Goal: Task Accomplishment & Management: Use online tool/utility

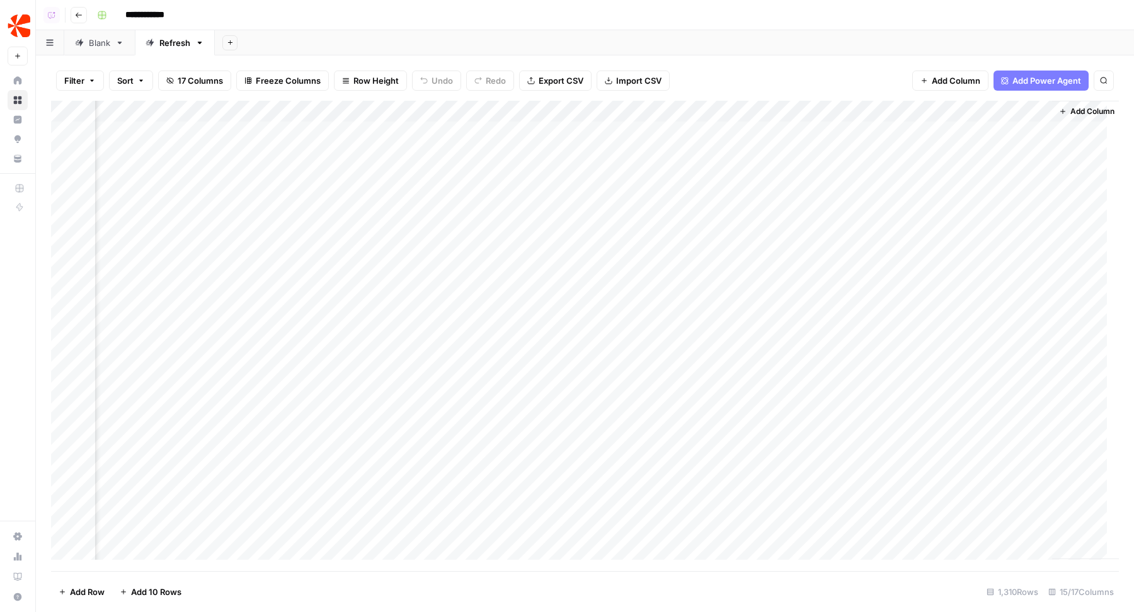
scroll to position [0, 1222]
click at [557, 151] on div "Add Column" at bounding box center [584, 336] width 1067 height 471
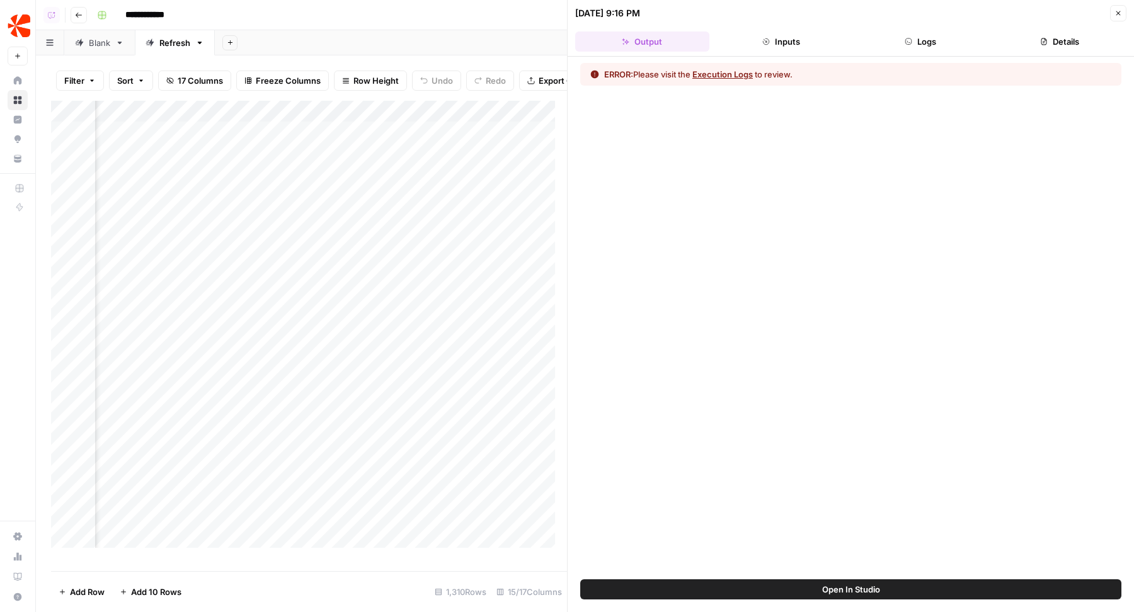
click at [921, 50] on button "Logs" at bounding box center [920, 41] width 134 height 20
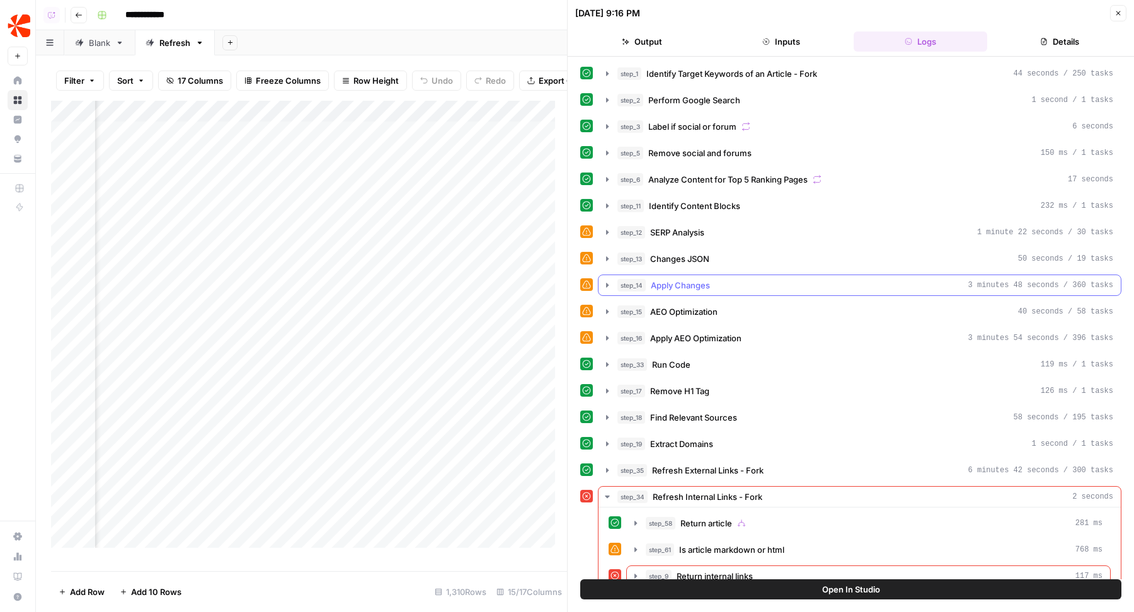
scroll to position [9, 0]
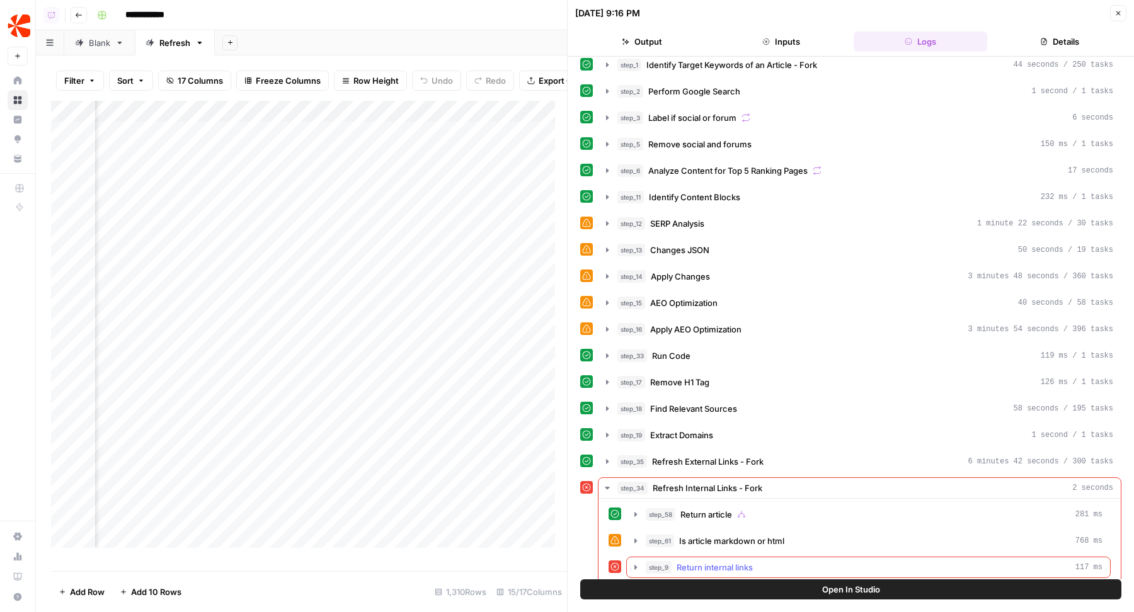
click at [729, 561] on span "Return internal links" at bounding box center [714, 567] width 76 height 13
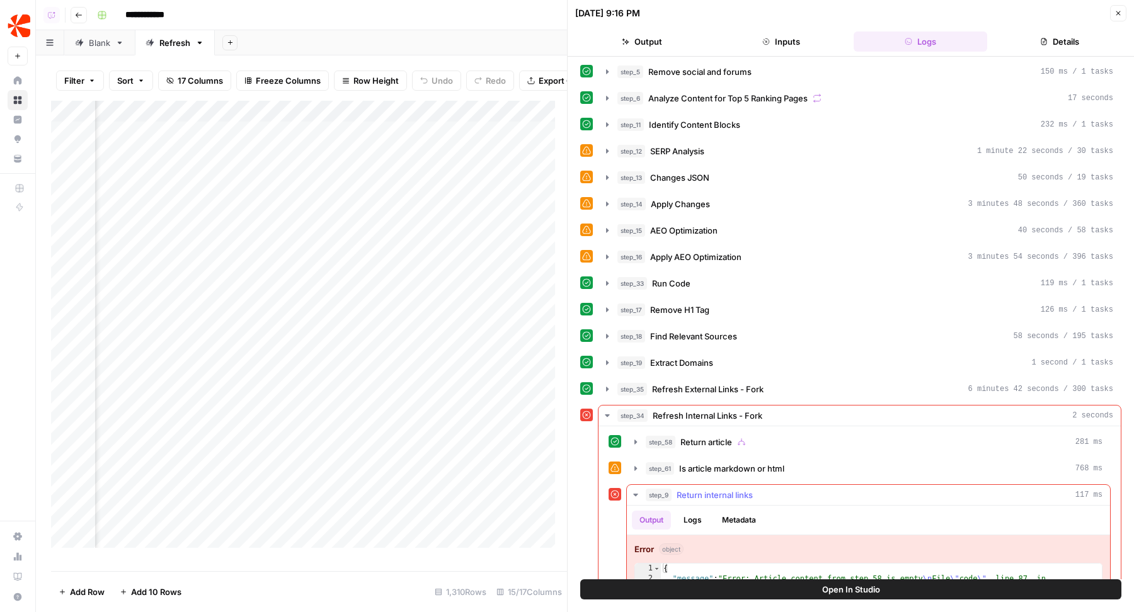
scroll to position [124, 0]
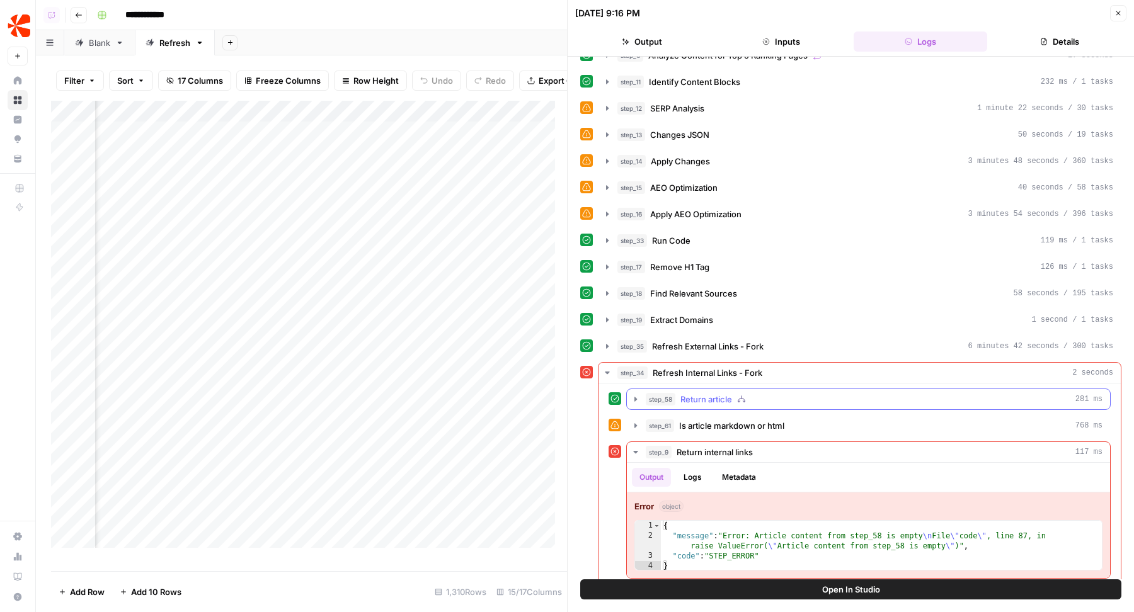
click at [735, 393] on div "step_58 Return article 281 ms" at bounding box center [873, 399] width 457 height 13
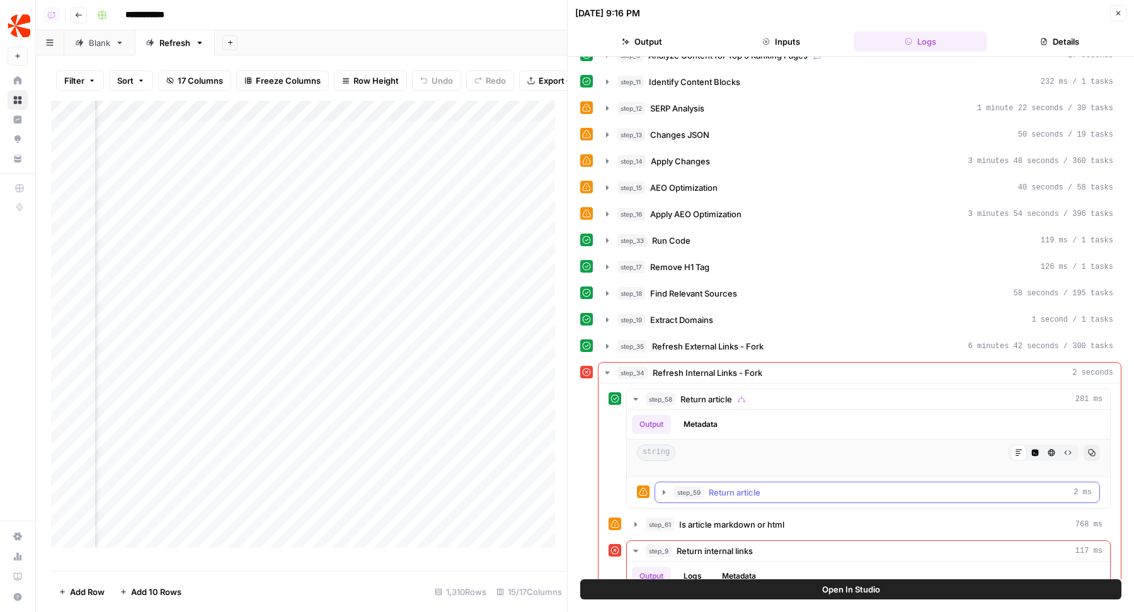
click at [710, 486] on span "Return article" at bounding box center [734, 492] width 52 height 13
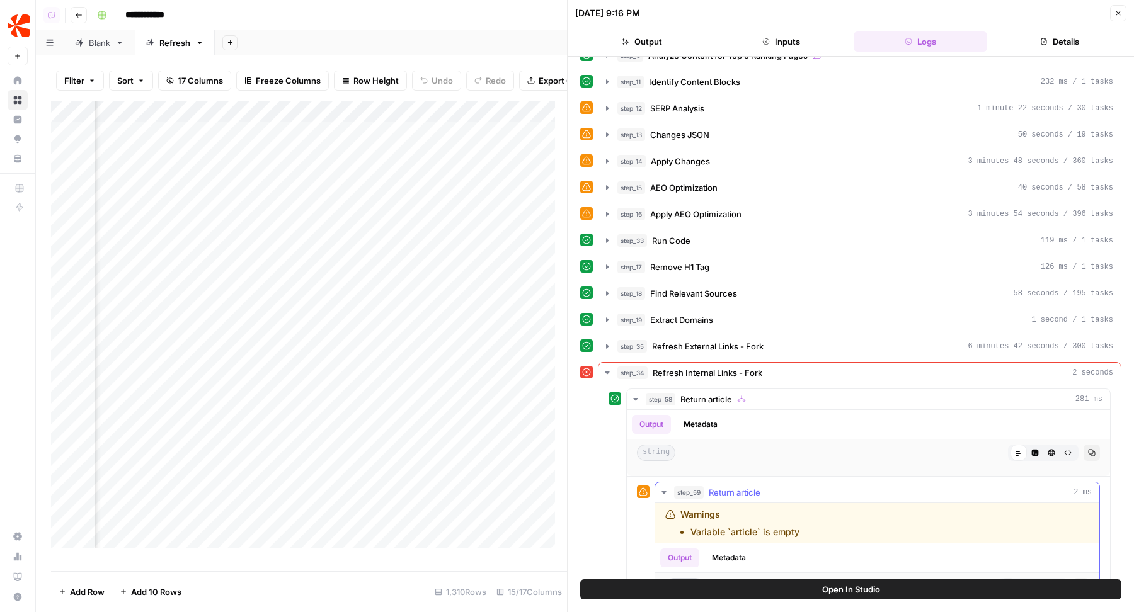
scroll to position [319, 0]
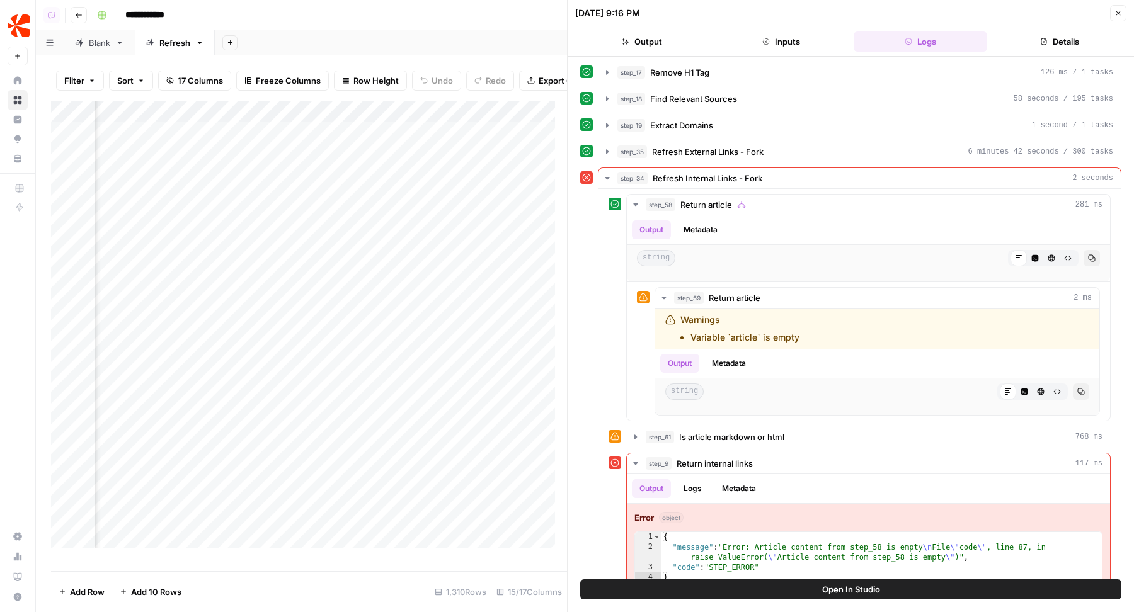
click at [721, 589] on button "Open In Studio" at bounding box center [850, 589] width 541 height 20
click at [1117, 15] on icon "button" at bounding box center [1118, 13] width 8 height 8
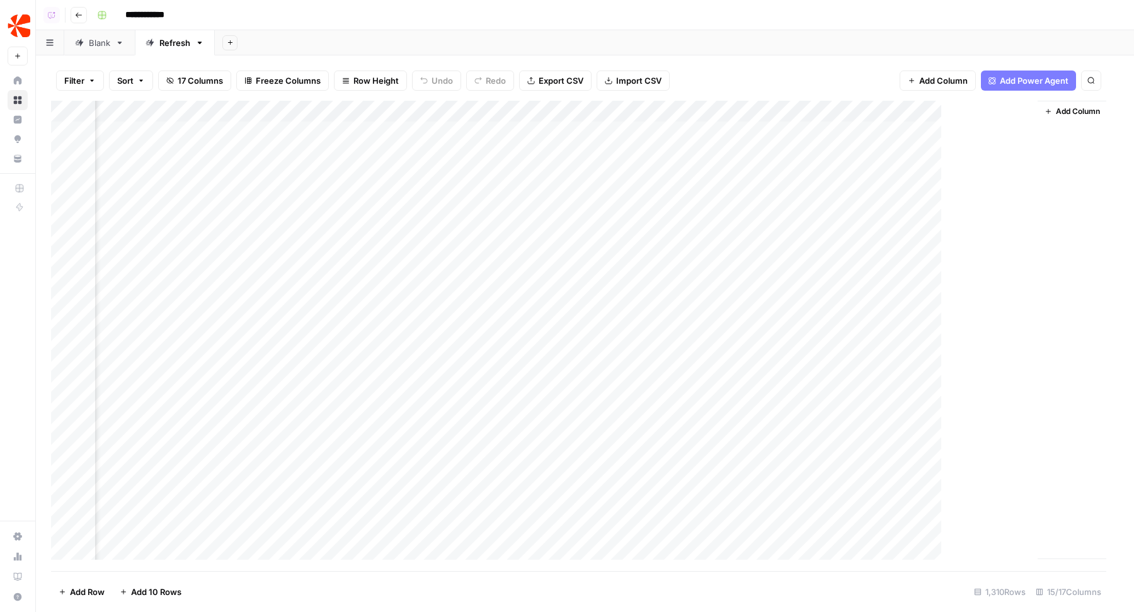
scroll to position [0, 1208]
click at [572, 131] on div "Add Column" at bounding box center [584, 336] width 1067 height 471
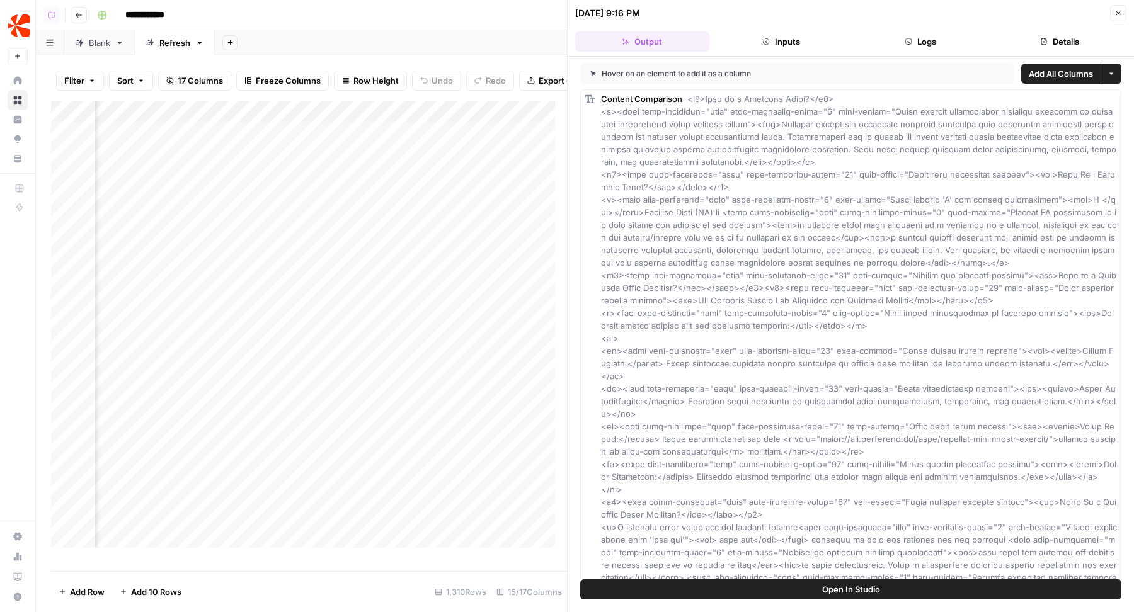
click at [919, 48] on button "Logs" at bounding box center [920, 41] width 134 height 20
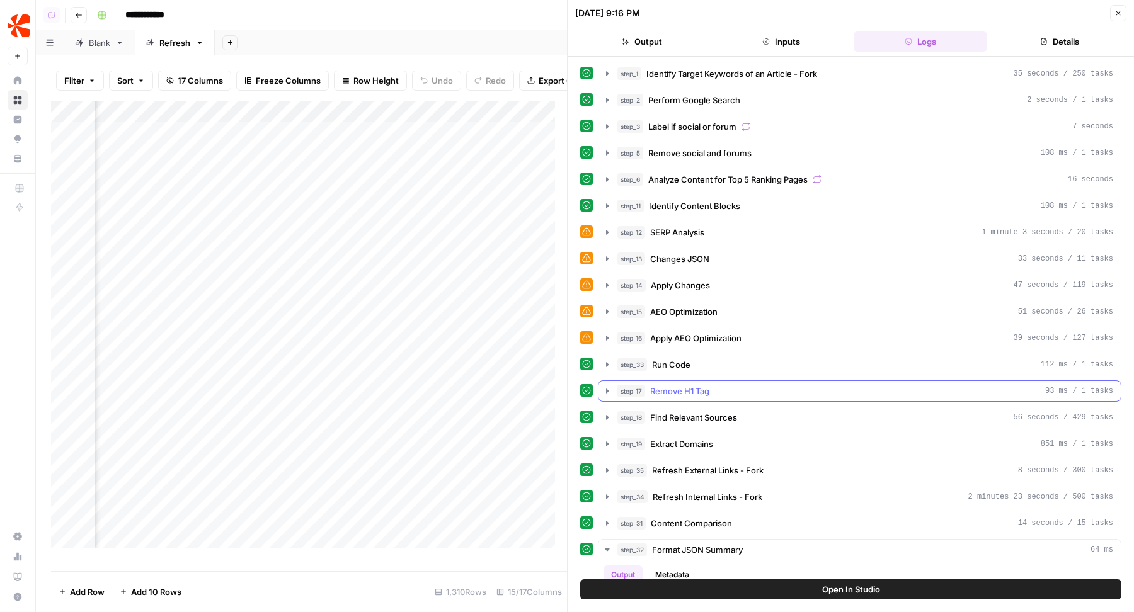
scroll to position [293, 0]
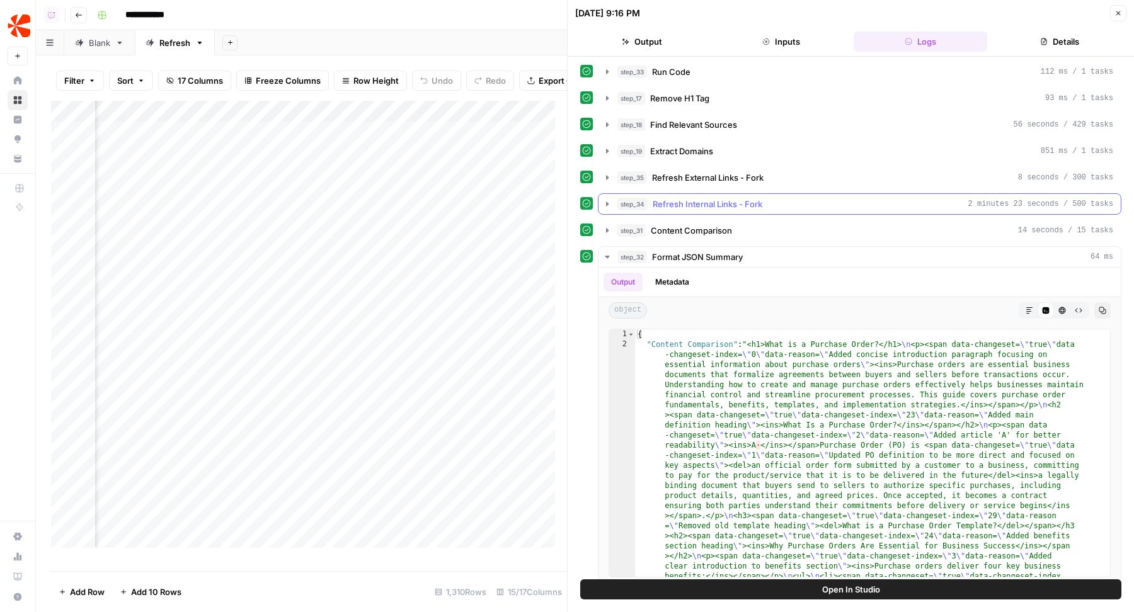
click at [744, 198] on span "Refresh Internal Links - Fork" at bounding box center [707, 204] width 110 height 13
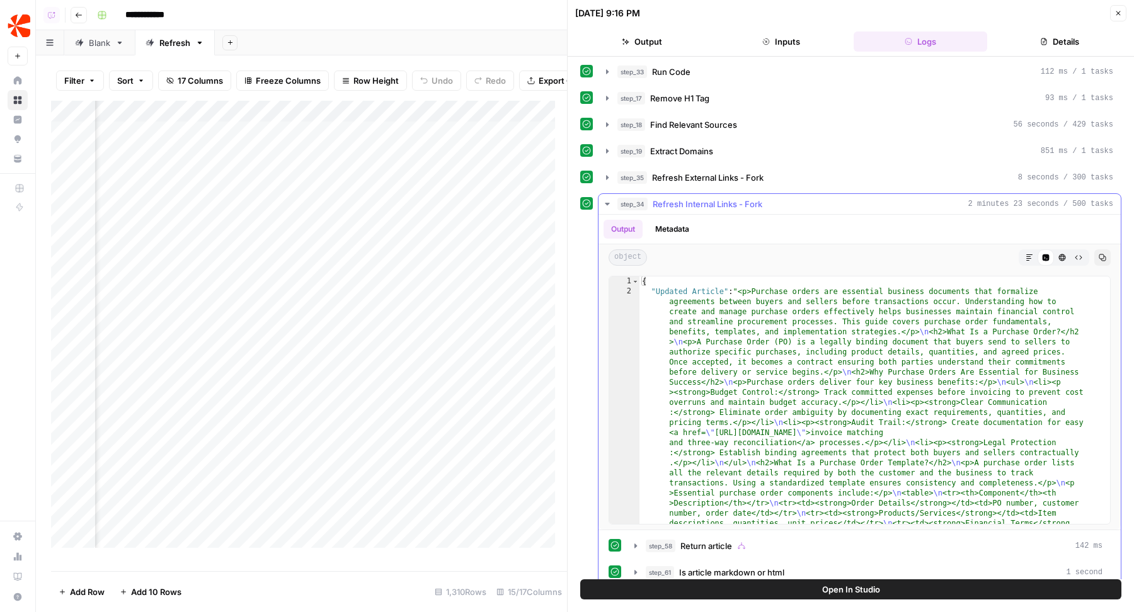
scroll to position [534, 0]
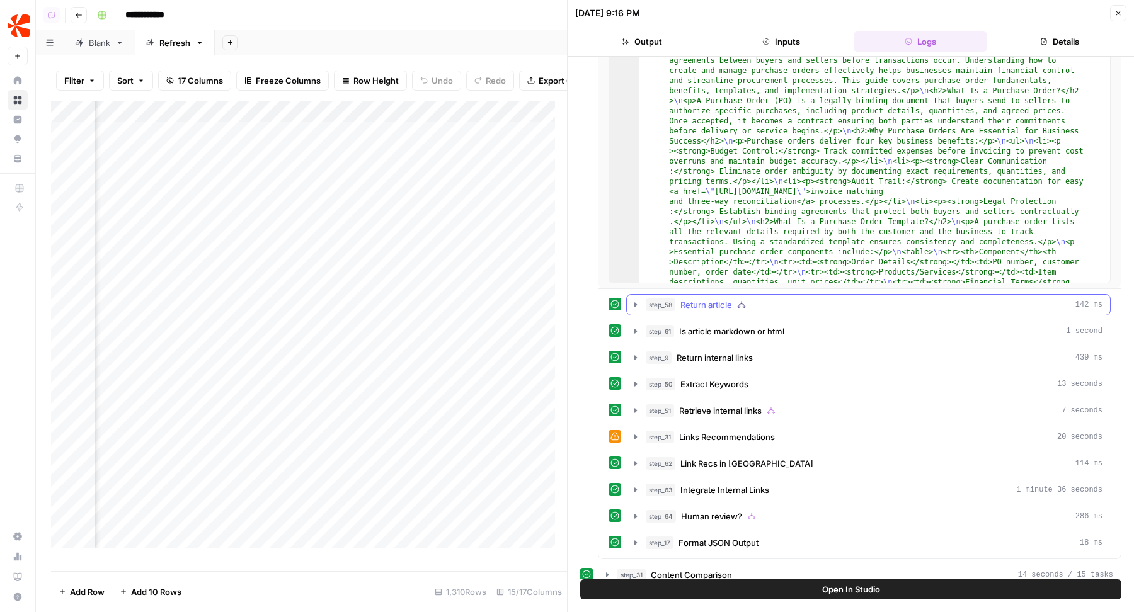
click at [715, 298] on span "Return article" at bounding box center [706, 304] width 52 height 13
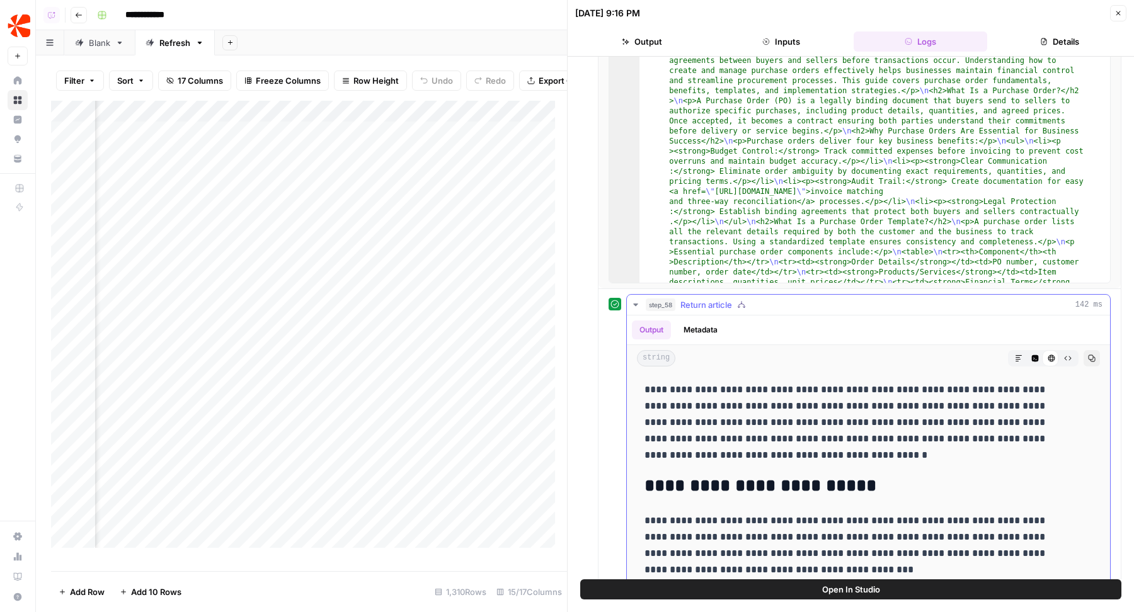
click at [715, 298] on span "Return article" at bounding box center [706, 304] width 52 height 13
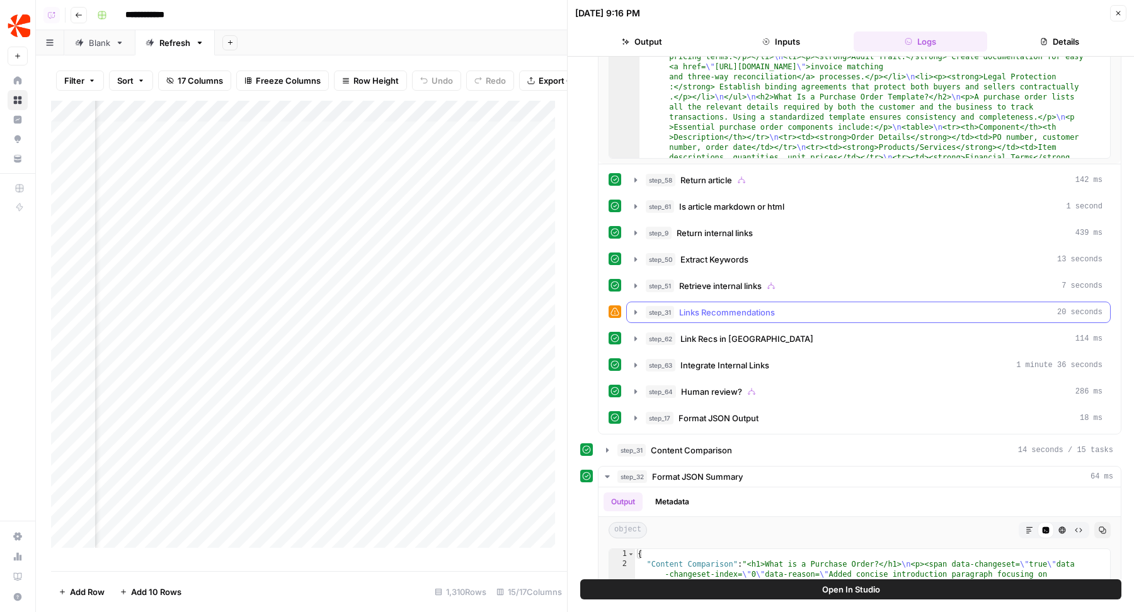
scroll to position [671, 0]
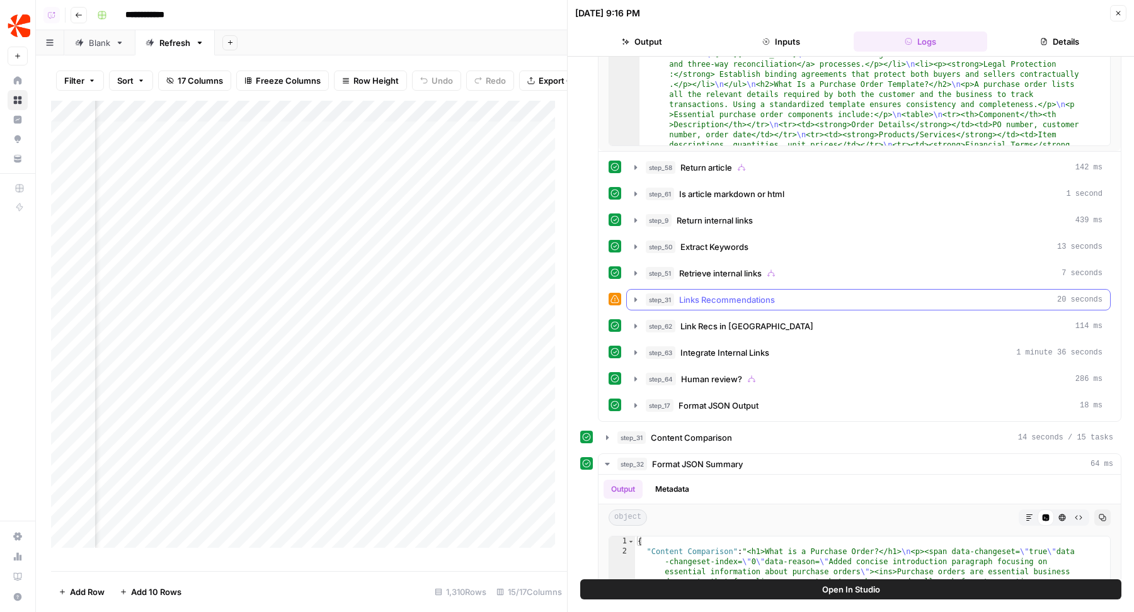
click at [712, 293] on span "Links Recommendations" at bounding box center [727, 299] width 96 height 13
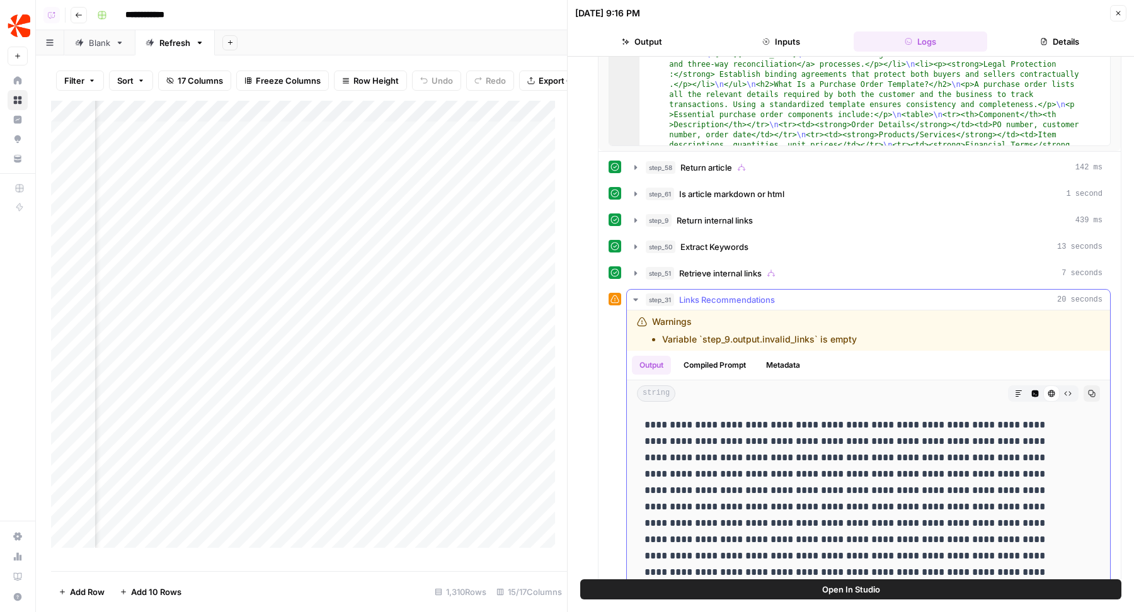
click at [712, 293] on span "Links Recommendations" at bounding box center [727, 299] width 96 height 13
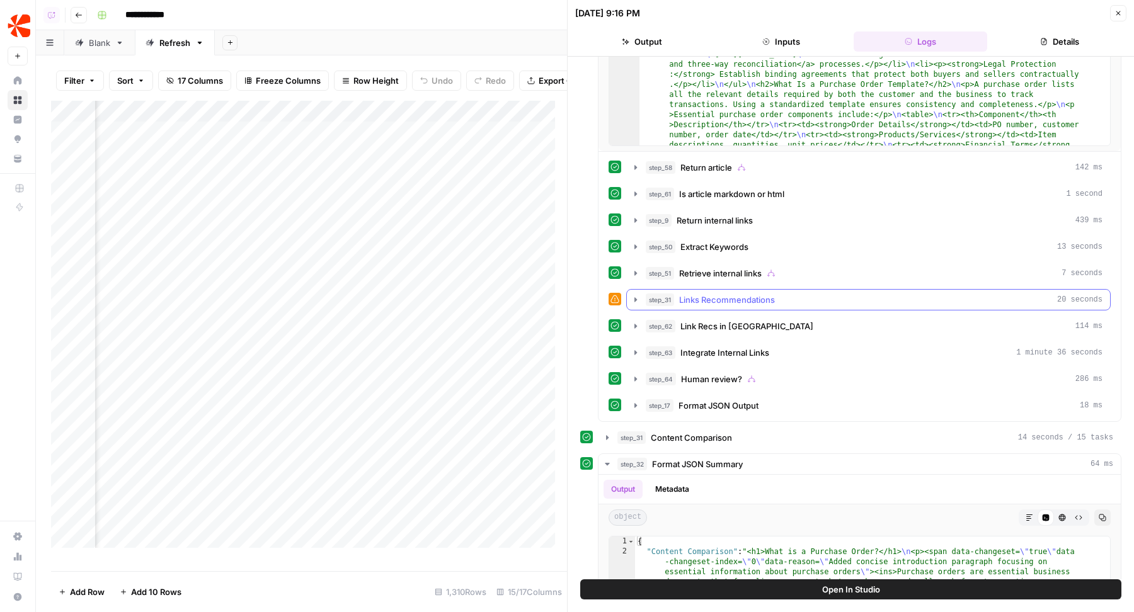
click at [712, 293] on span "Links Recommendations" at bounding box center [727, 299] width 96 height 13
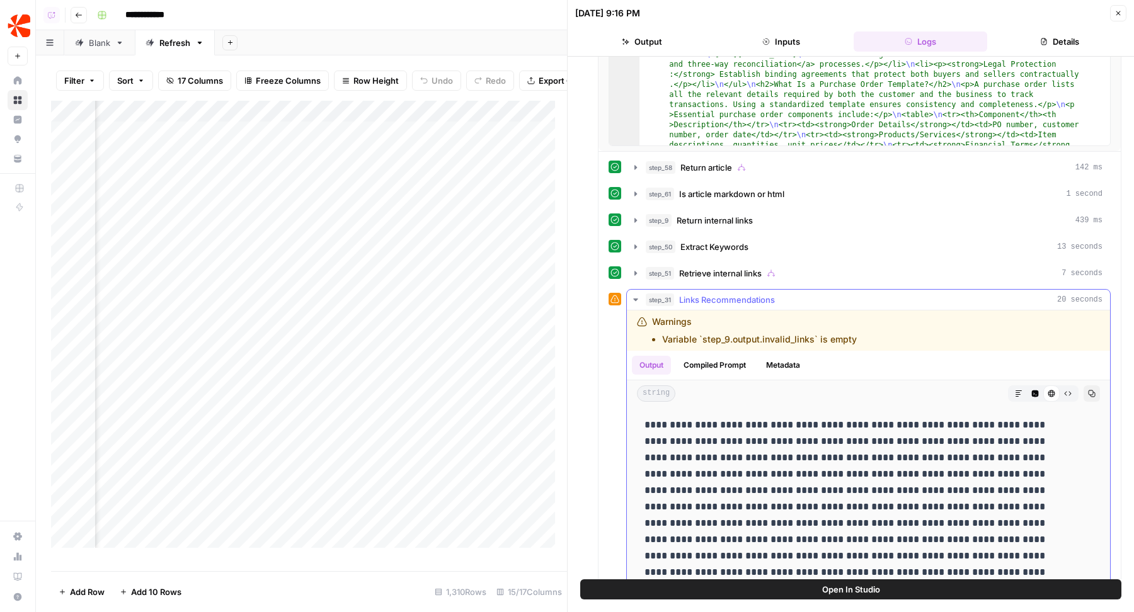
click at [712, 293] on span "Links Recommendations" at bounding box center [727, 299] width 96 height 13
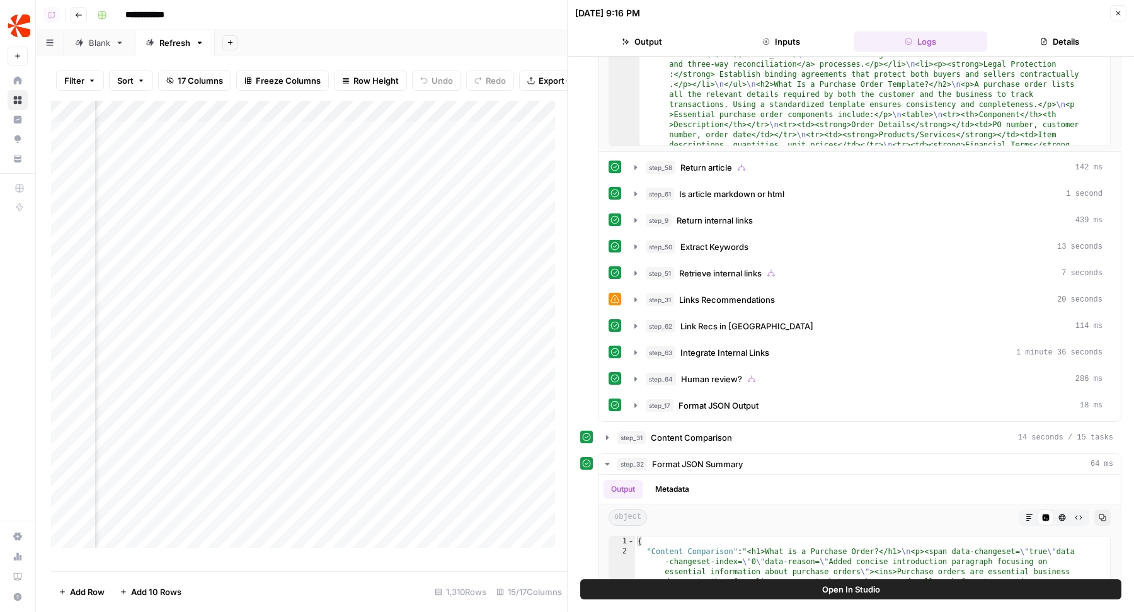
click at [1118, 9] on icon "button" at bounding box center [1118, 13] width 8 height 8
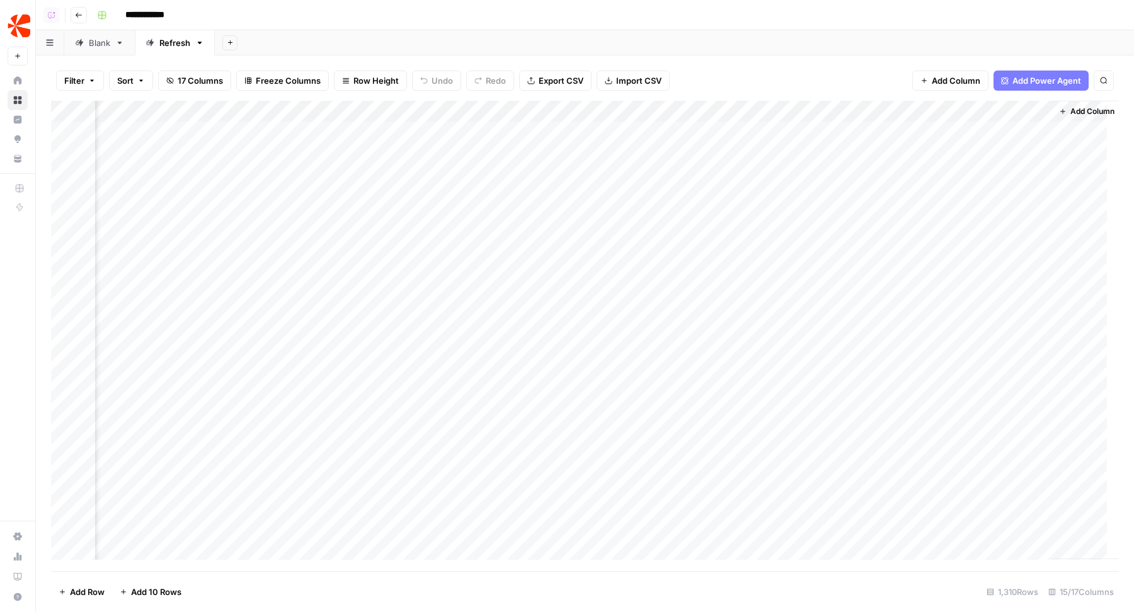
click at [588, 152] on div "Add Column" at bounding box center [584, 336] width 1067 height 471
click at [587, 174] on div "Add Column" at bounding box center [584, 336] width 1067 height 471
click at [515, 35] on div "Add Sheet" at bounding box center [674, 42] width 919 height 25
click at [571, 178] on div "Add Column" at bounding box center [584, 336] width 1067 height 471
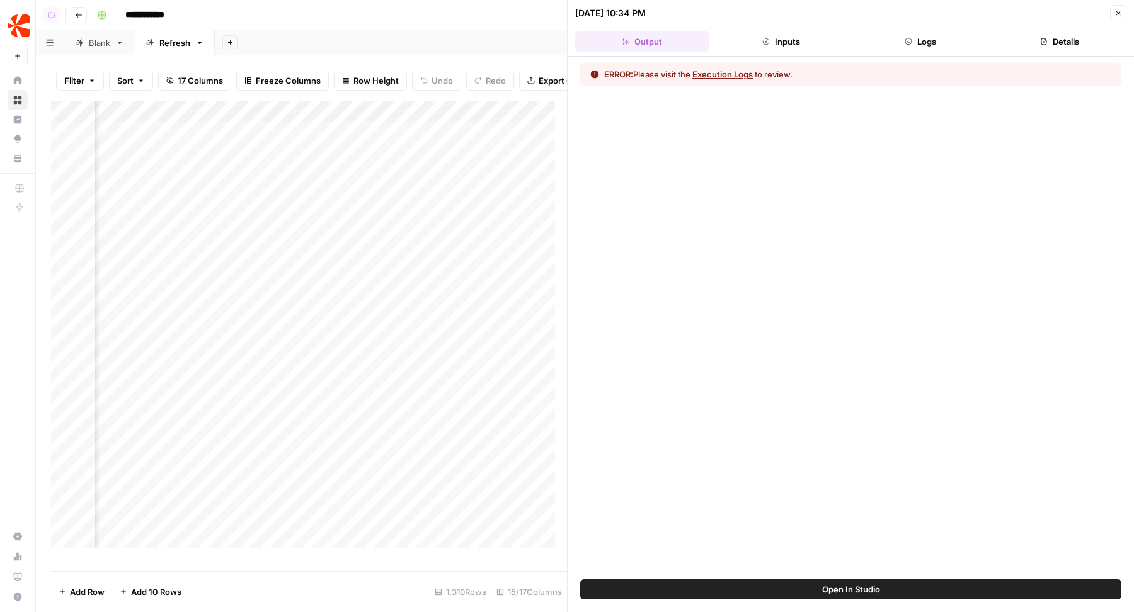
click at [904, 49] on button "Logs" at bounding box center [920, 41] width 134 height 20
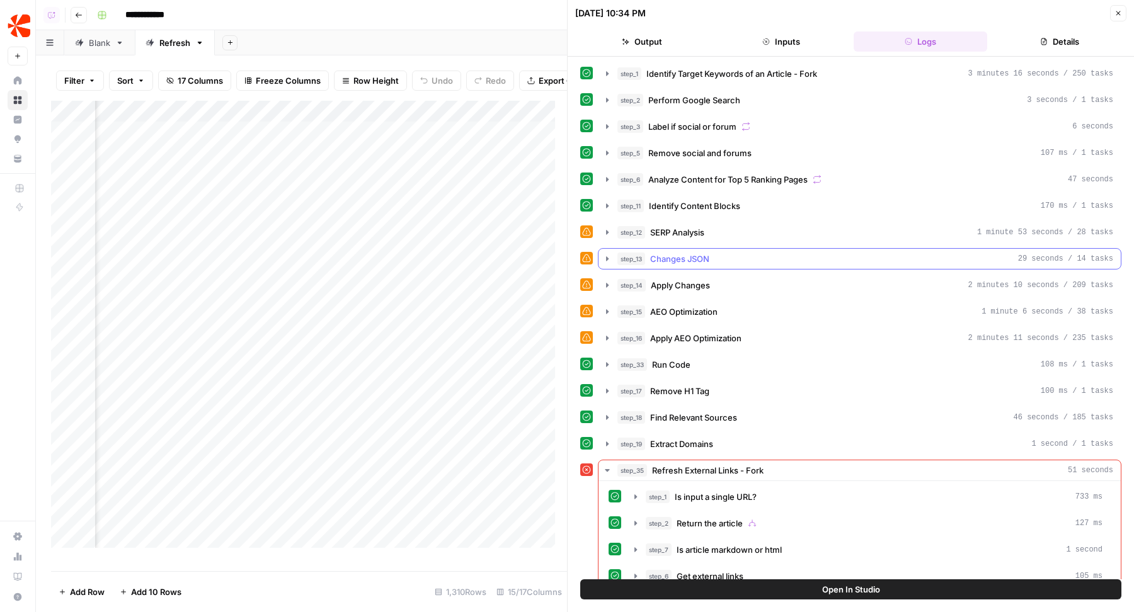
scroll to position [60, 0]
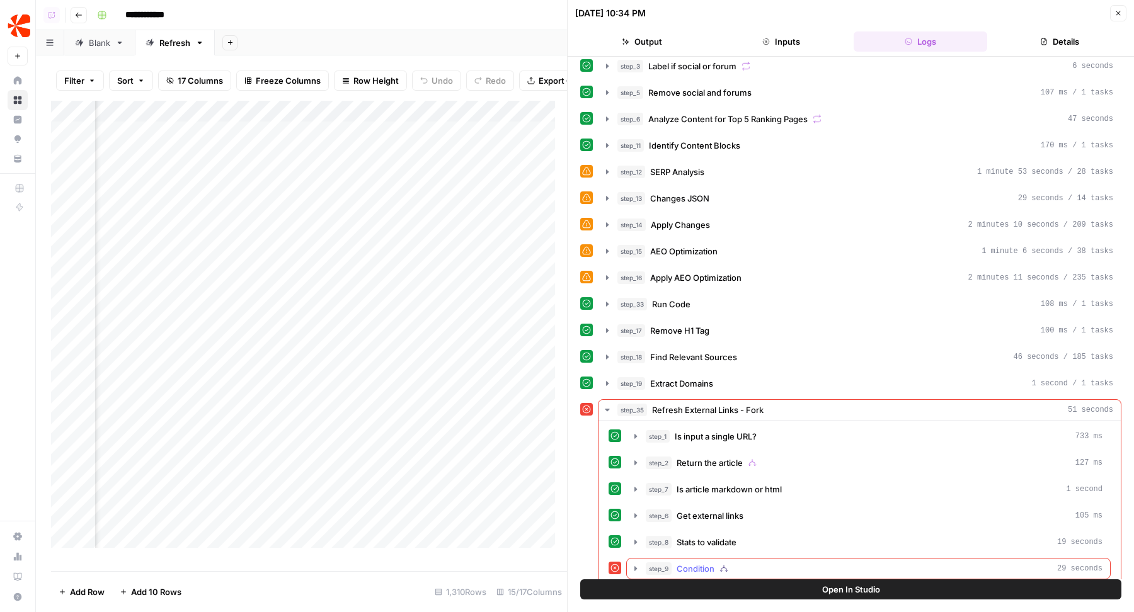
click at [756, 562] on div "step_9 Condition 29 seconds" at bounding box center [873, 568] width 457 height 13
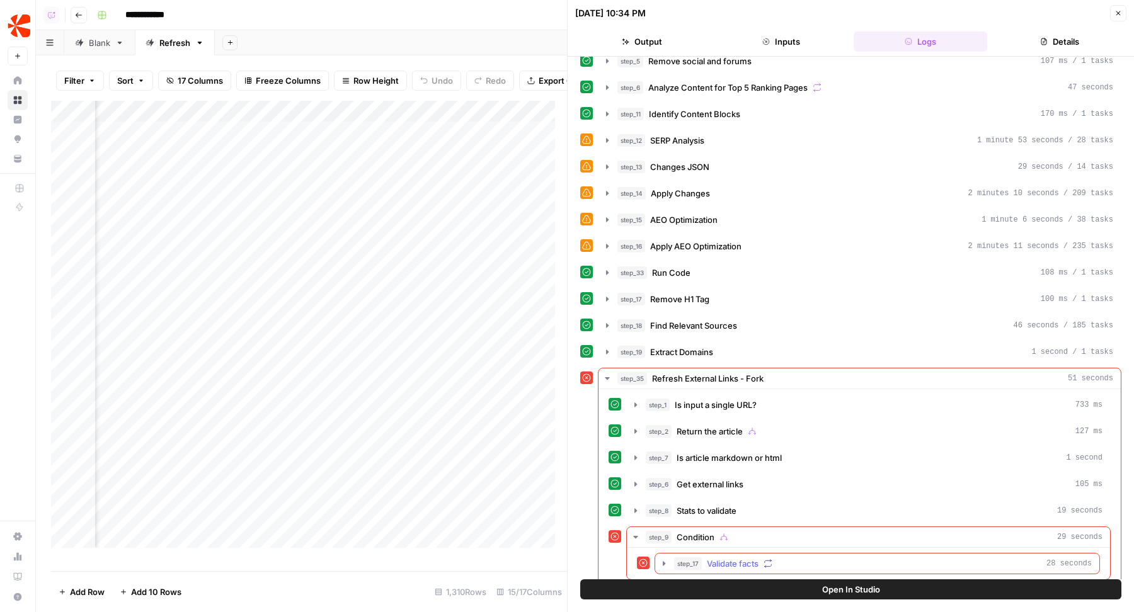
click at [709, 557] on span "Validate facts" at bounding box center [733, 563] width 52 height 13
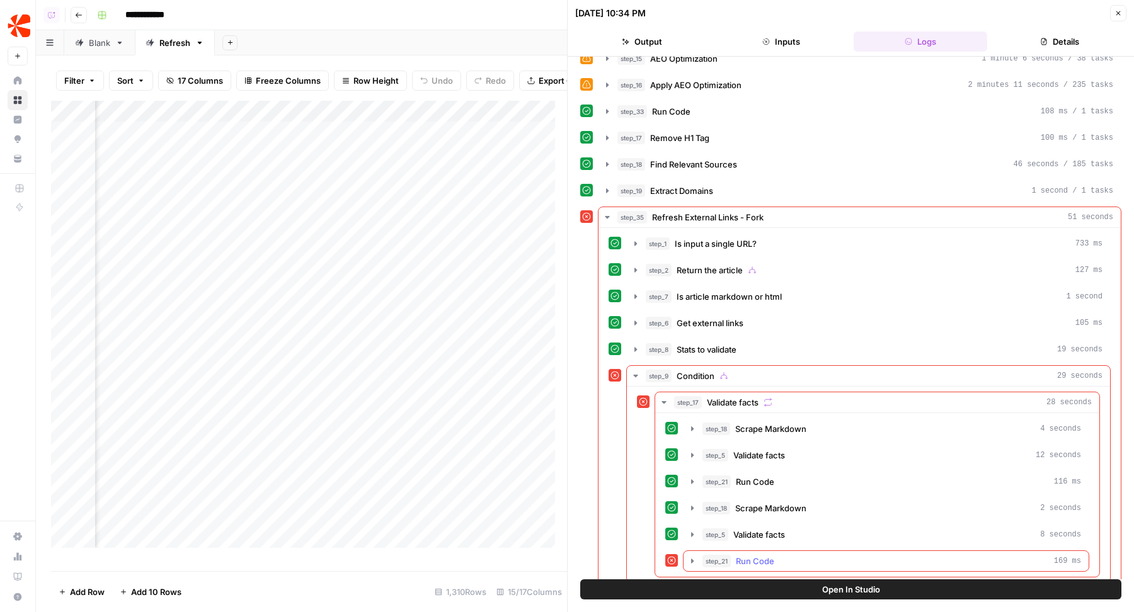
click at [689, 556] on icon "button" at bounding box center [692, 561] width 10 height 10
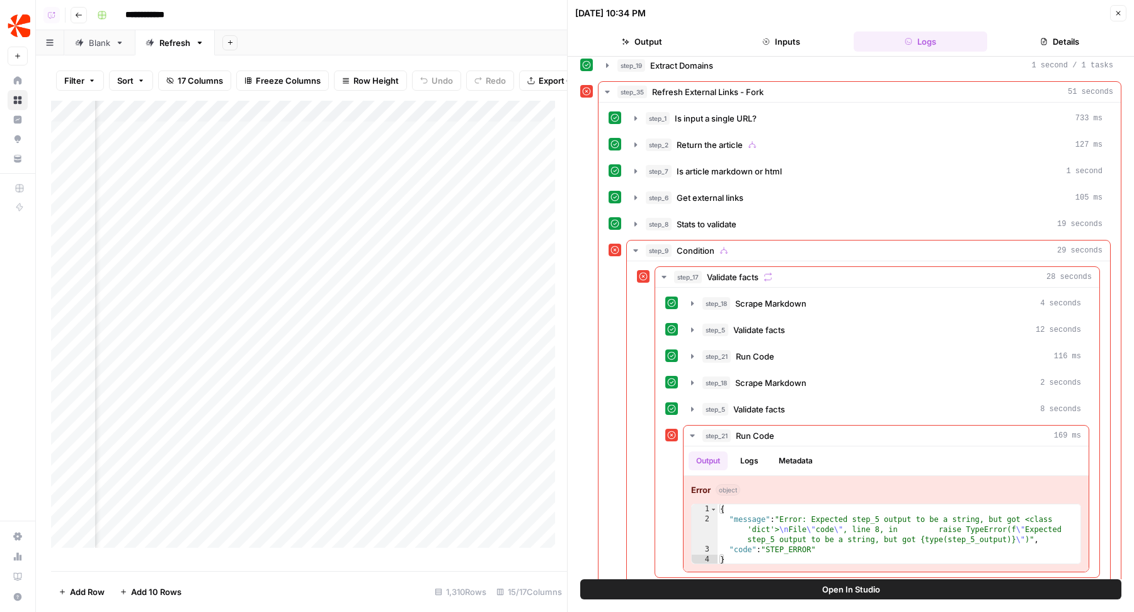
click at [680, 585] on button "Open In Studio" at bounding box center [850, 589] width 541 height 20
click at [763, 403] on span "Validate facts" at bounding box center [759, 409] width 52 height 13
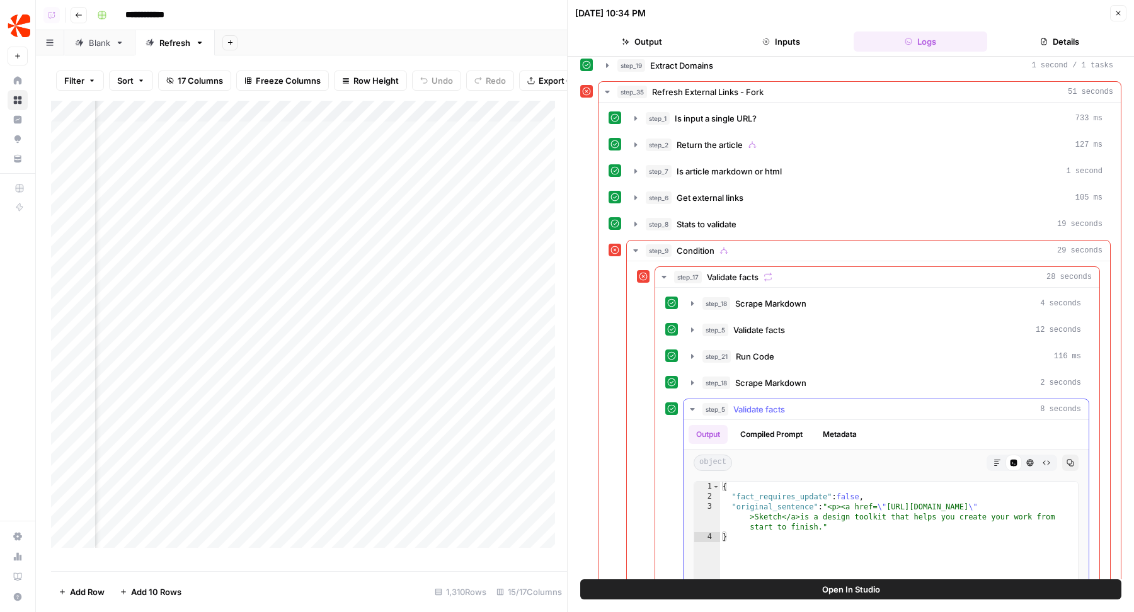
click at [763, 403] on span "Validate facts" at bounding box center [759, 409] width 52 height 13
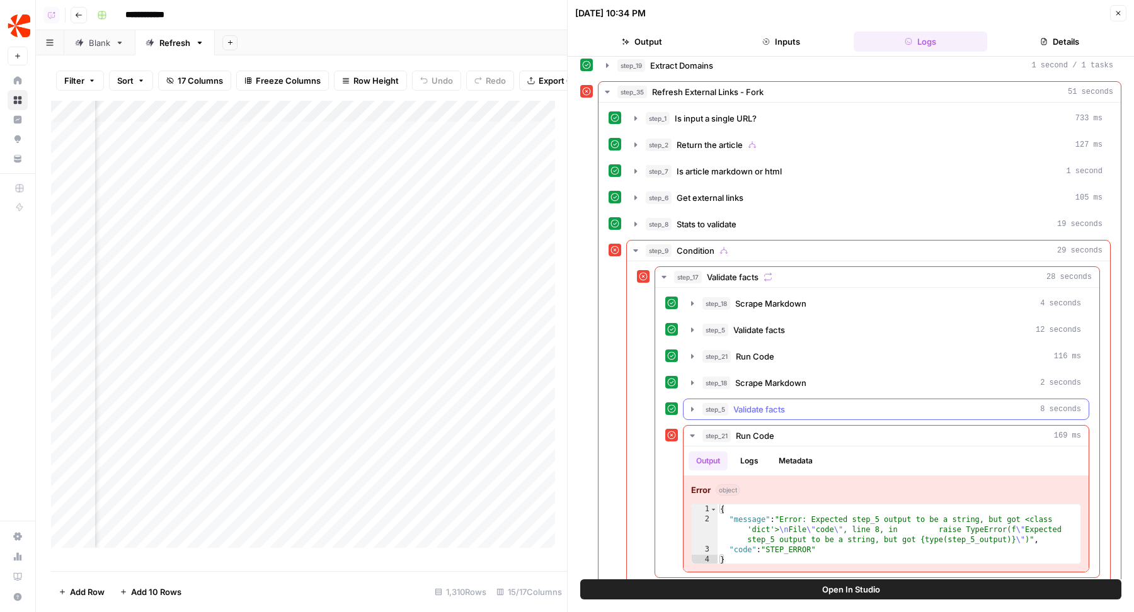
click at [763, 403] on span "Validate facts" at bounding box center [759, 409] width 52 height 13
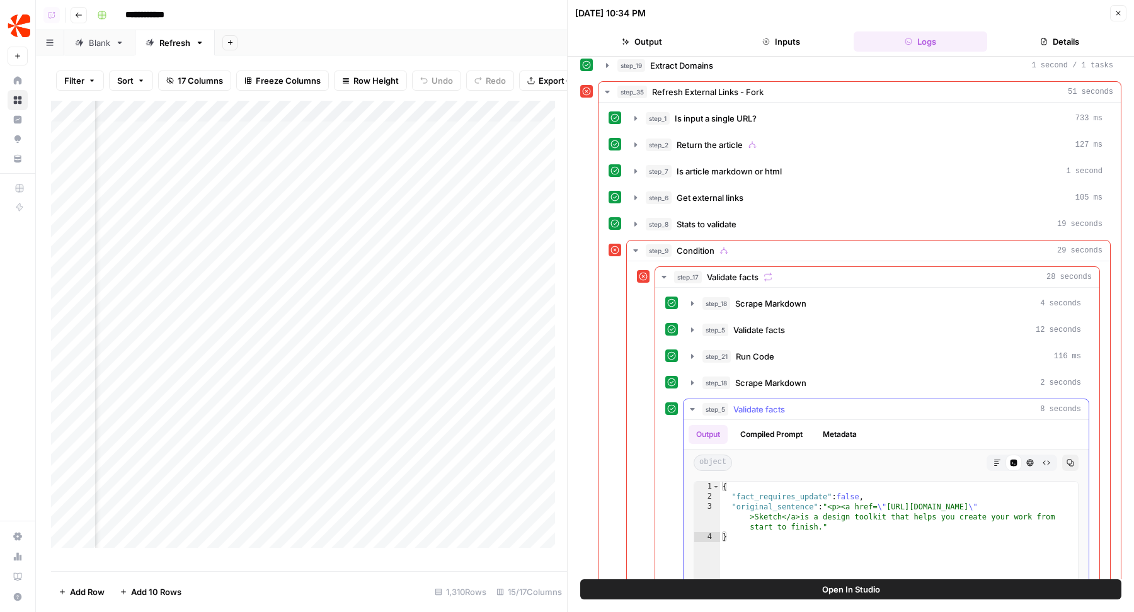
click at [763, 403] on span "Validate facts" at bounding box center [759, 409] width 52 height 13
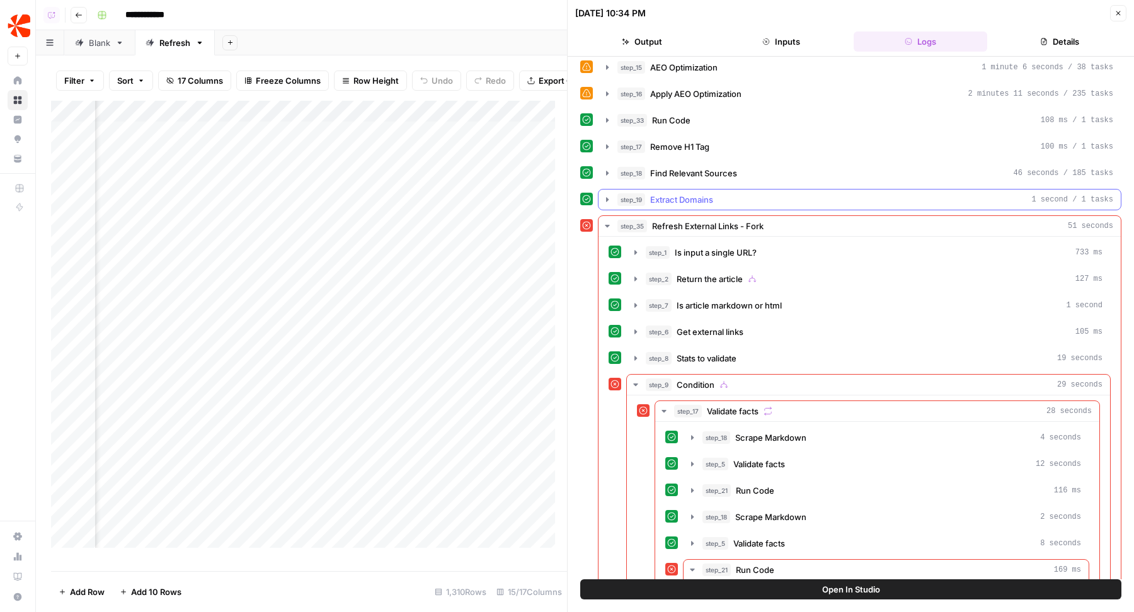
scroll to position [234, 0]
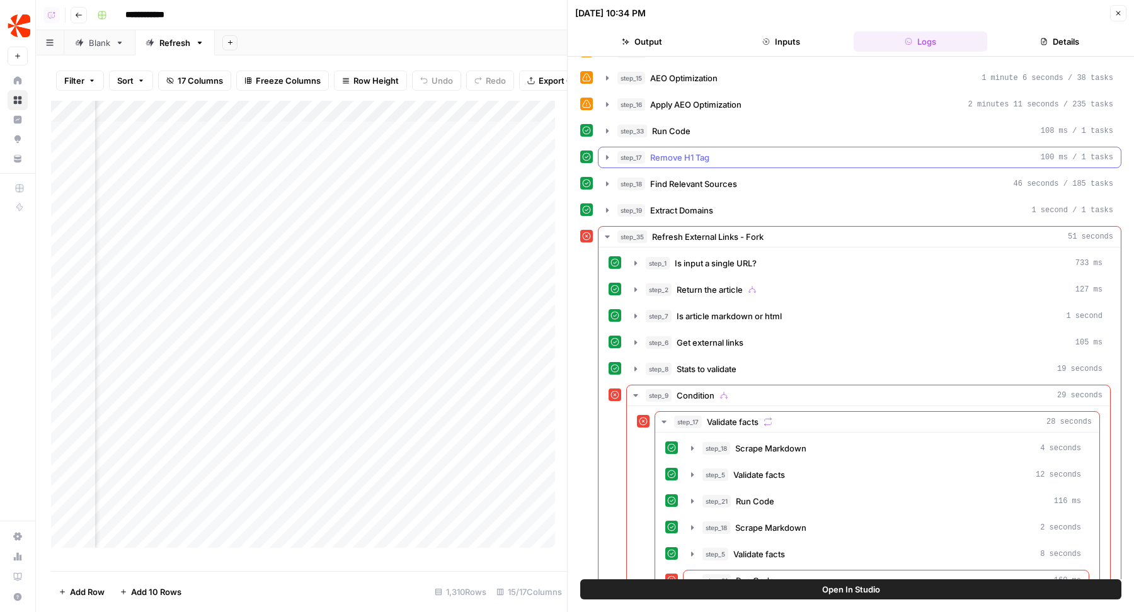
click at [756, 151] on div "step_17 Remove H1 Tag 100 ms / 1 tasks" at bounding box center [865, 157] width 496 height 13
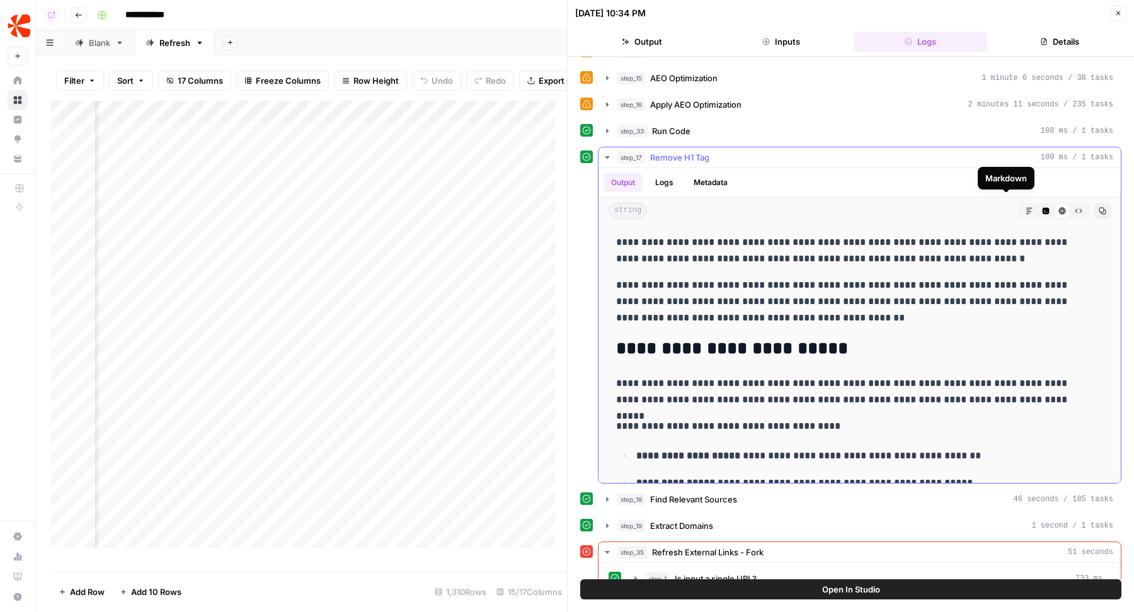
click at [1042, 208] on icon "button" at bounding box center [1045, 211] width 7 height 7
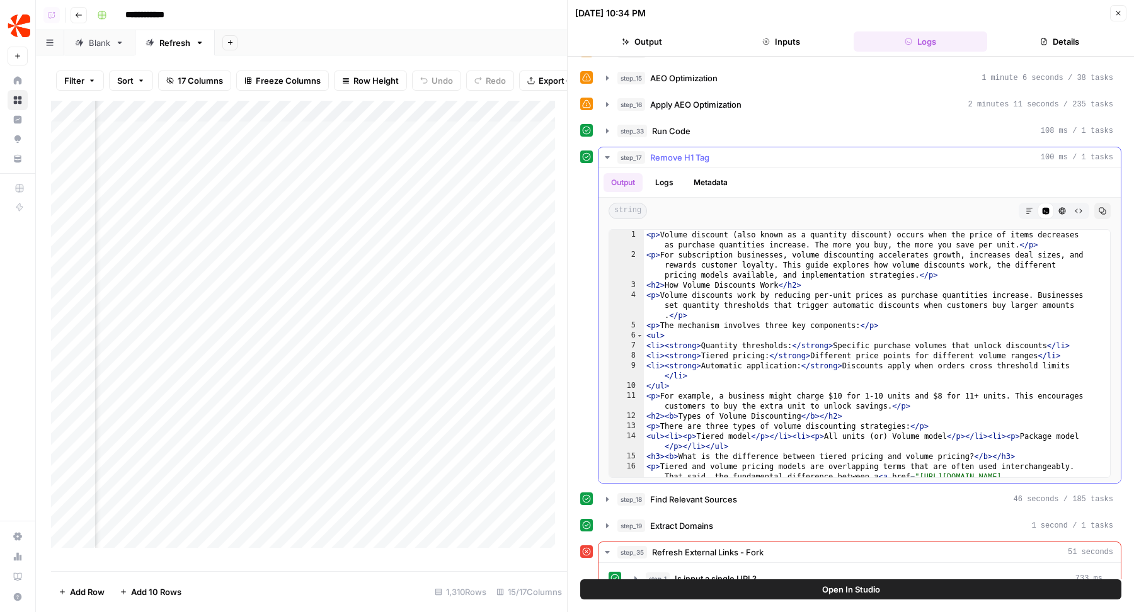
click at [1098, 207] on icon "button" at bounding box center [1102, 211] width 8 height 8
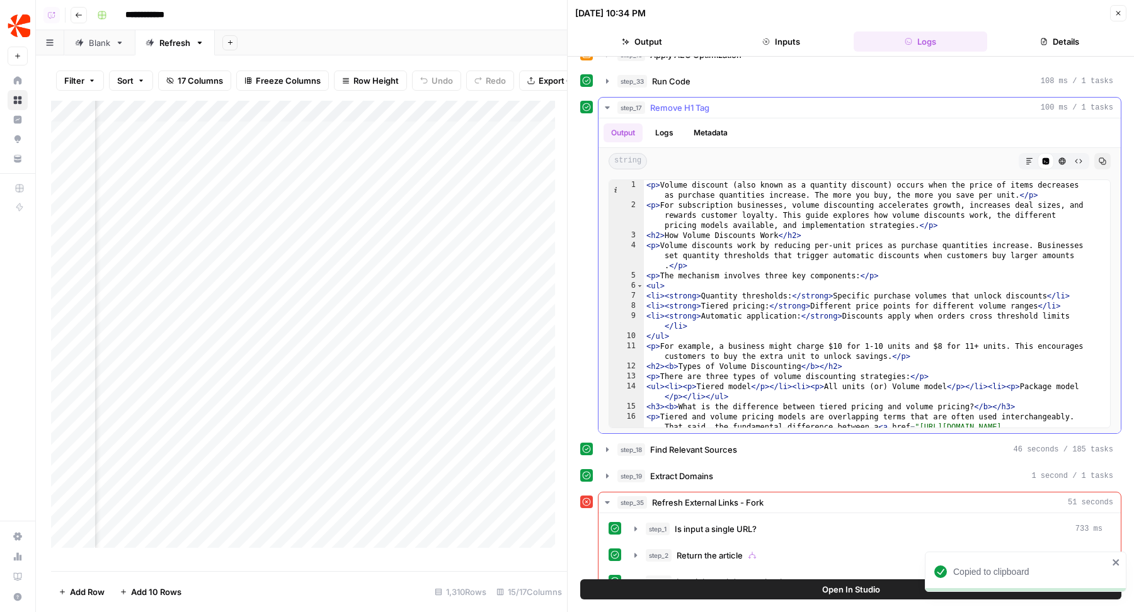
scroll to position [302, 0]
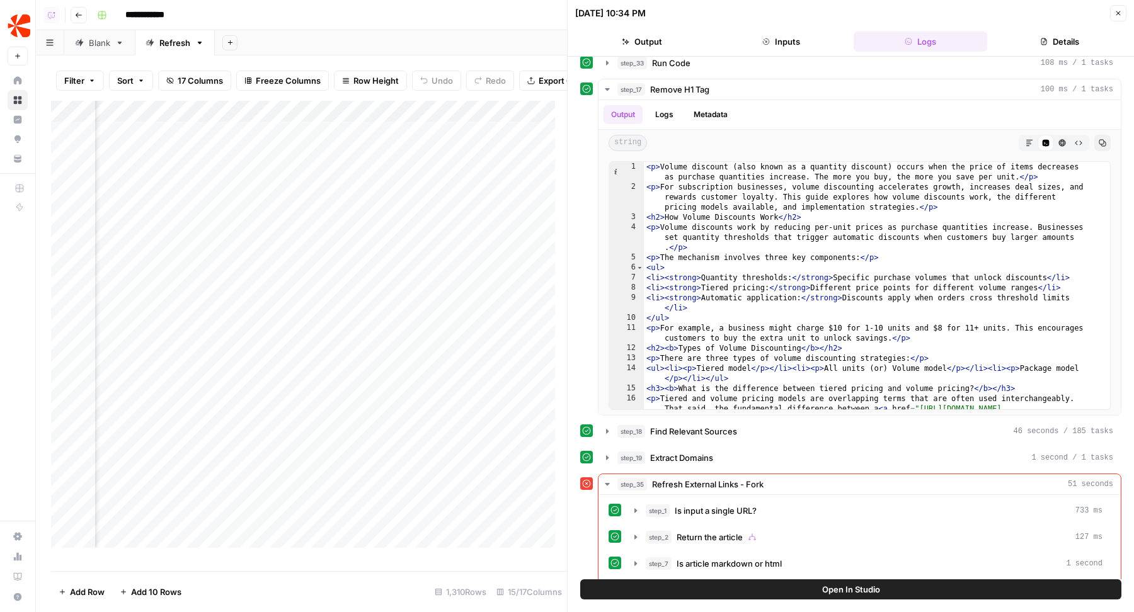
click at [777, 438] on div "step_1 Identify Target Keywords of an Article - Fork 3 minutes 16 seconds / 250…" at bounding box center [850, 371] width 541 height 1220
click at [738, 452] on div "step_19 Extract Domains 1 second / 1 tasks" at bounding box center [865, 458] width 496 height 13
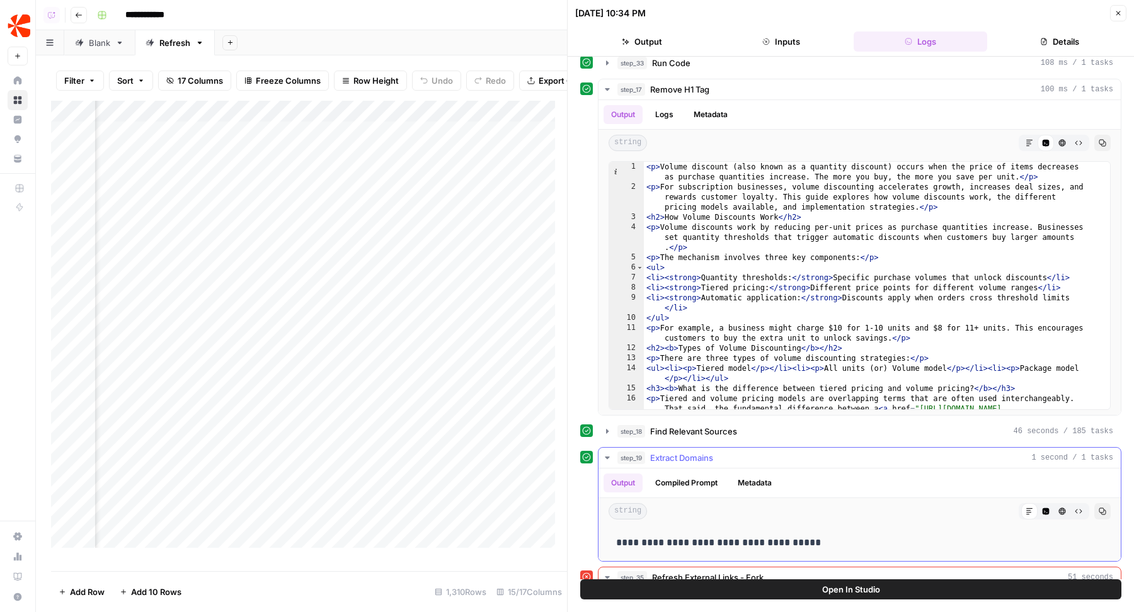
click at [1098, 508] on icon "button" at bounding box center [1102, 512] width 8 height 8
click at [1117, 11] on icon "button" at bounding box center [1118, 13] width 8 height 8
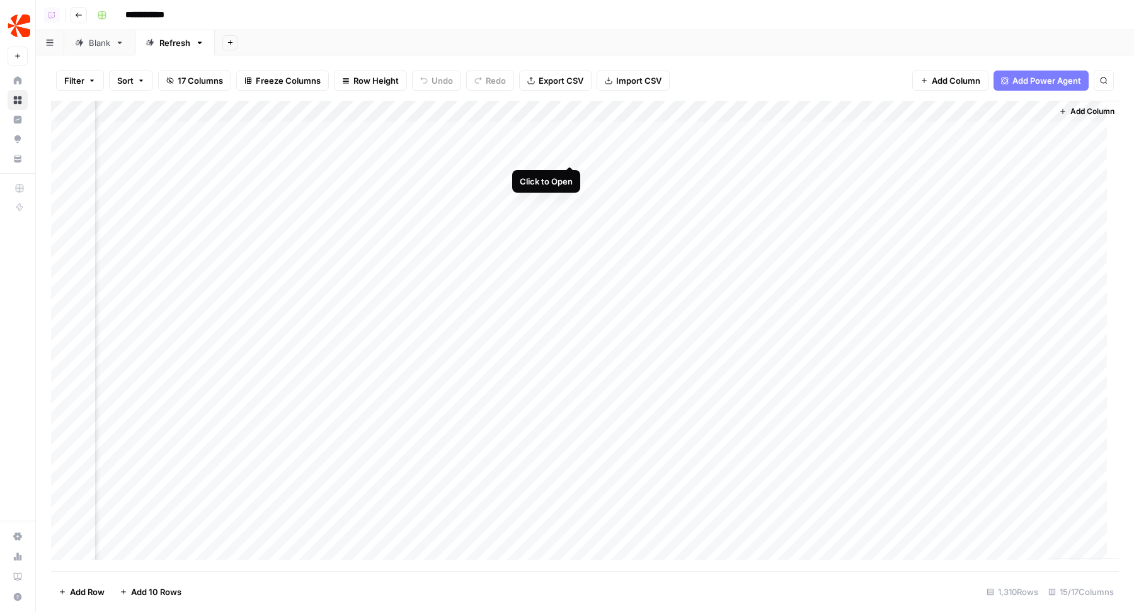
click at [569, 150] on div "Add Column" at bounding box center [584, 336] width 1067 height 471
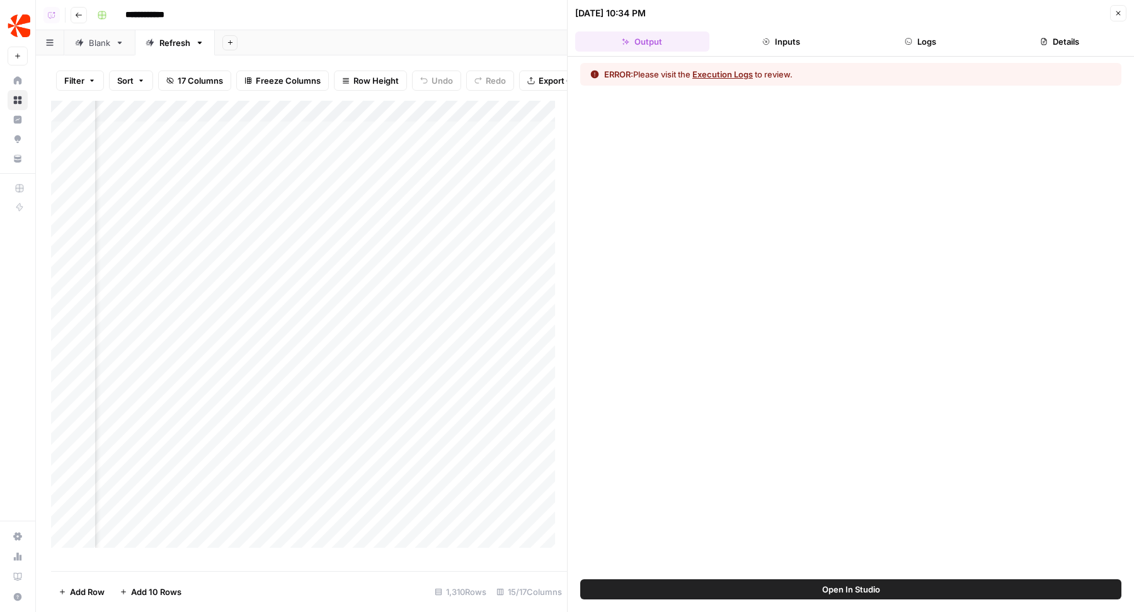
click at [933, 46] on button "Logs" at bounding box center [920, 41] width 134 height 20
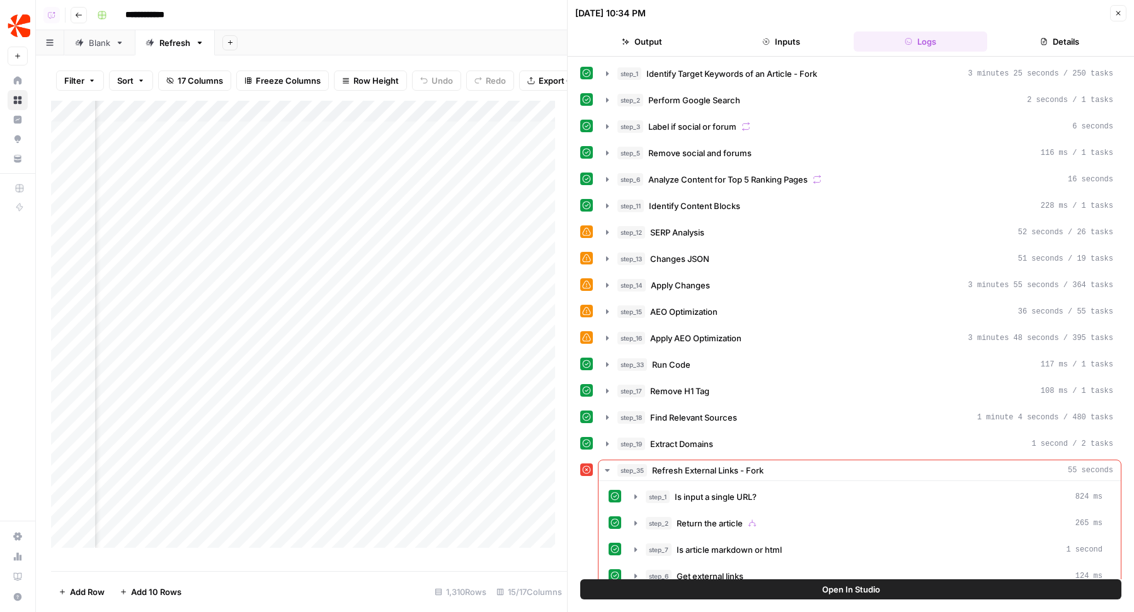
scroll to position [60, 0]
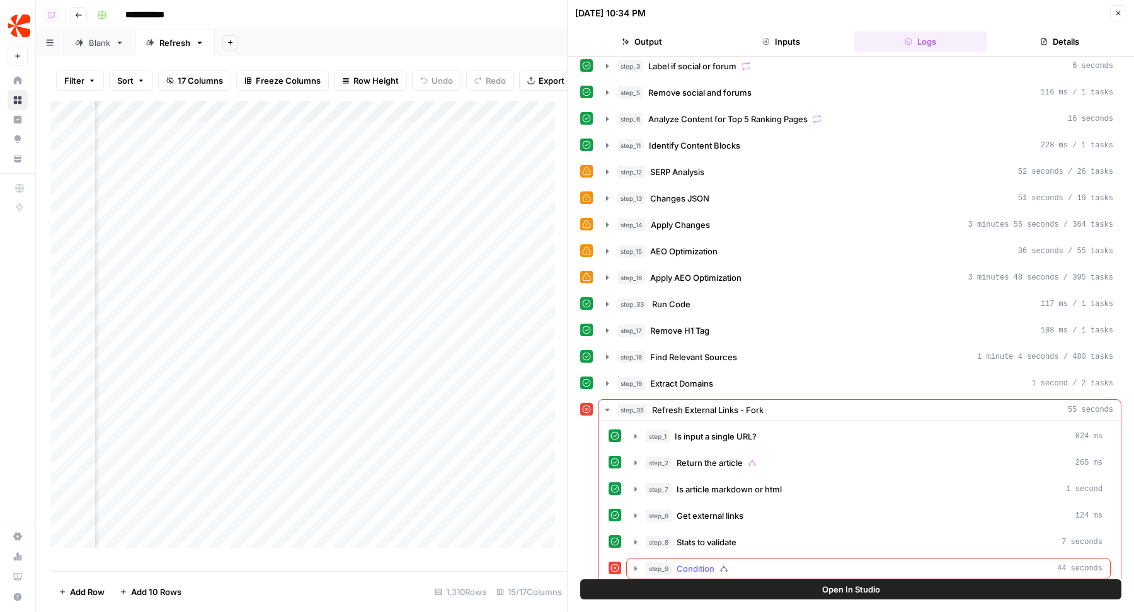
click at [743, 562] on div "step_9 Condition 44 seconds" at bounding box center [873, 568] width 457 height 13
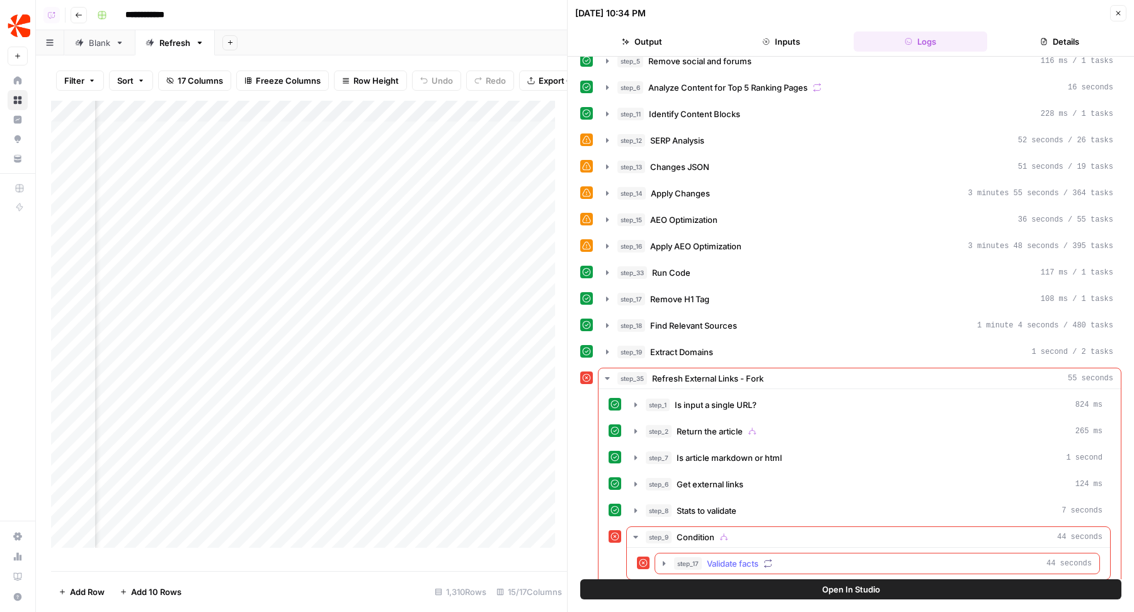
click at [741, 557] on span "Validate facts" at bounding box center [733, 563] width 52 height 13
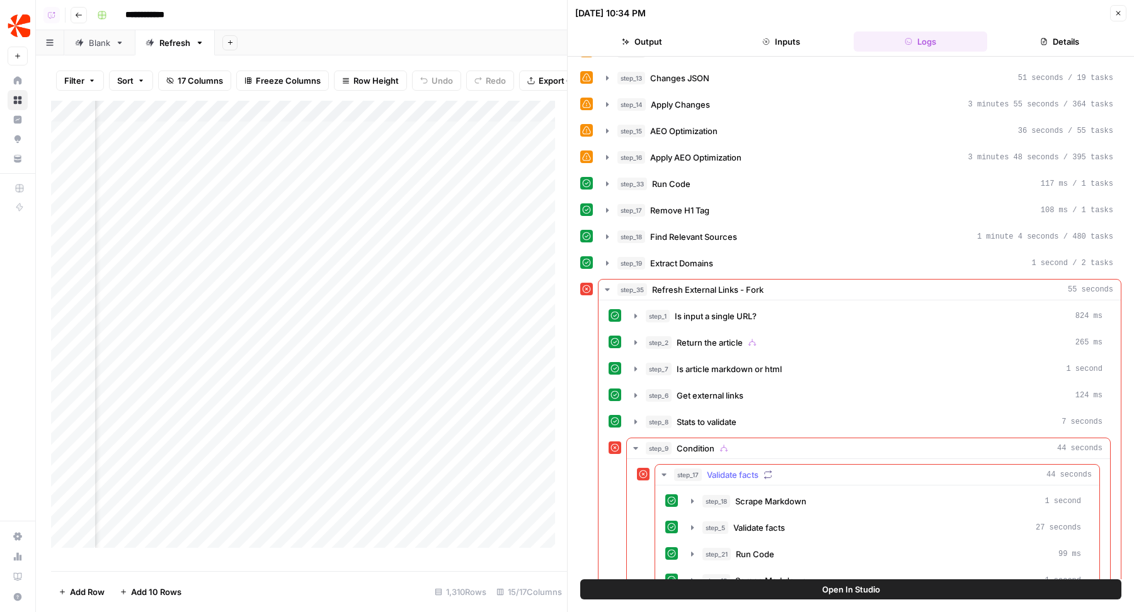
scroll to position [253, 0]
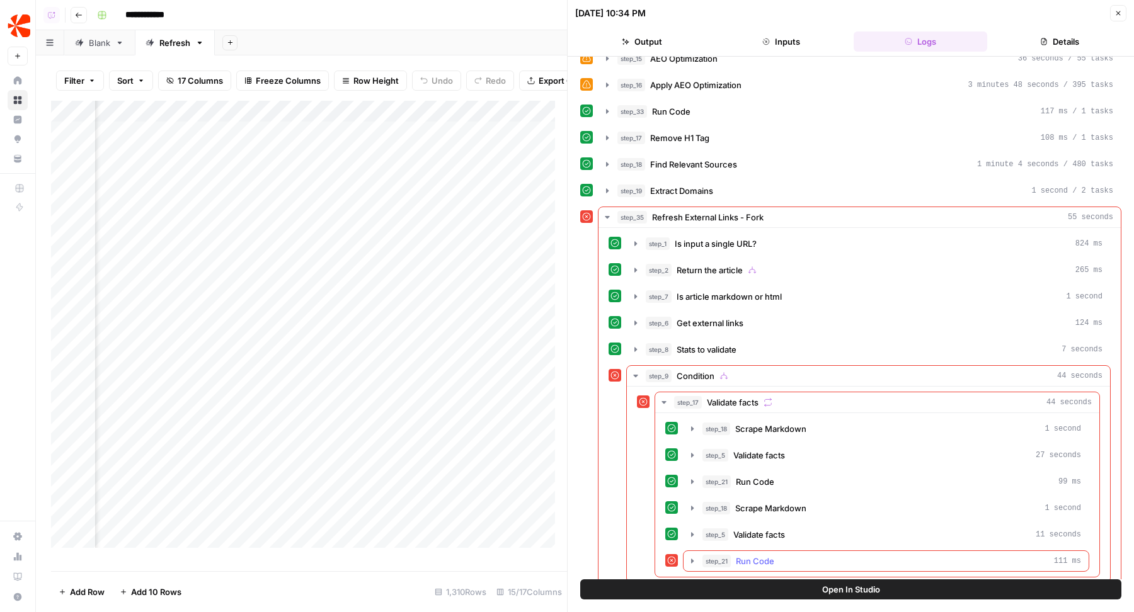
click at [744, 555] on span "Run Code" at bounding box center [755, 561] width 38 height 13
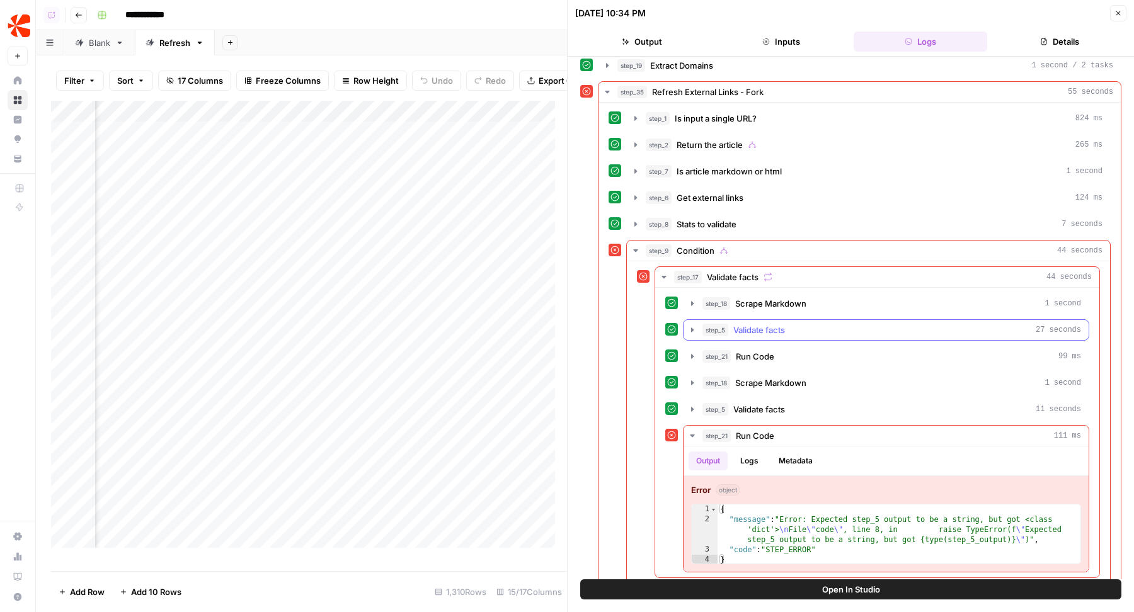
click at [766, 326] on button "step_5 Validate facts 27 seconds" at bounding box center [885, 330] width 405 height 20
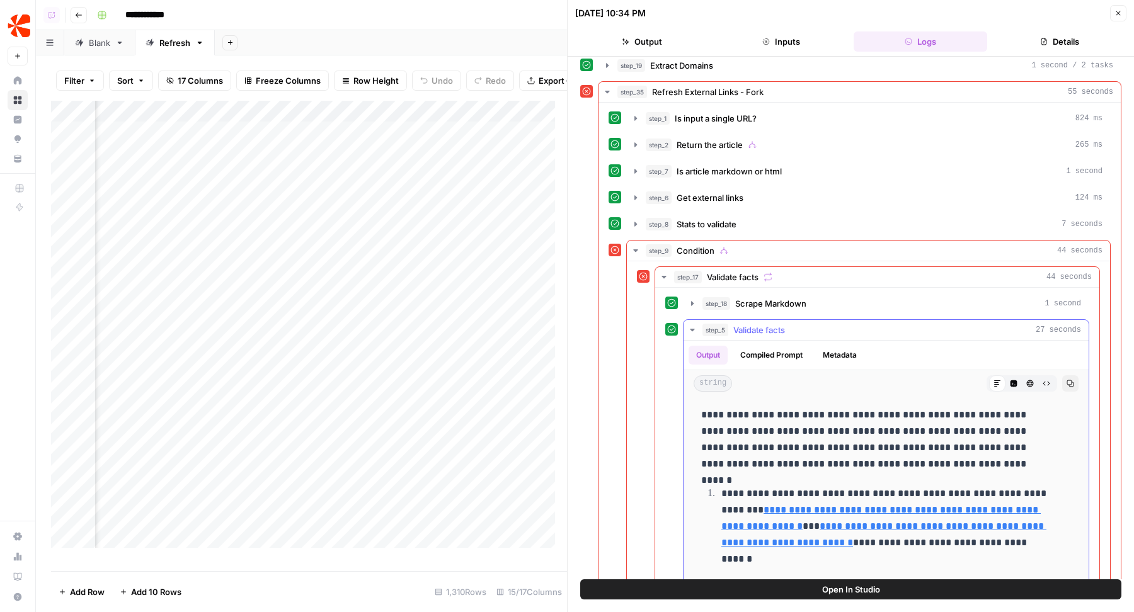
click at [766, 326] on button "step_5 Validate facts 27 seconds" at bounding box center [885, 330] width 405 height 20
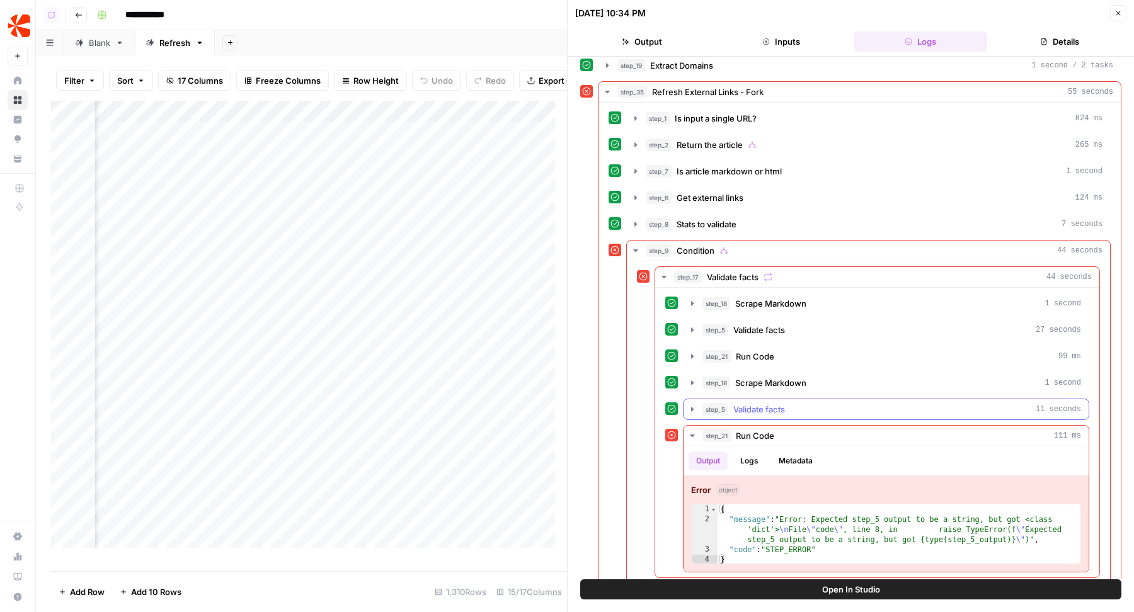
click at [754, 403] on span "Validate facts" at bounding box center [759, 409] width 52 height 13
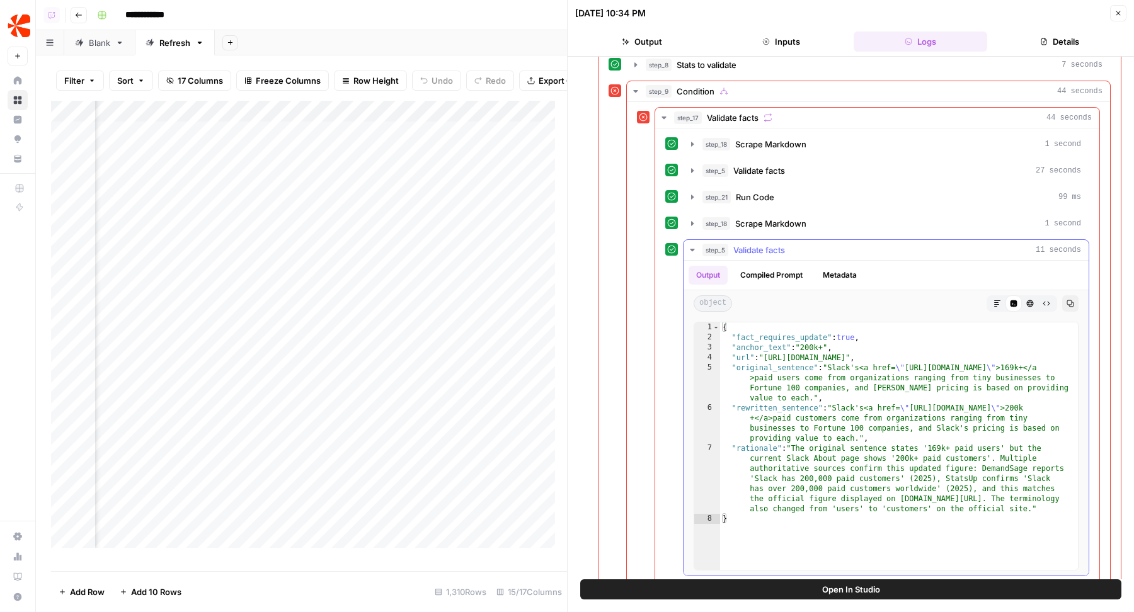
scroll to position [571, 0]
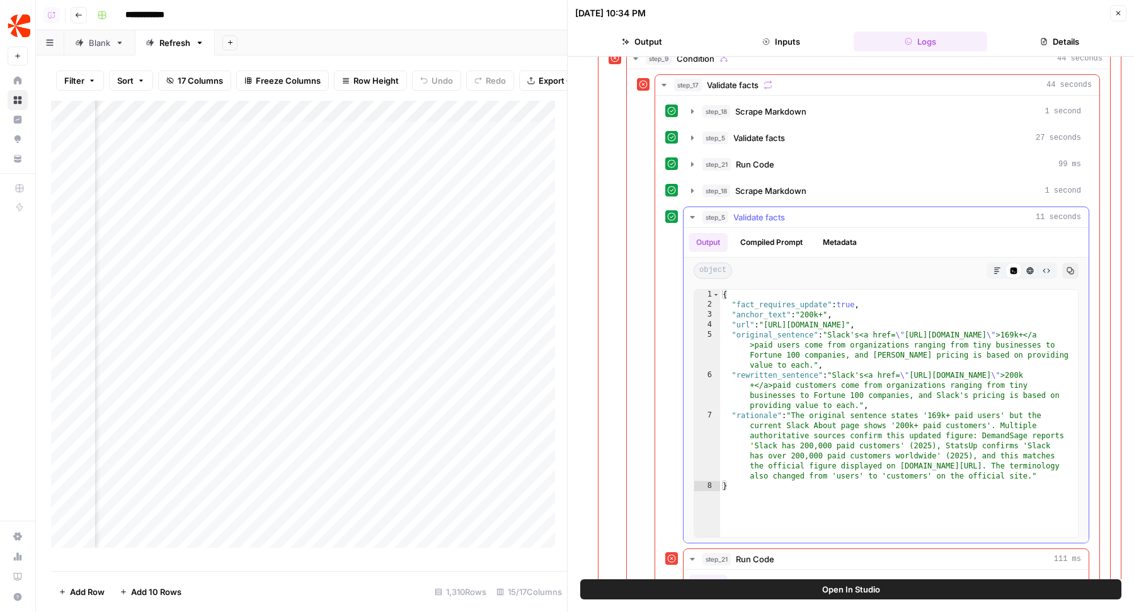
click at [788, 394] on div "{ "fact_requires_update" : true , "anchor_text" : "200k+" , "url" : "https://sl…" at bounding box center [899, 424] width 358 height 268
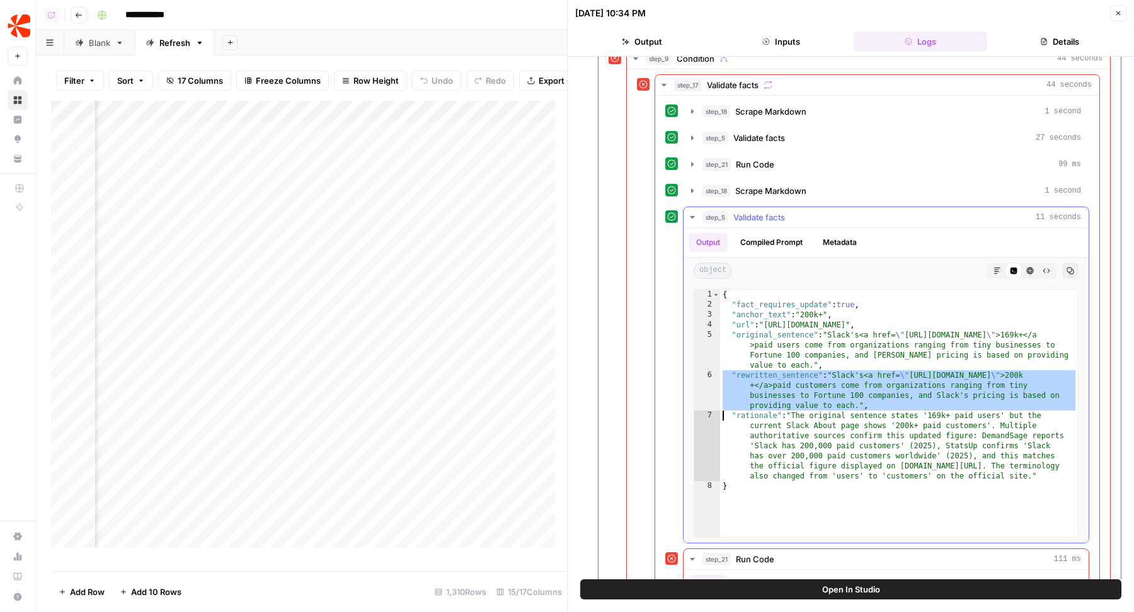
click at [775, 449] on div "{ "fact_requires_update" : true , "anchor_text" : "200k+" , "url" : "https://sl…" at bounding box center [899, 424] width 358 height 268
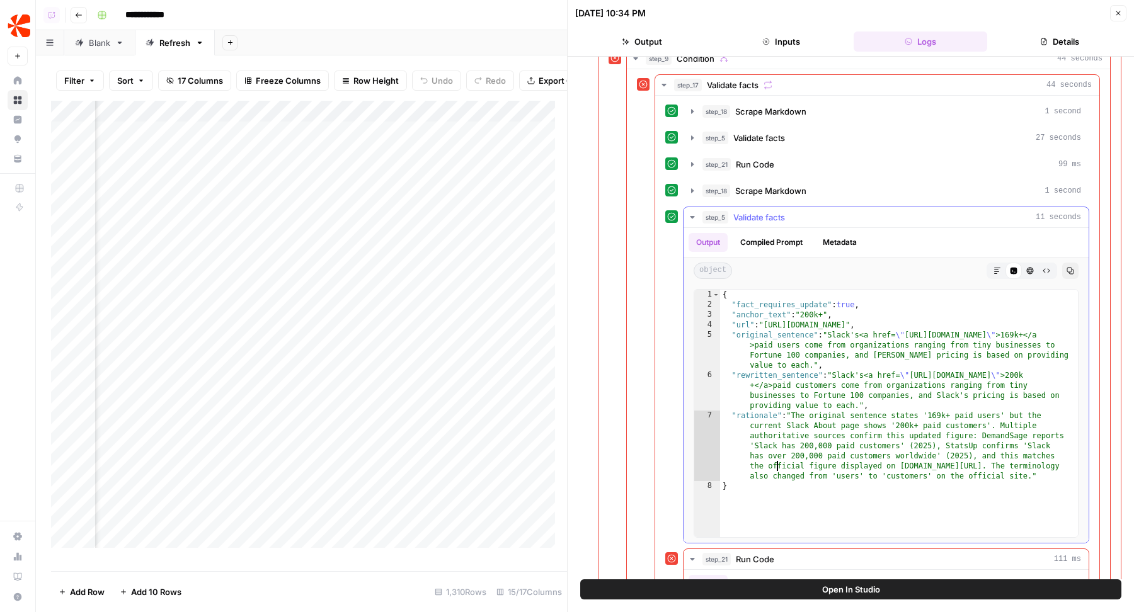
click at [775, 449] on div "{ "fact_requires_update" : true , "anchor_text" : "200k+" , "url" : "https://sl…" at bounding box center [899, 424] width 358 height 268
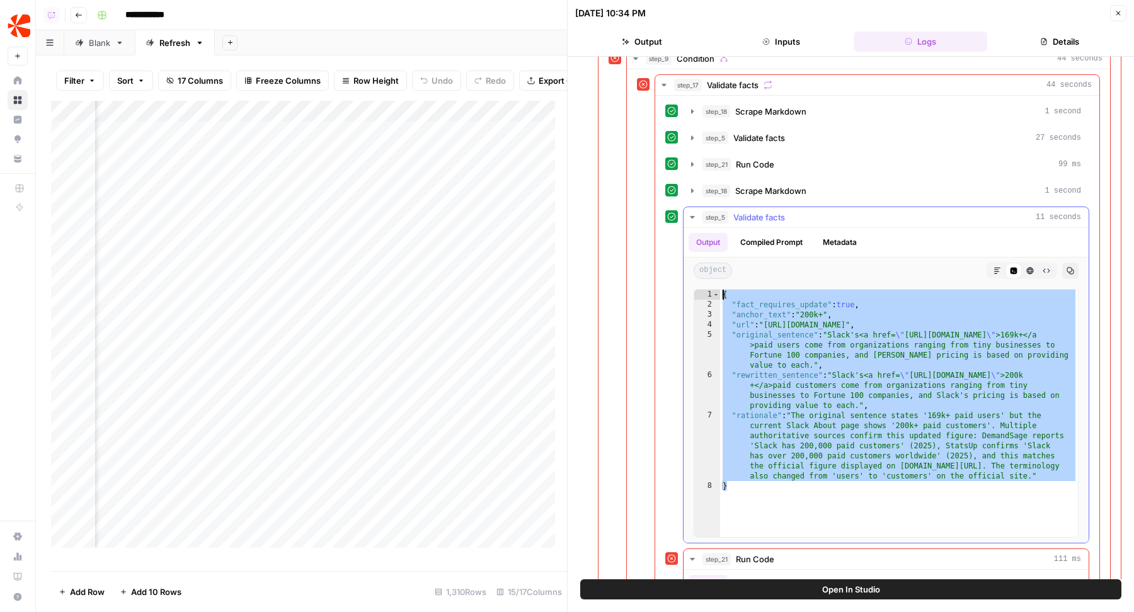
drag, startPoint x: 755, startPoint y: 470, endPoint x: 725, endPoint y: 230, distance: 241.8
click at [725, 230] on div "**********" at bounding box center [885, 385] width 405 height 315
type textarea "**********"
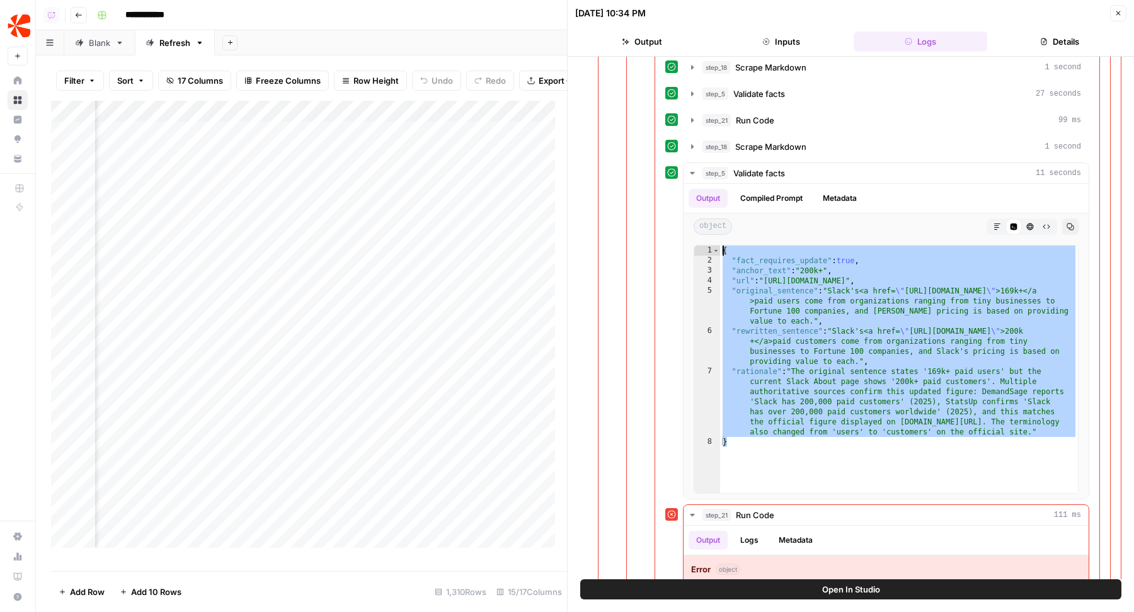
scroll to position [694, 0]
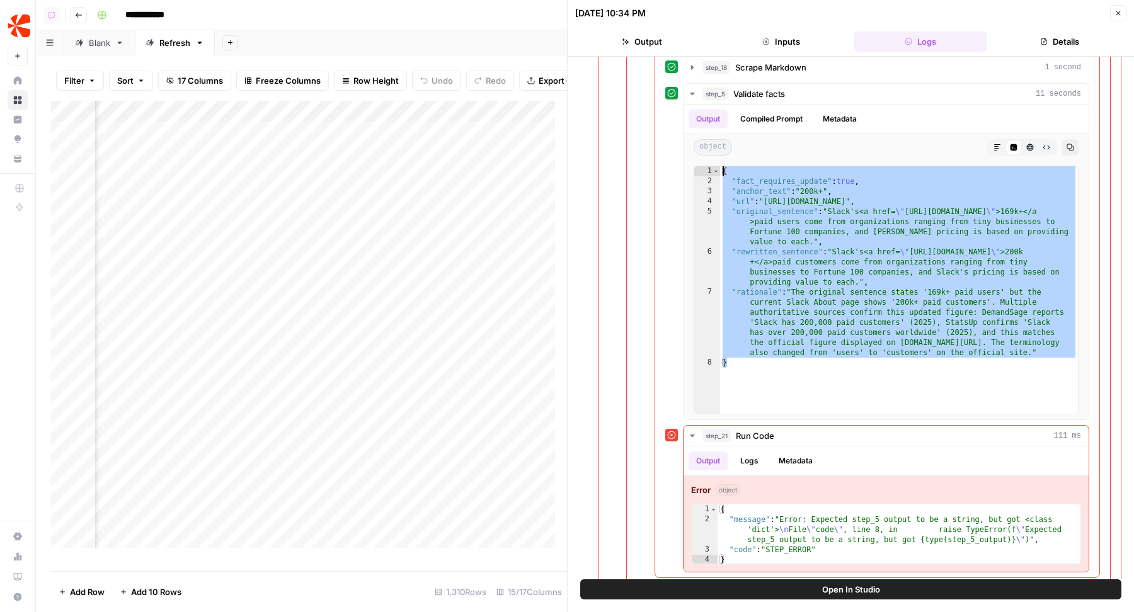
click at [1117, 16] on icon "button" at bounding box center [1118, 13] width 8 height 8
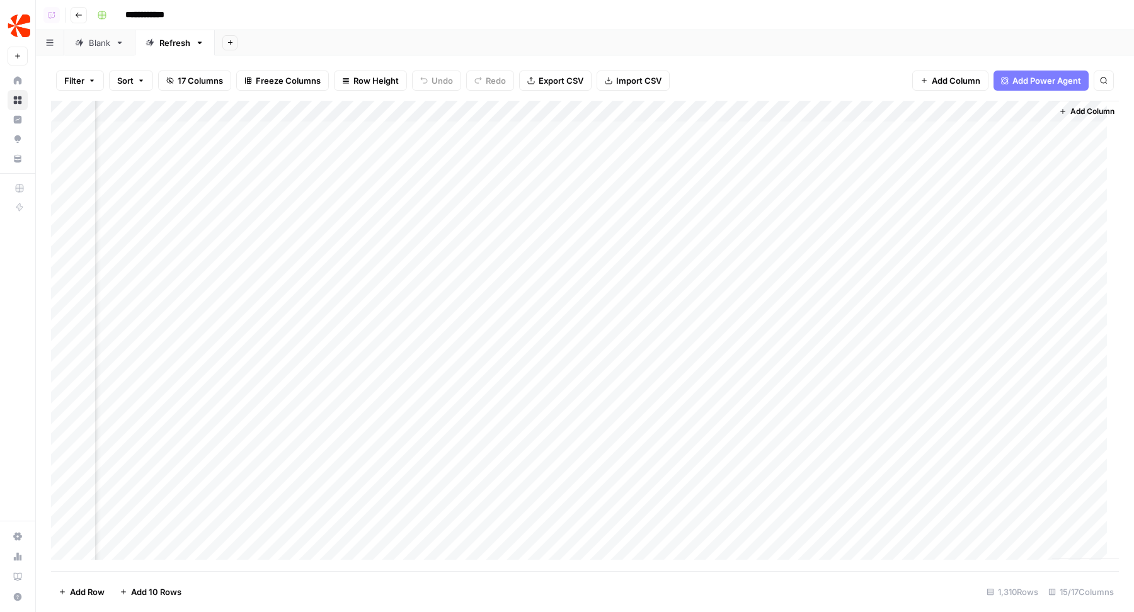
click at [589, 151] on div "Add Column" at bounding box center [584, 336] width 1067 height 471
click at [573, 152] on div "Add Column" at bounding box center [584, 336] width 1067 height 471
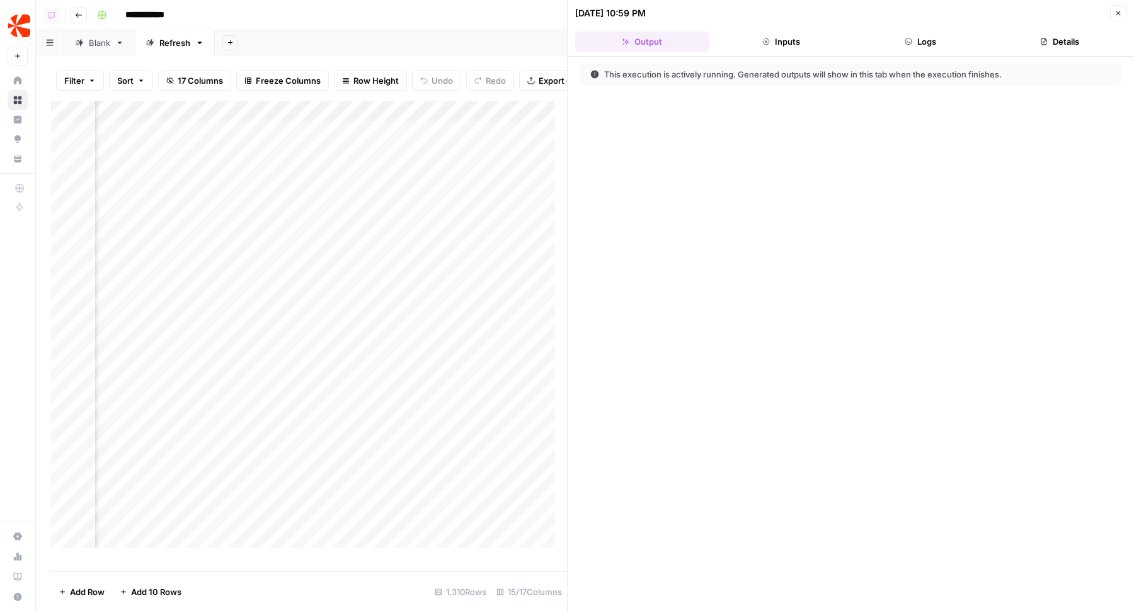
click at [882, 45] on button "Logs" at bounding box center [920, 41] width 134 height 20
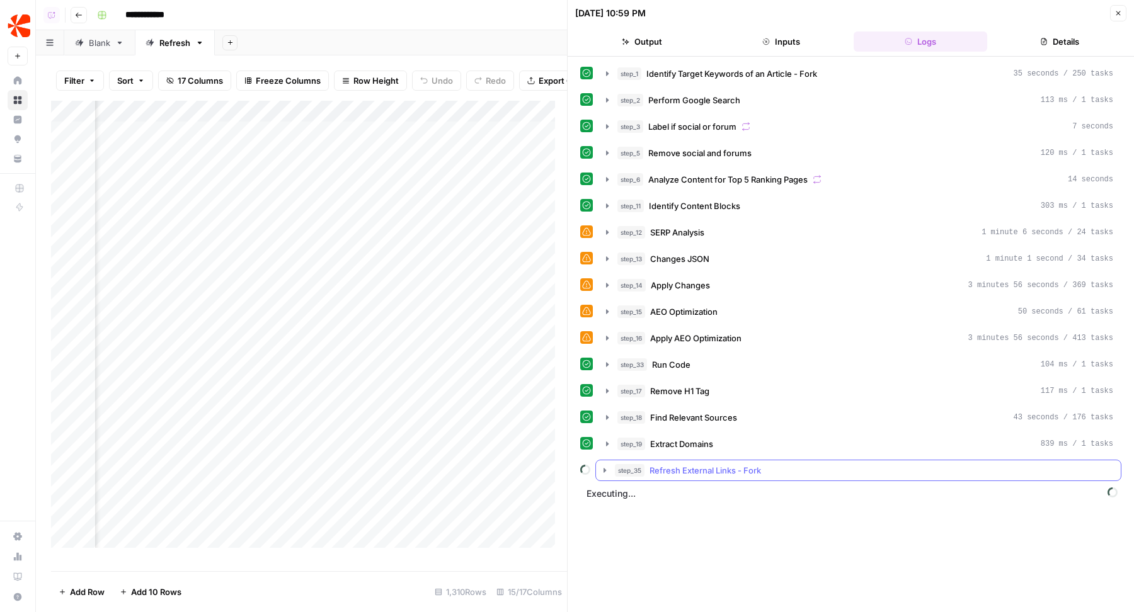
click at [681, 464] on span "Refresh External Links - Fork" at bounding box center [704, 470] width 111 height 13
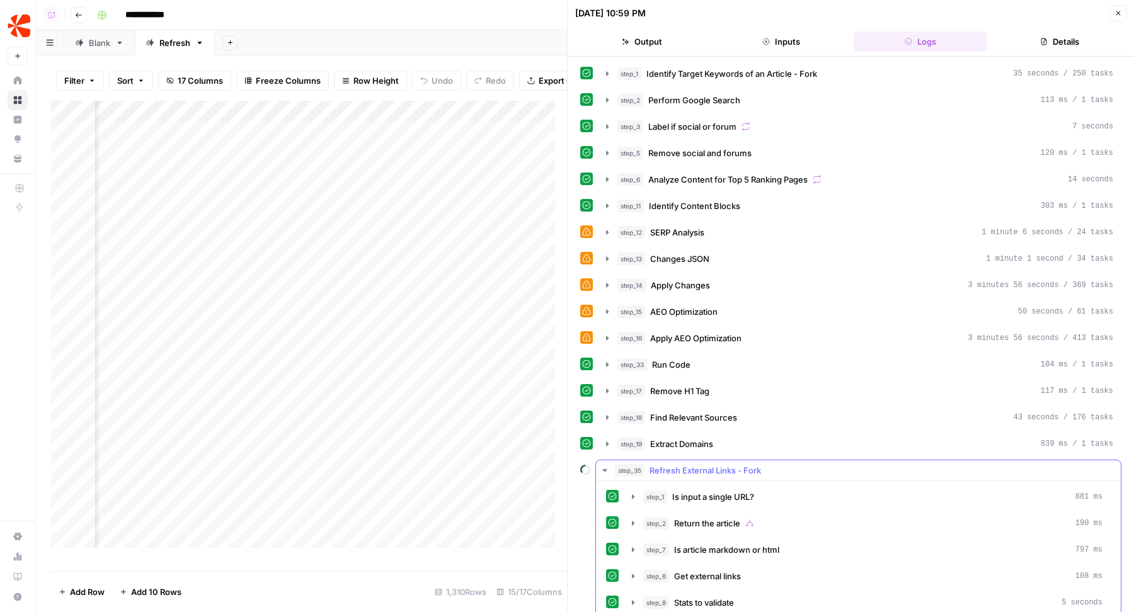
scroll to position [50, 0]
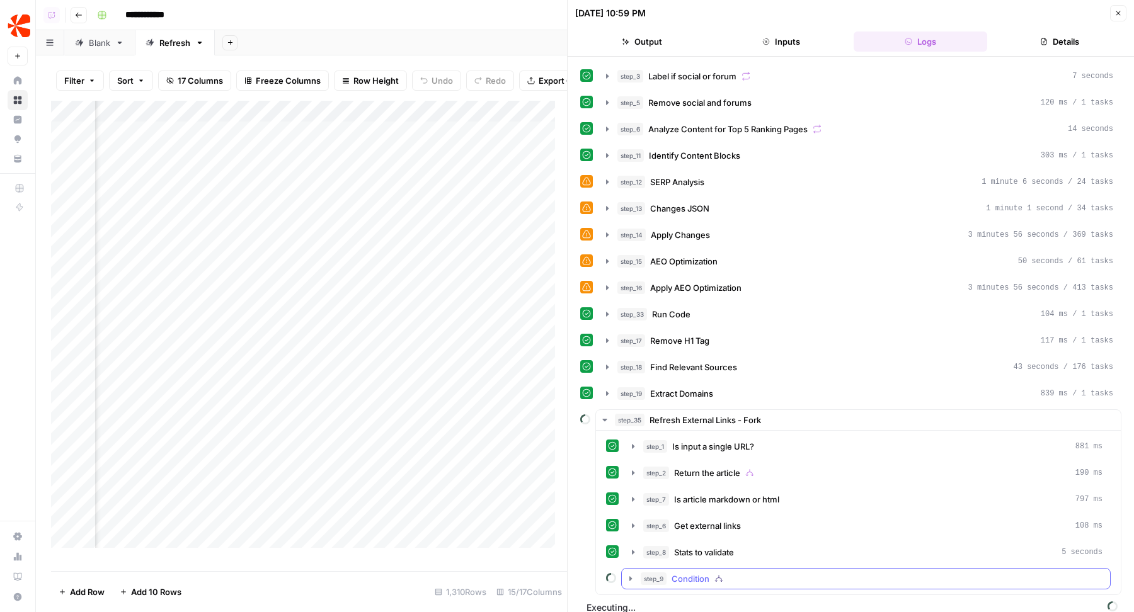
click at [666, 572] on div "step_9 Condition" at bounding box center [871, 578] width 462 height 13
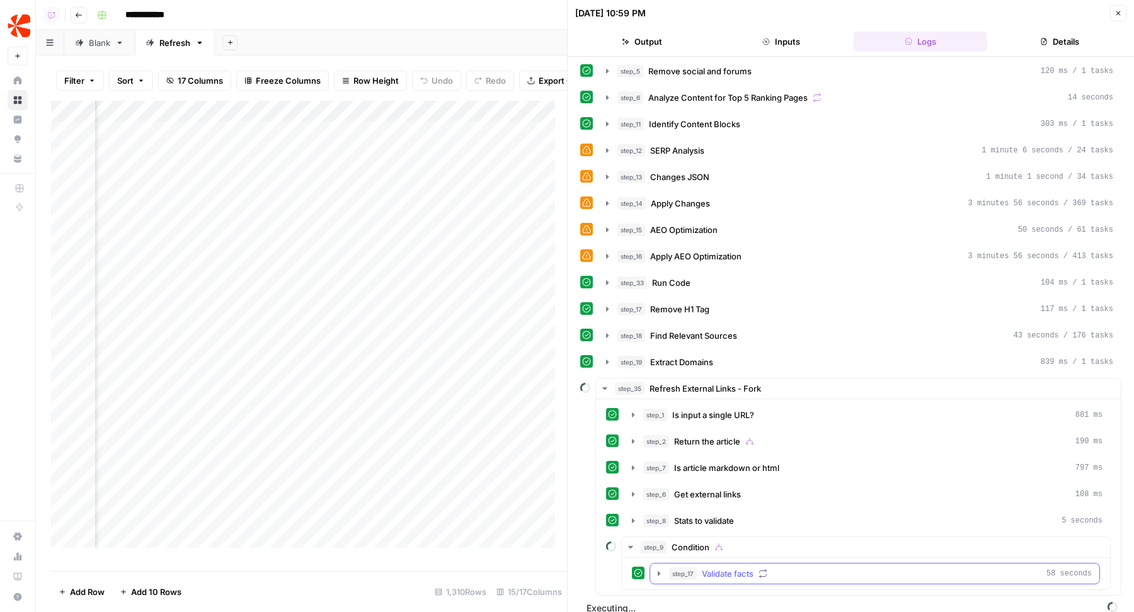
click at [707, 567] on span "Validate facts" at bounding box center [728, 573] width 52 height 13
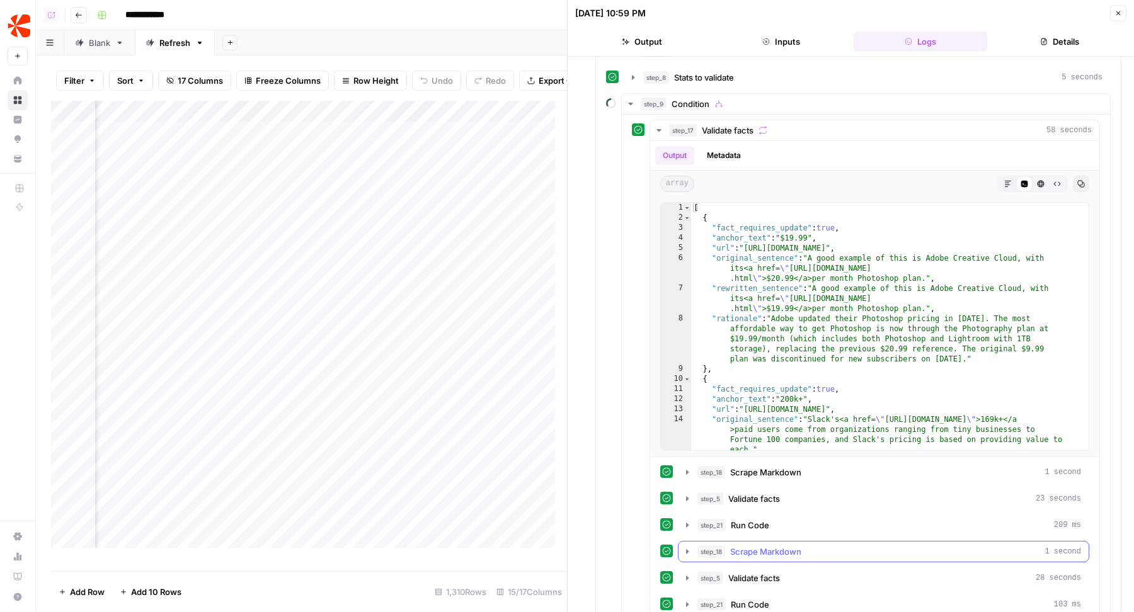
scroll to position [526, 0]
click at [754, 492] on span "Validate facts" at bounding box center [754, 498] width 52 height 13
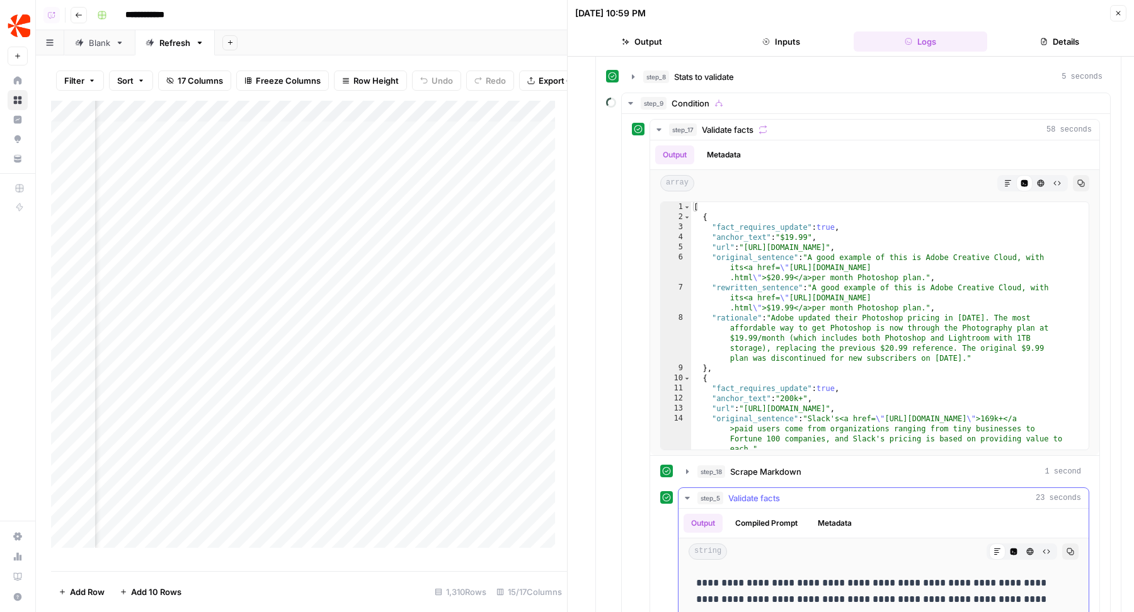
click at [754, 492] on span "Validate facts" at bounding box center [754, 498] width 52 height 13
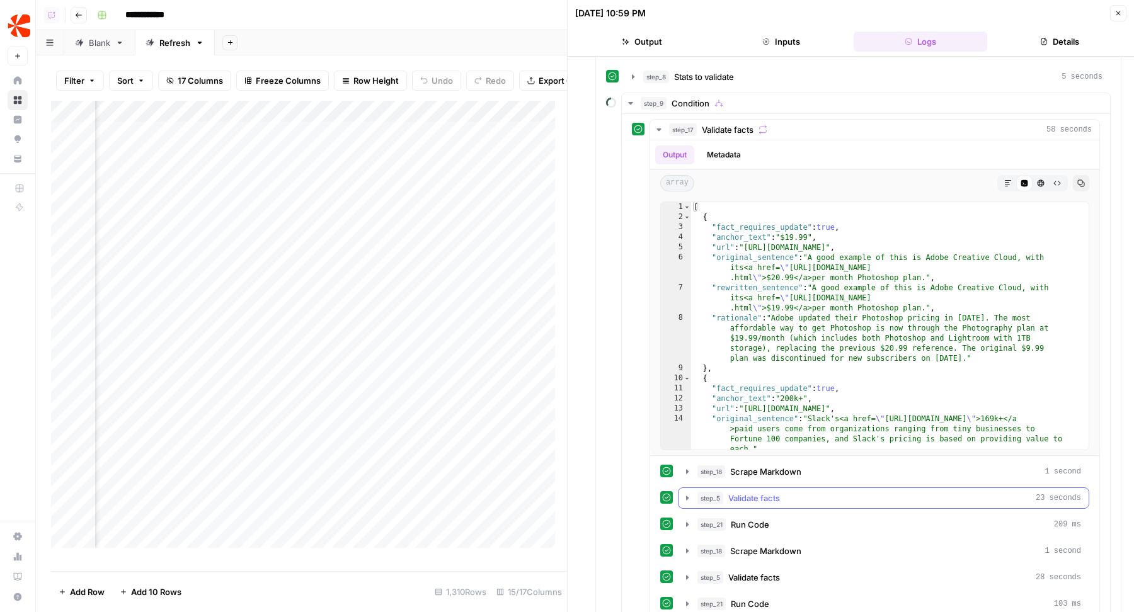
scroll to position [559, 0]
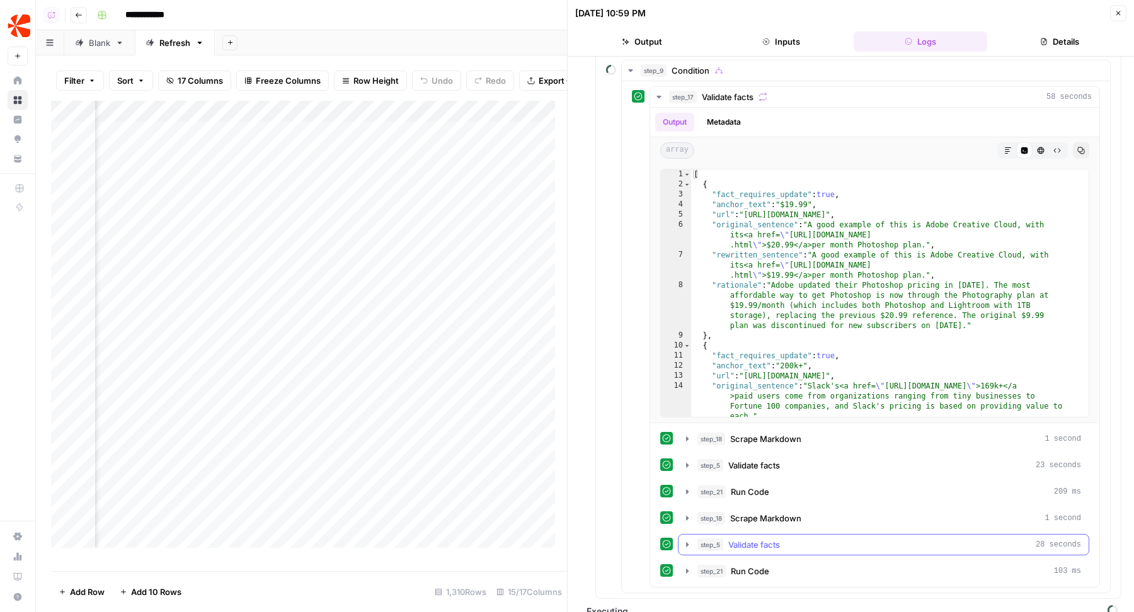
click at [735, 535] on button "step_5 Validate facts 28 seconds" at bounding box center [883, 545] width 410 height 20
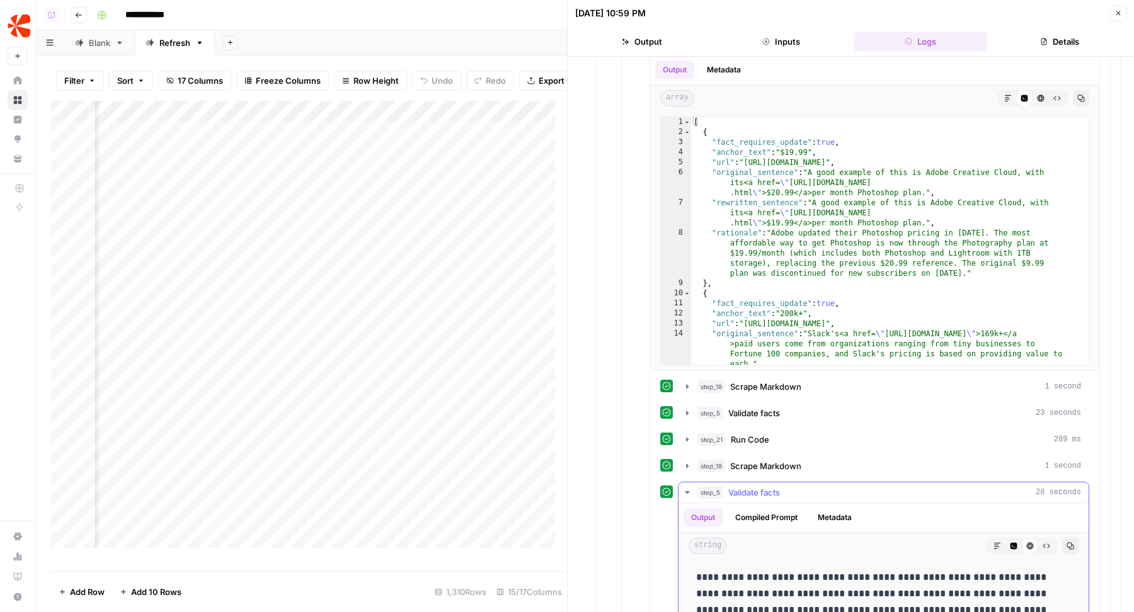
scroll to position [725, 0]
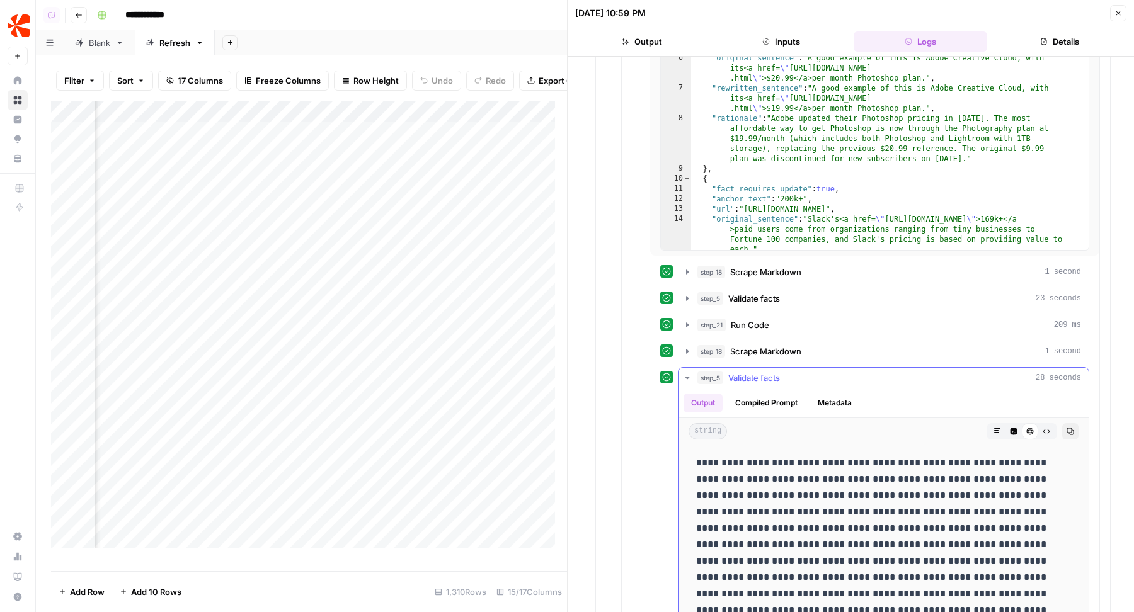
click at [783, 372] on div "step_5 Validate facts 28 seconds" at bounding box center [889, 378] width 384 height 13
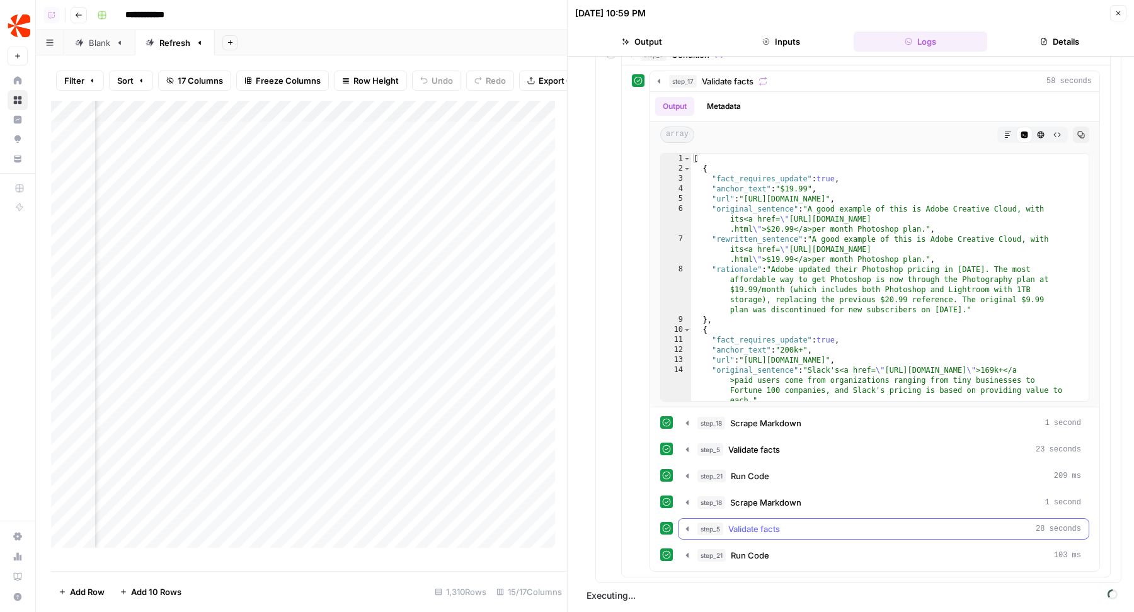
scroll to position [559, 0]
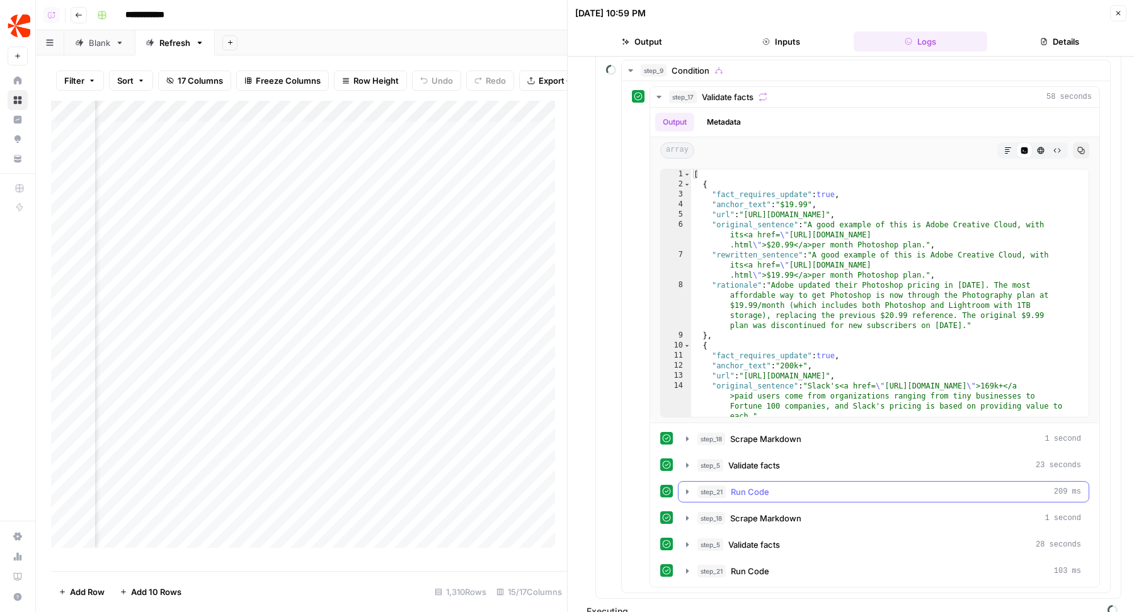
click at [763, 486] on span "Run Code" at bounding box center [750, 492] width 38 height 13
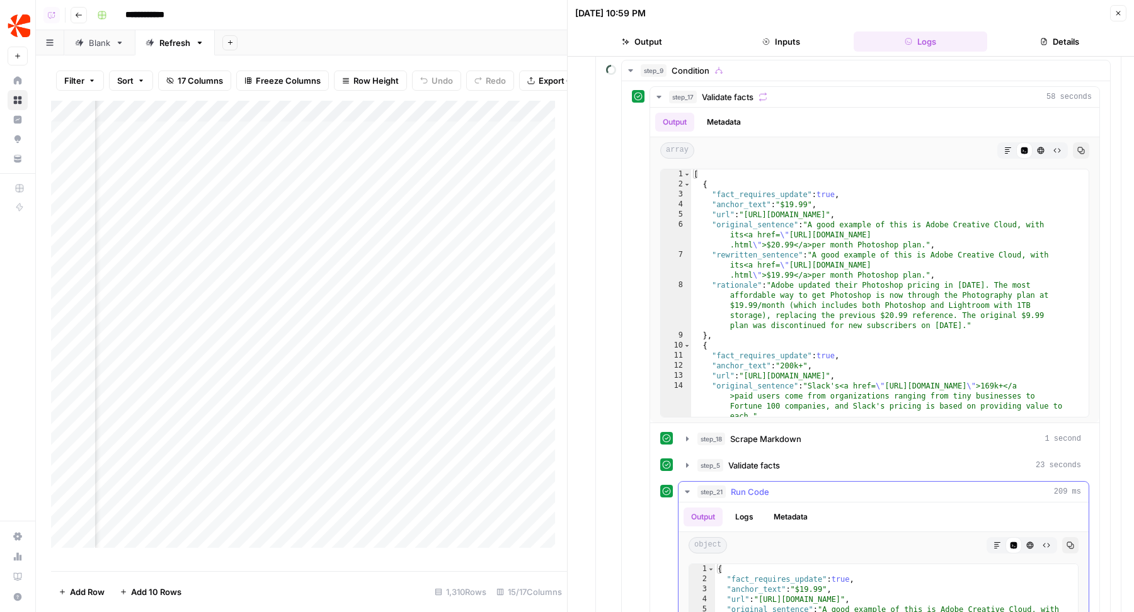
click at [763, 486] on span "Run Code" at bounding box center [750, 492] width 38 height 13
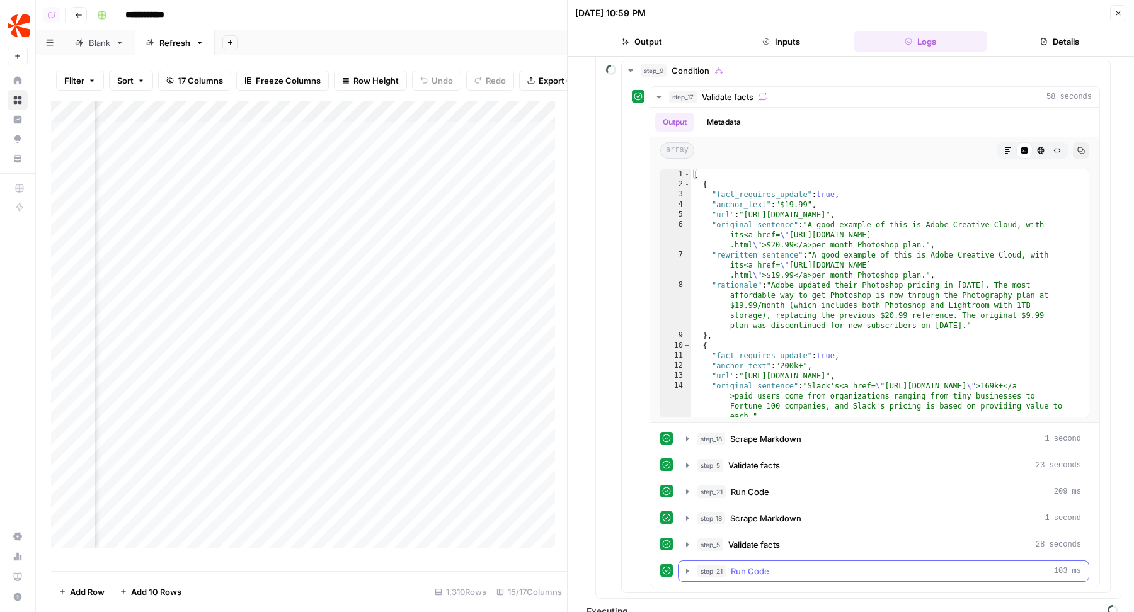
click at [746, 565] on span "Run Code" at bounding box center [750, 571] width 38 height 13
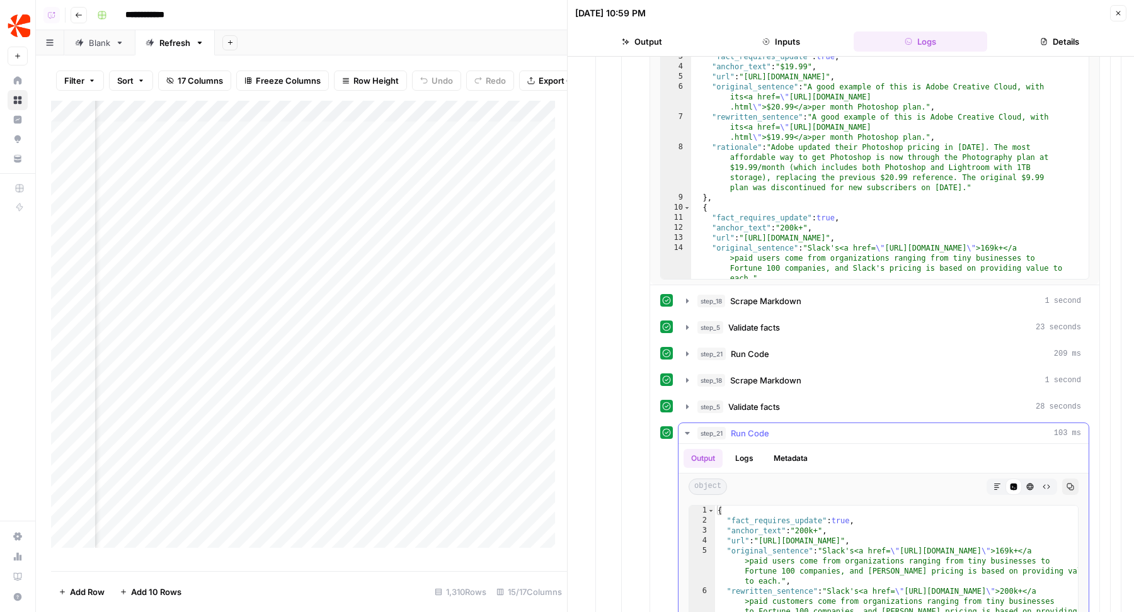
click at [778, 425] on button "step_21 Run Code 103 ms" at bounding box center [883, 433] width 410 height 20
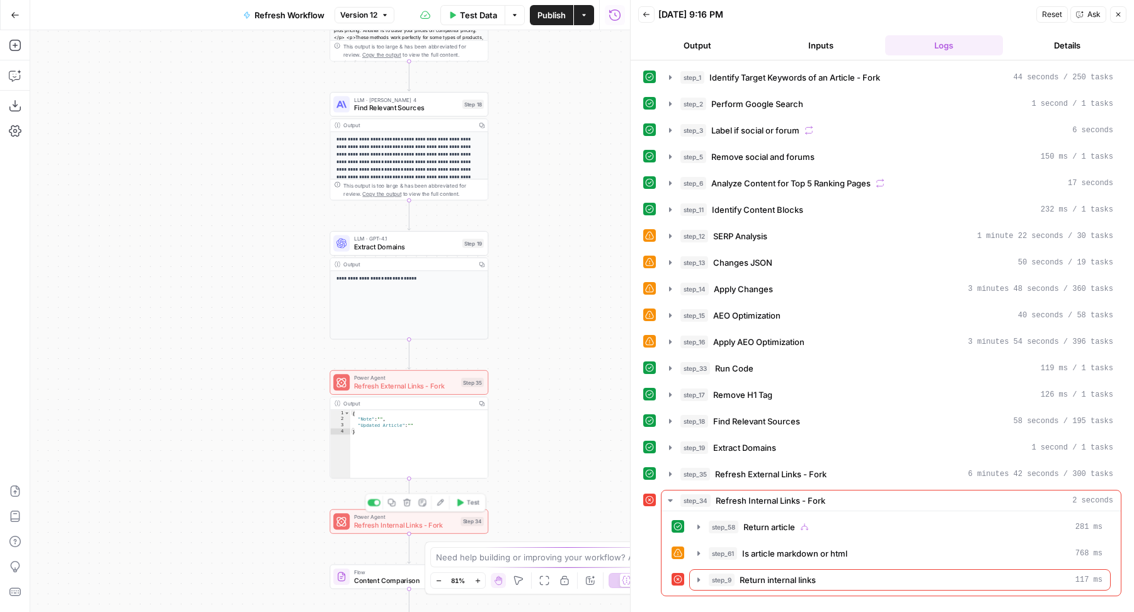
click at [372, 530] on div "Power Agent Refresh Internal Links - Fork Step 34 Copy step Delete step Add Not…" at bounding box center [408, 521] width 159 height 25
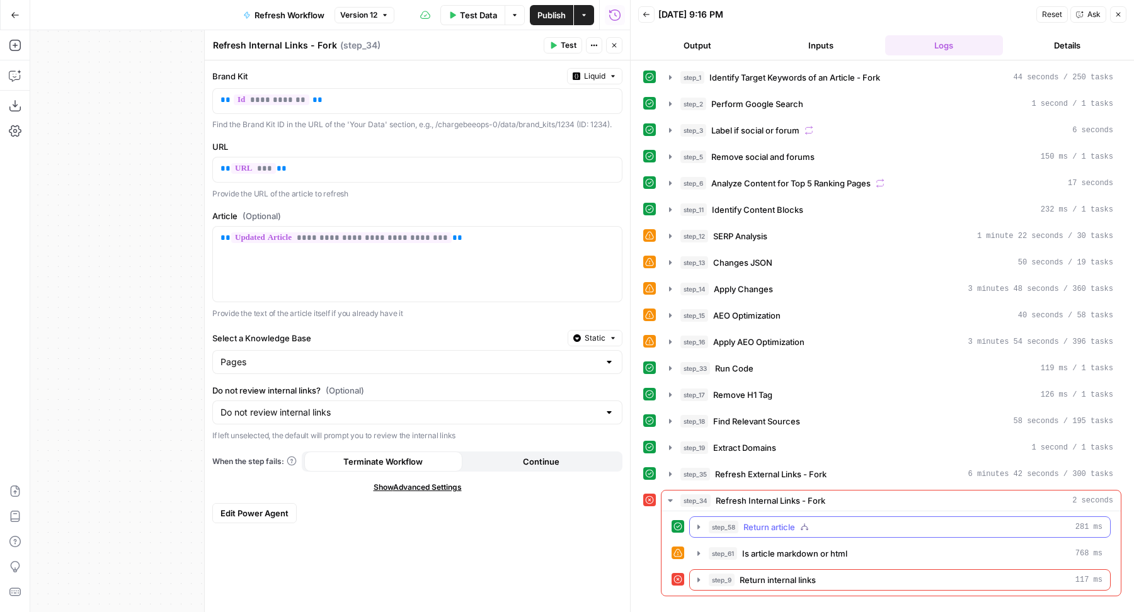
click at [808, 523] on icon "button" at bounding box center [804, 527] width 9 height 9
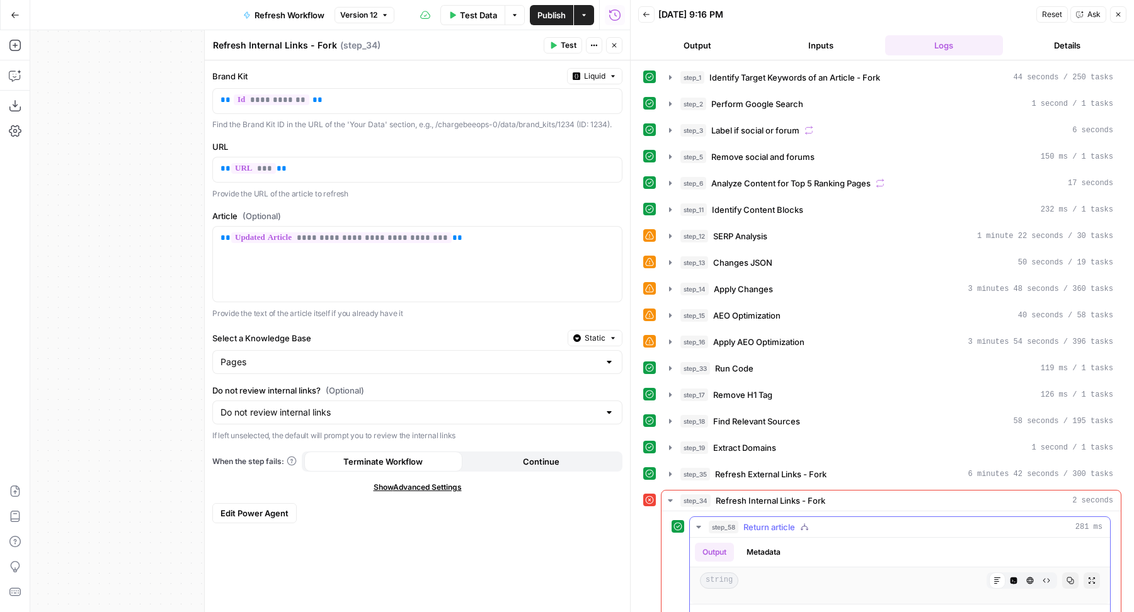
scroll to position [77, 0]
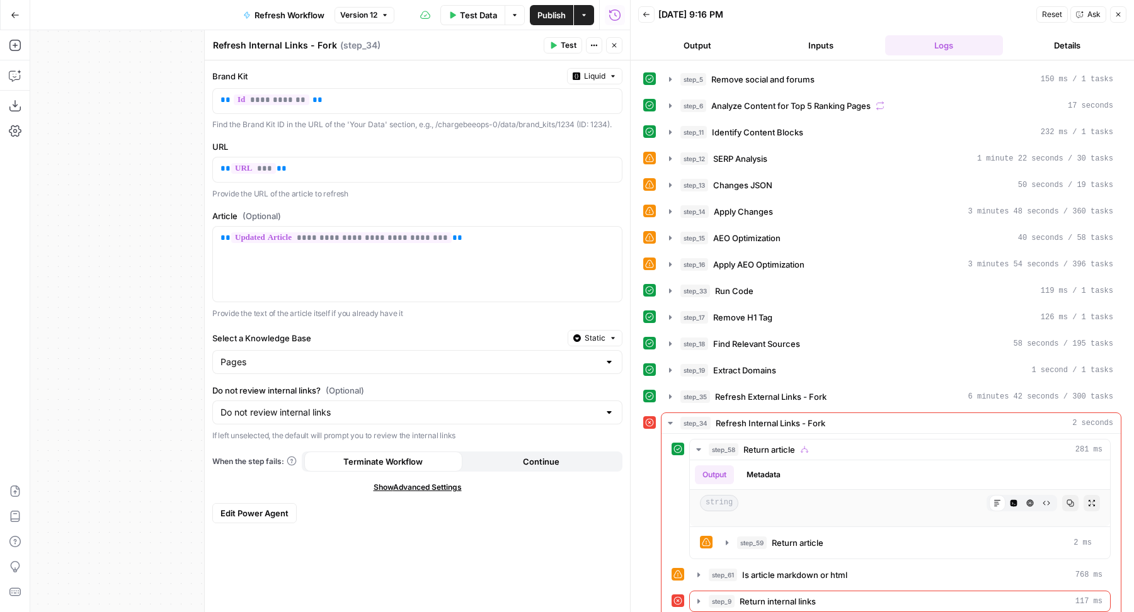
click at [266, 509] on span "Edit Power Agent" at bounding box center [254, 513] width 68 height 13
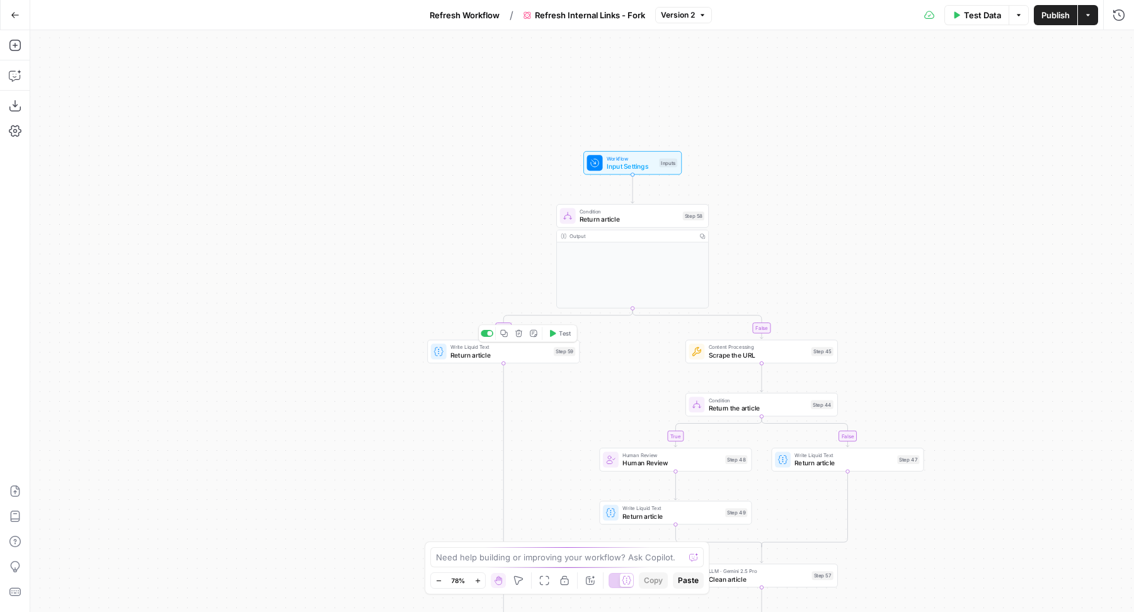
click at [466, 353] on span "Return article" at bounding box center [499, 355] width 99 height 10
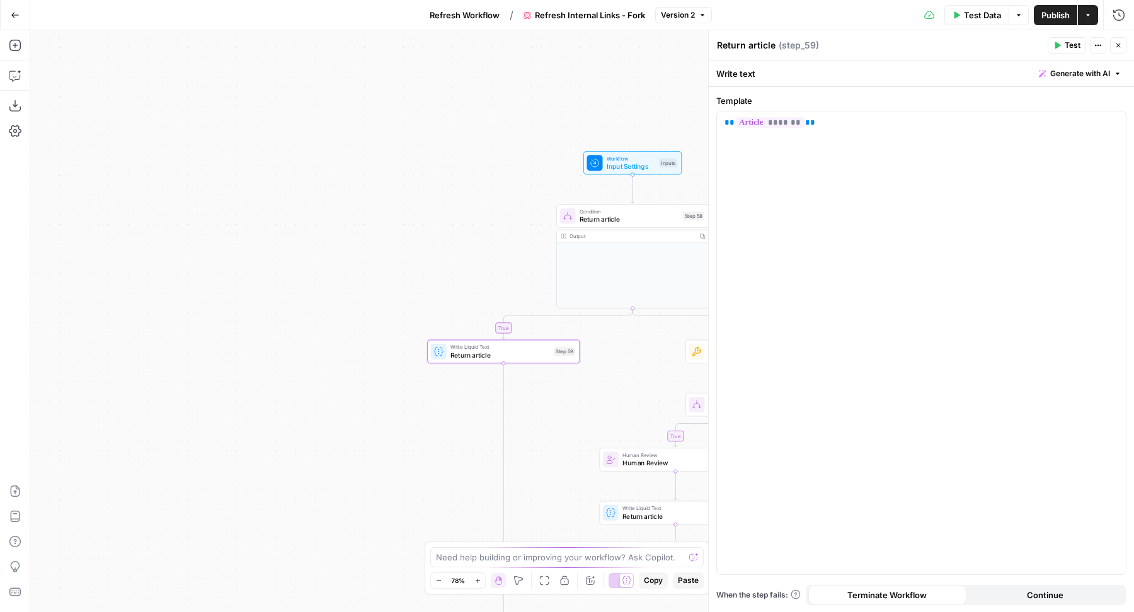
click at [616, 156] on span "Workflow" at bounding box center [630, 158] width 48 height 8
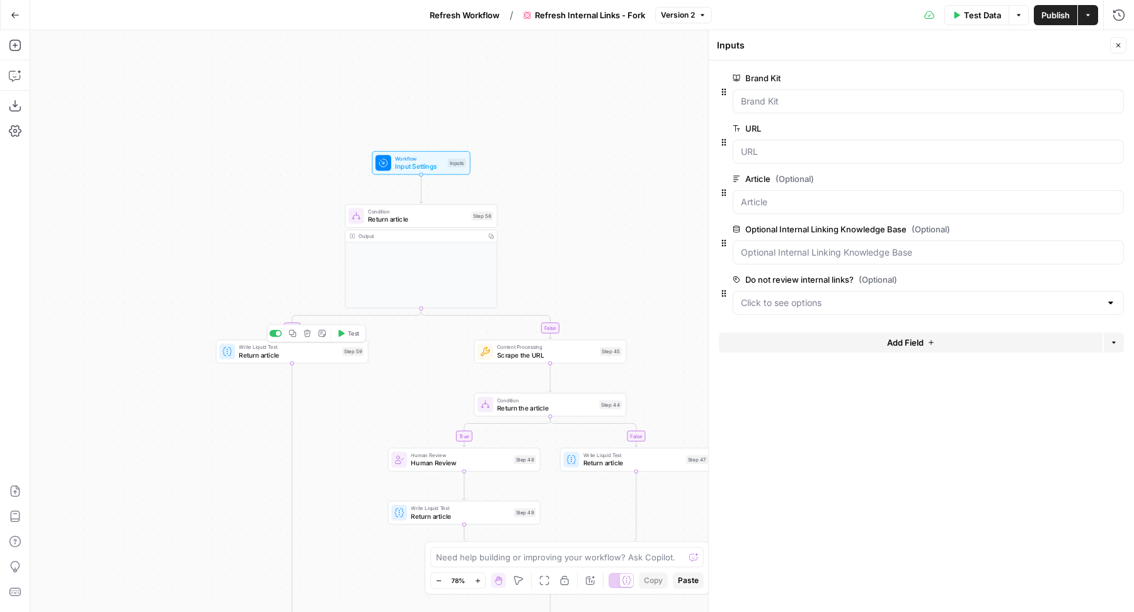
click at [239, 351] on span "Return article" at bounding box center [288, 355] width 99 height 10
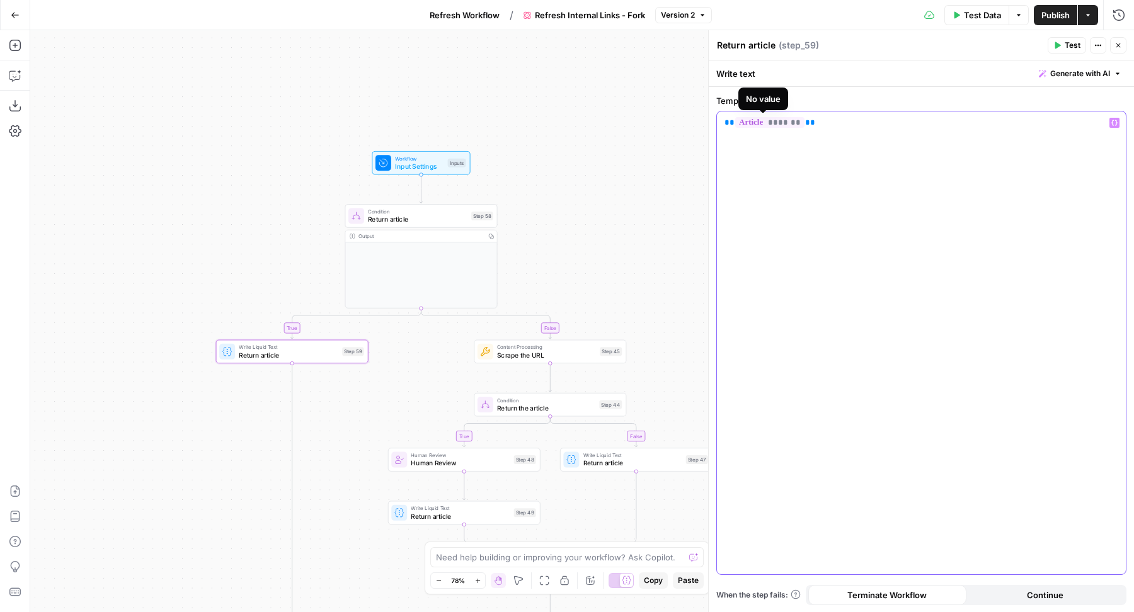
click at [778, 118] on span "*******" at bounding box center [769, 122] width 69 height 11
click at [444, 14] on span "Refresh Workflow" at bounding box center [464, 15] width 70 height 13
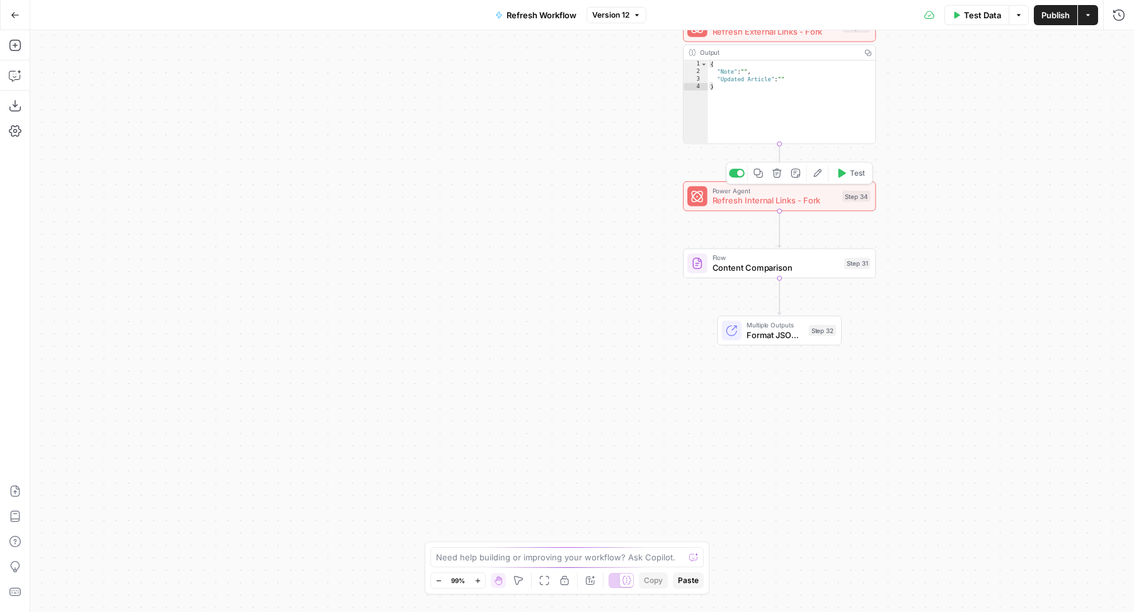
click at [857, 176] on span "Test" at bounding box center [857, 173] width 15 height 11
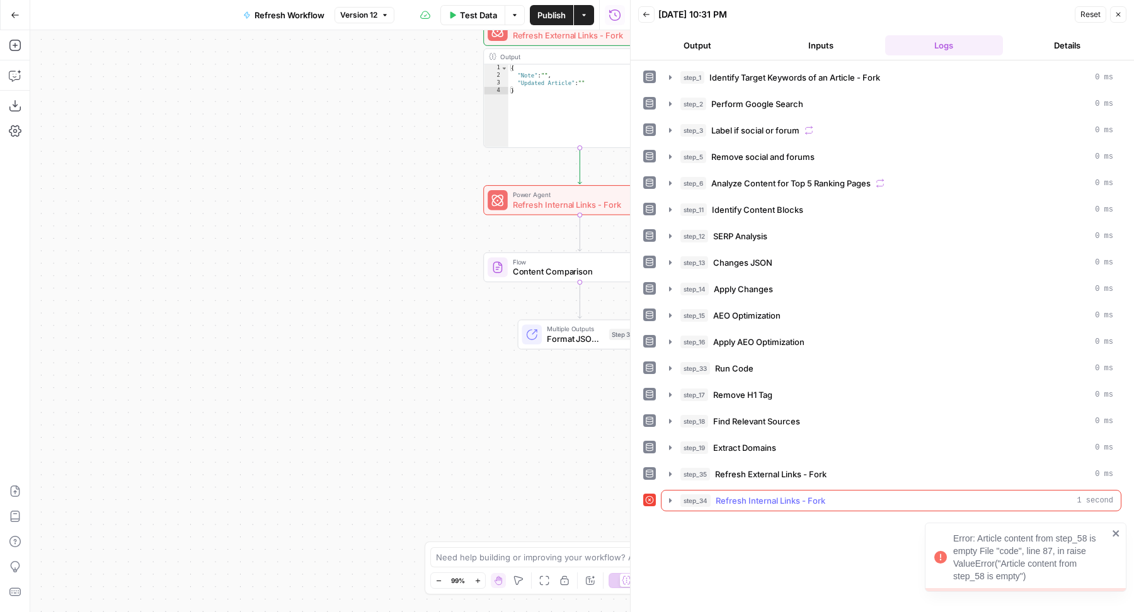
click at [817, 494] on span "Refresh Internal Links - Fork" at bounding box center [770, 500] width 110 height 13
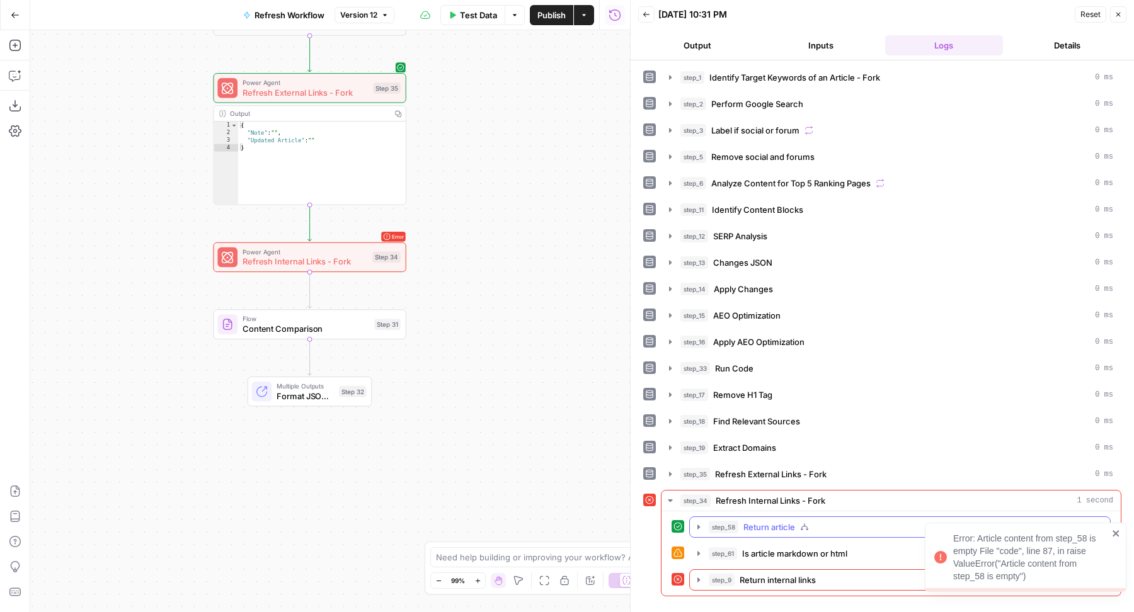
click at [736, 521] on div "step_58 Return article 77 ms" at bounding box center [905, 527] width 394 height 13
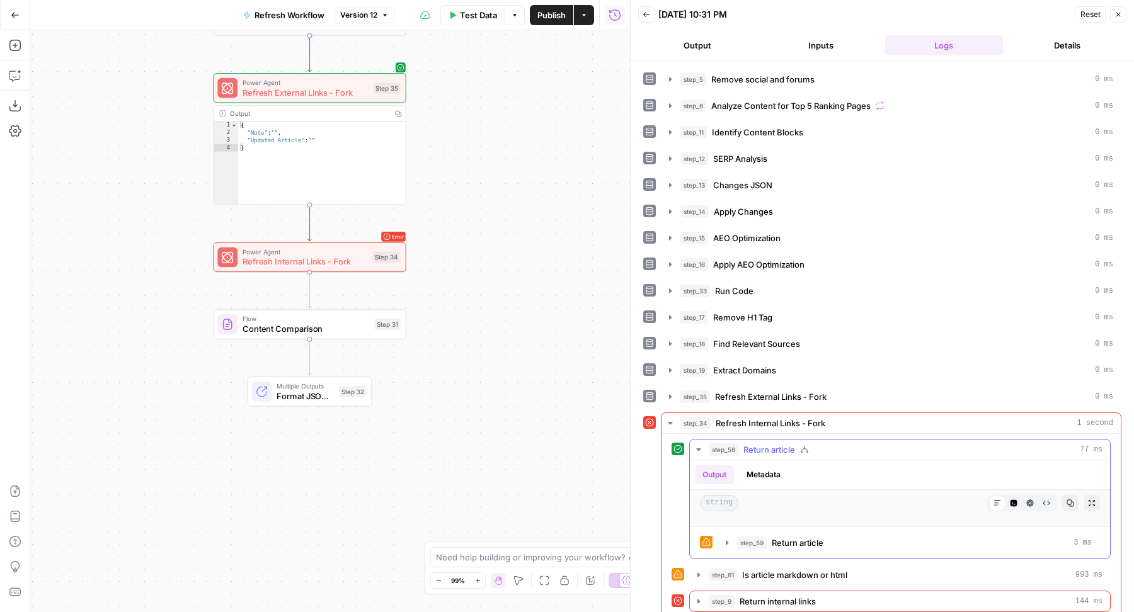
click at [1005, 495] on button "Code Editor" at bounding box center [1013, 503] width 16 height 16
click at [1026, 499] on icon "button" at bounding box center [1030, 503] width 8 height 8
click at [769, 465] on button "Metadata" at bounding box center [763, 474] width 49 height 19
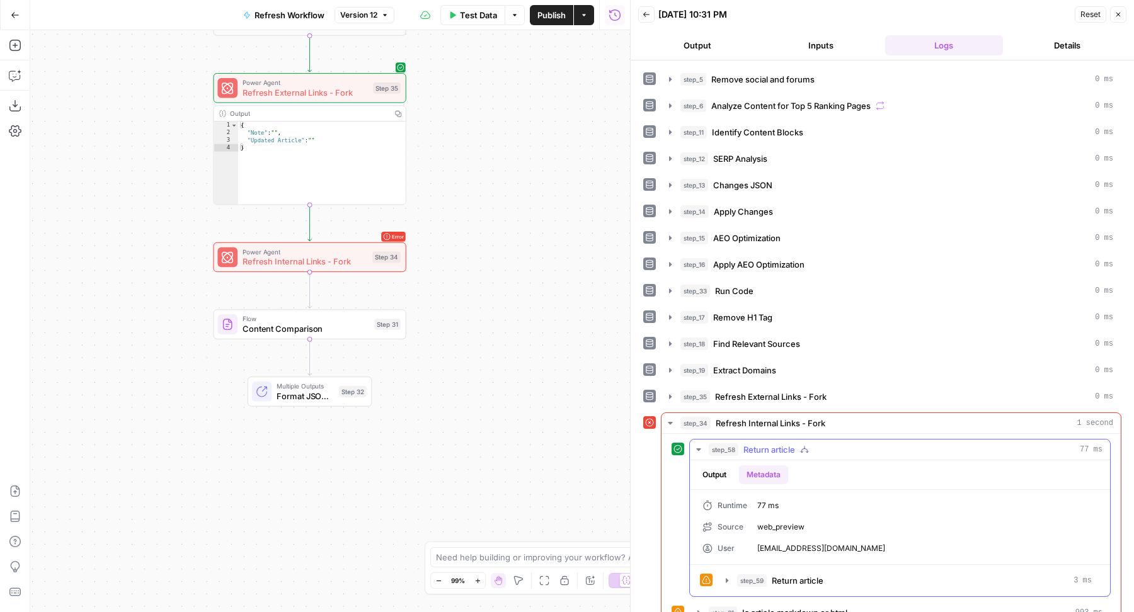
click at [714, 465] on button "Output" at bounding box center [714, 474] width 39 height 19
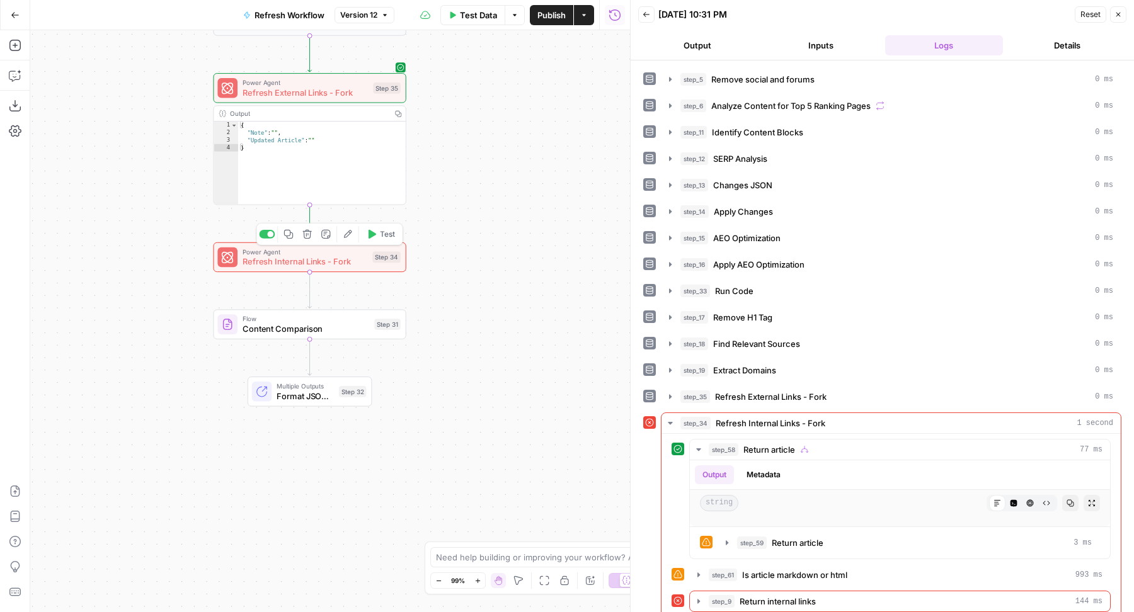
click at [263, 261] on span "Refresh Internal Links - Fork" at bounding box center [304, 261] width 125 height 13
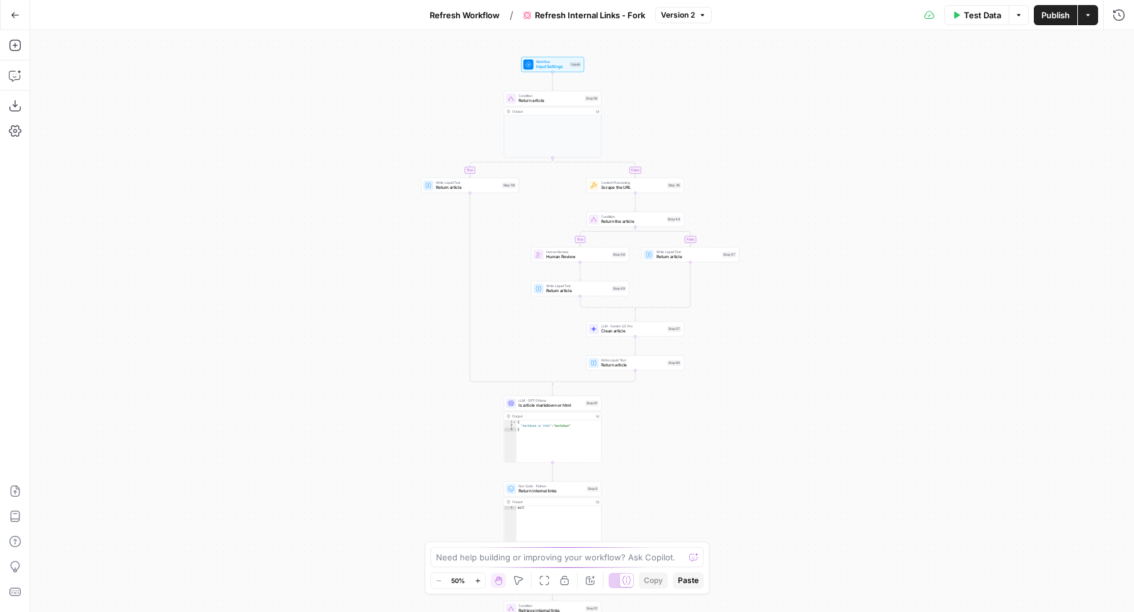
click at [979, 16] on span "Test Data" at bounding box center [982, 15] width 37 height 13
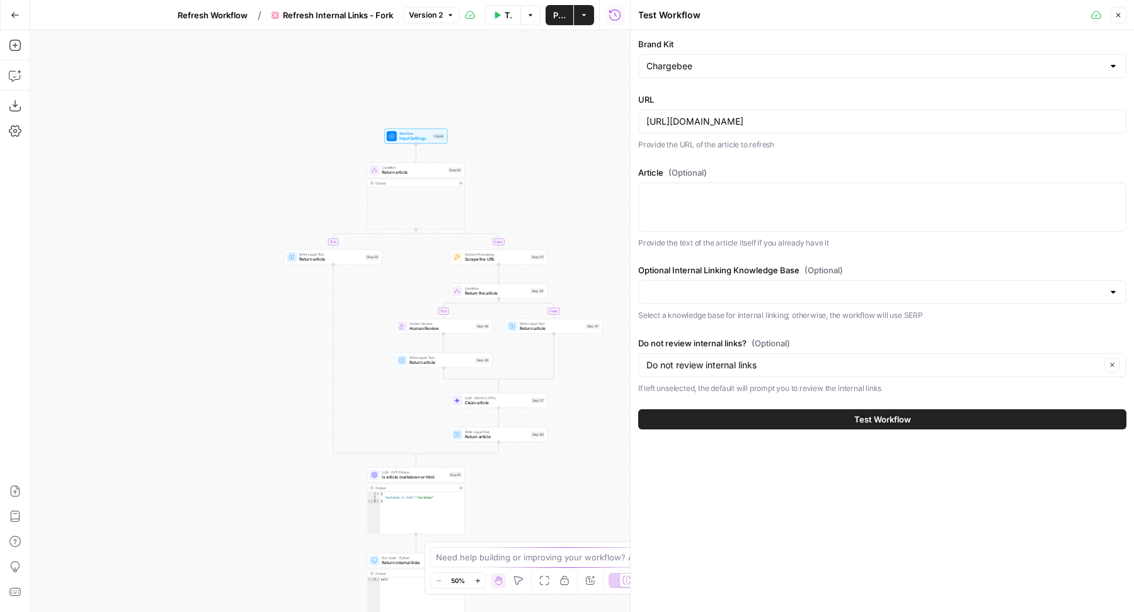
click at [236, 9] on span "Refresh Workflow" at bounding box center [213, 15] width 70 height 13
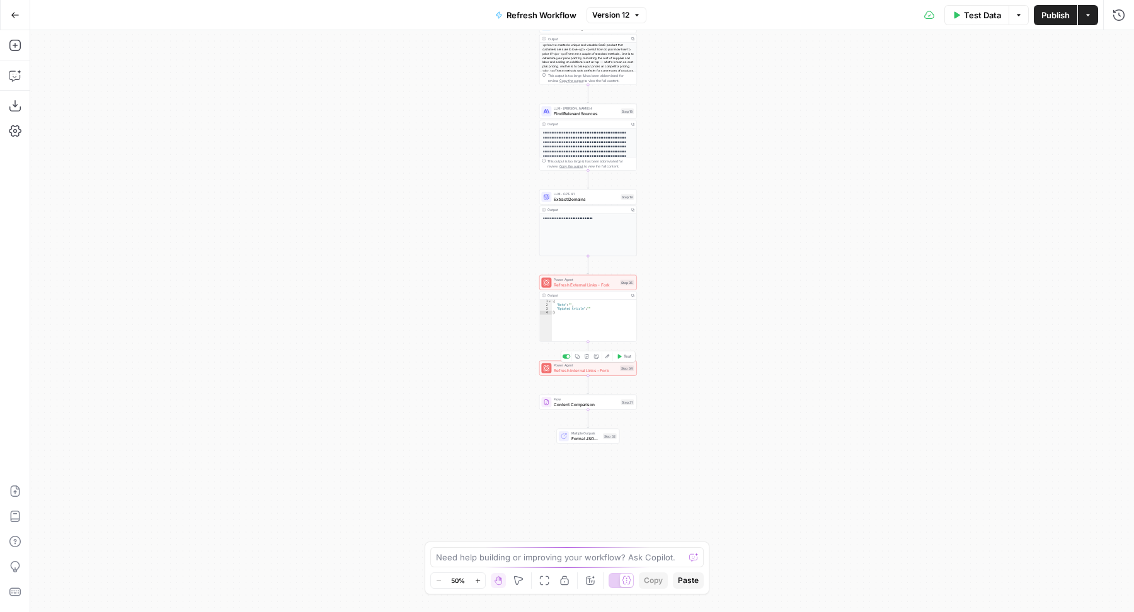
click at [556, 373] on span "Refresh Internal Links - Fork" at bounding box center [586, 370] width 64 height 6
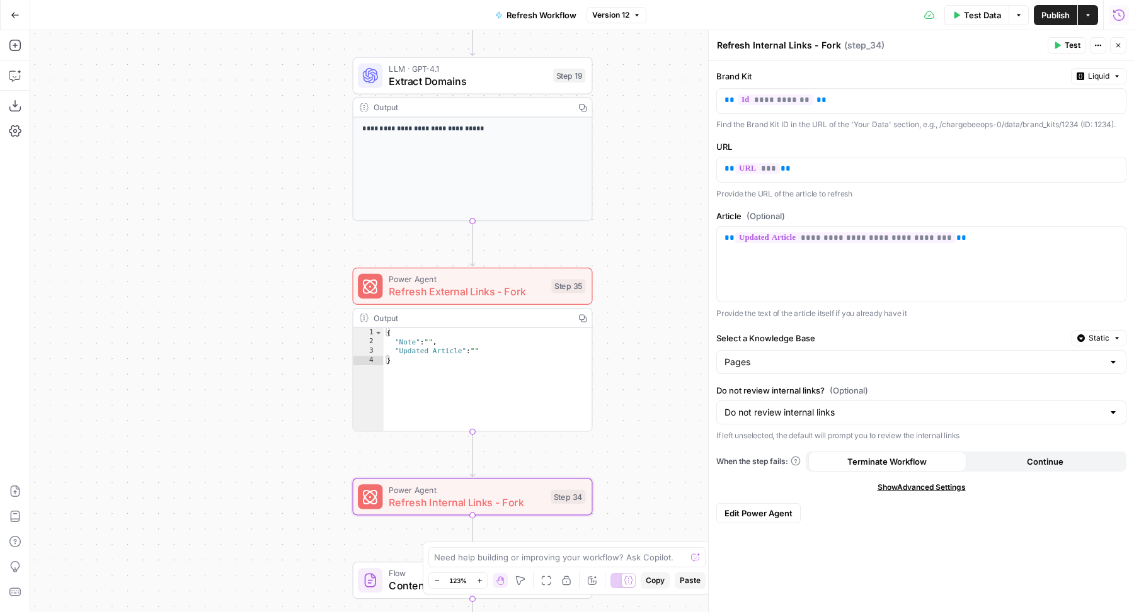
click at [1113, 19] on icon "button" at bounding box center [1118, 15] width 13 height 13
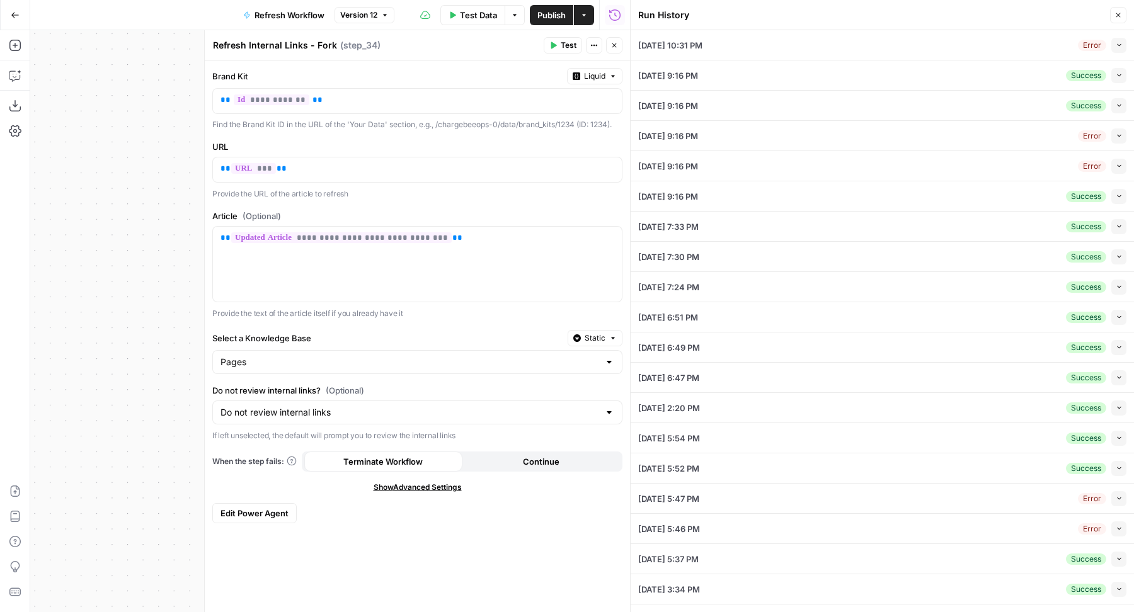
click at [1111, 130] on button "Collapse" at bounding box center [1118, 135] width 15 height 15
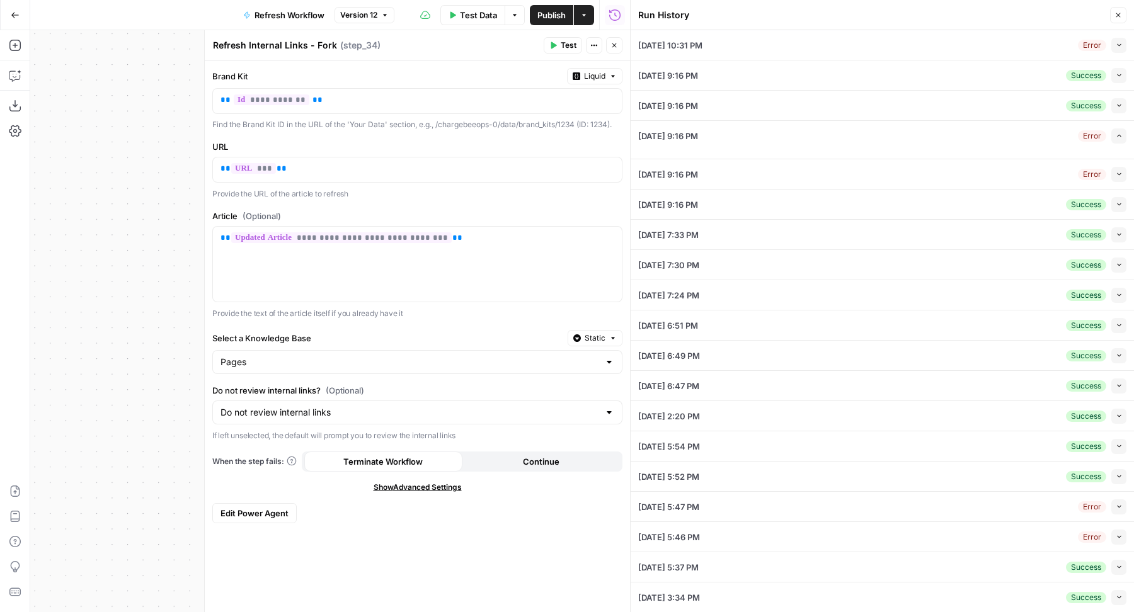
type textarea "Volume discounting is a method by which the price of items bought are lowered w…"
type textarea "<h1 class="rc-glossary__card-title">What is Volume Discounting?</h1><a class="r…"
type textarea "null"
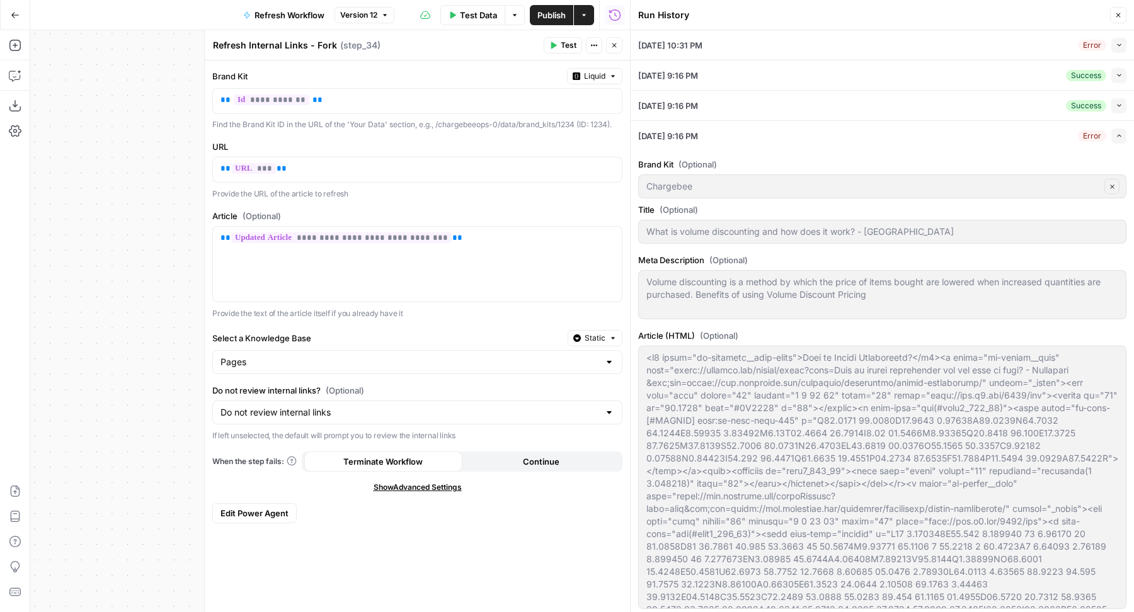
click at [1111, 130] on button "Expand" at bounding box center [1118, 135] width 15 height 15
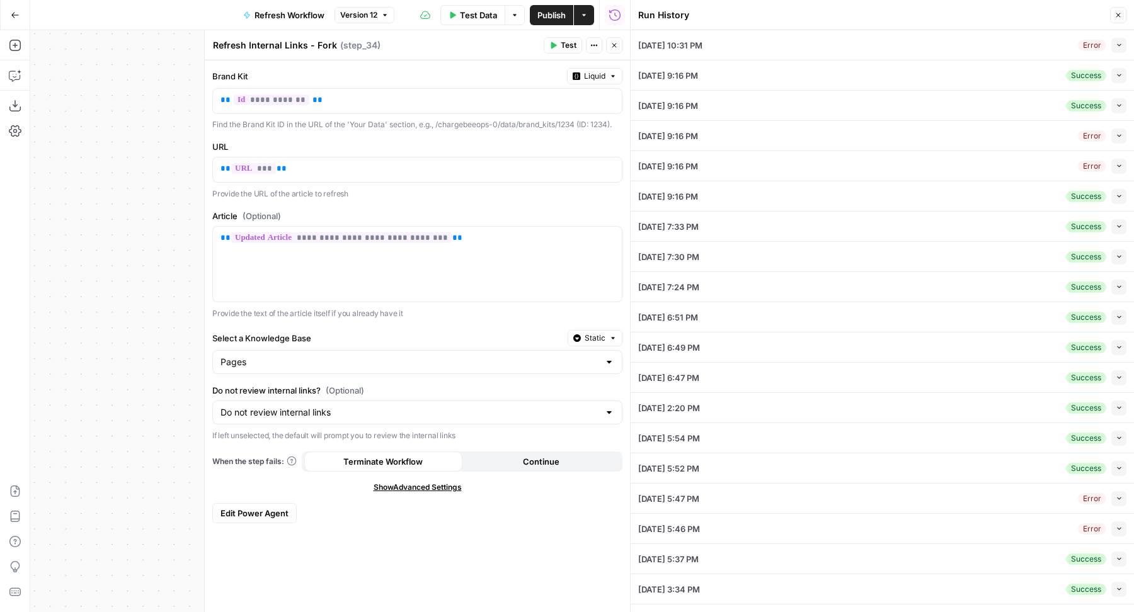
click at [1111, 130] on button "Collapse" at bounding box center [1118, 135] width 15 height 15
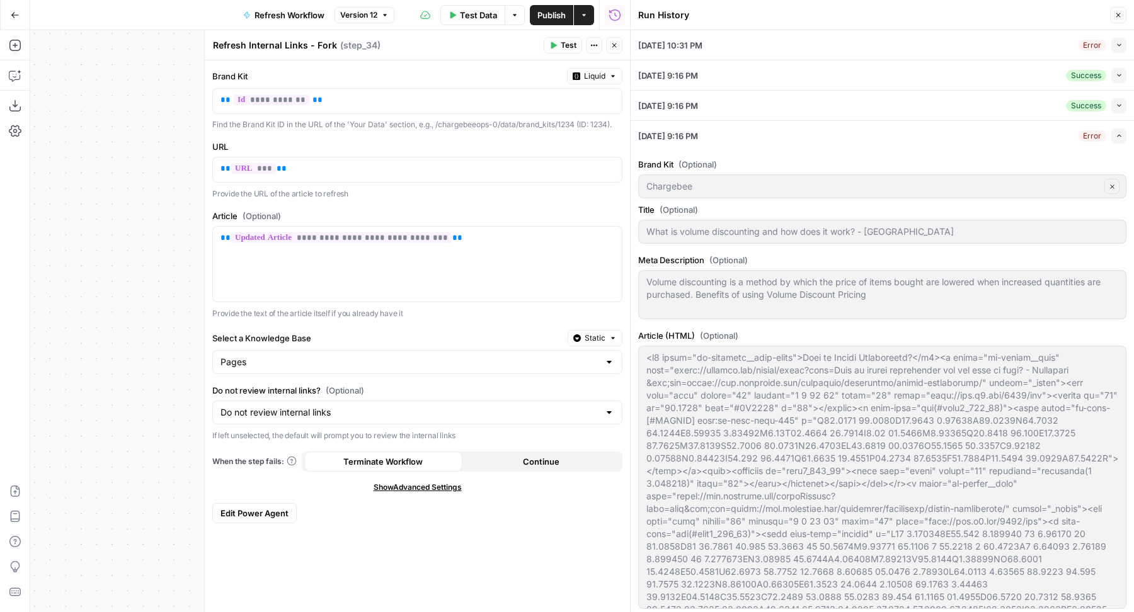
click at [1111, 137] on button "Expand" at bounding box center [1118, 135] width 15 height 15
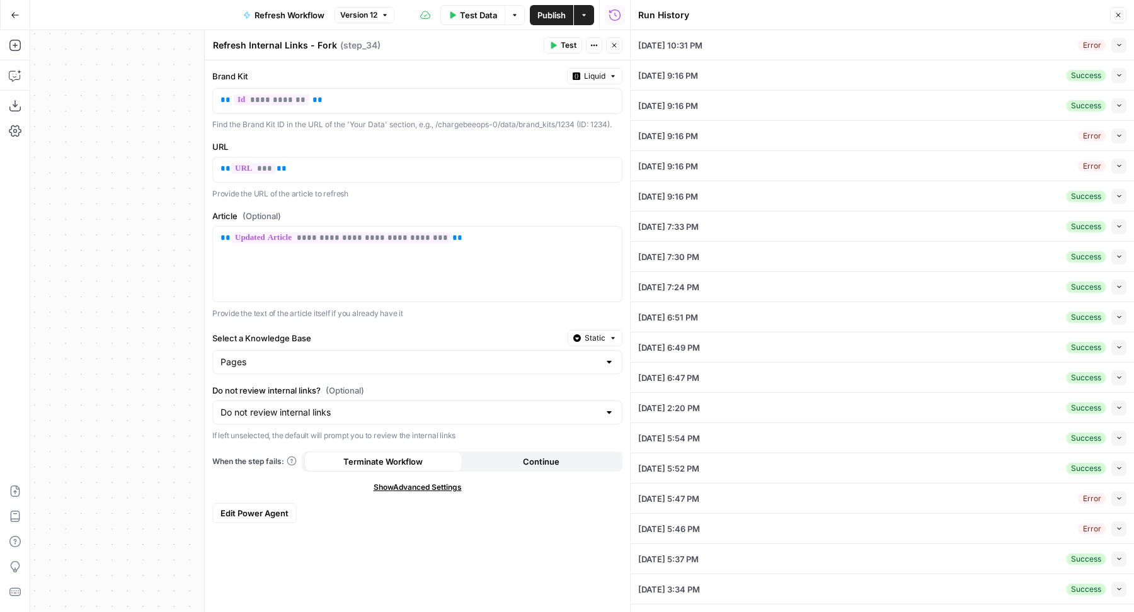
click at [1115, 168] on span "button" at bounding box center [1118, 165] width 7 height 7
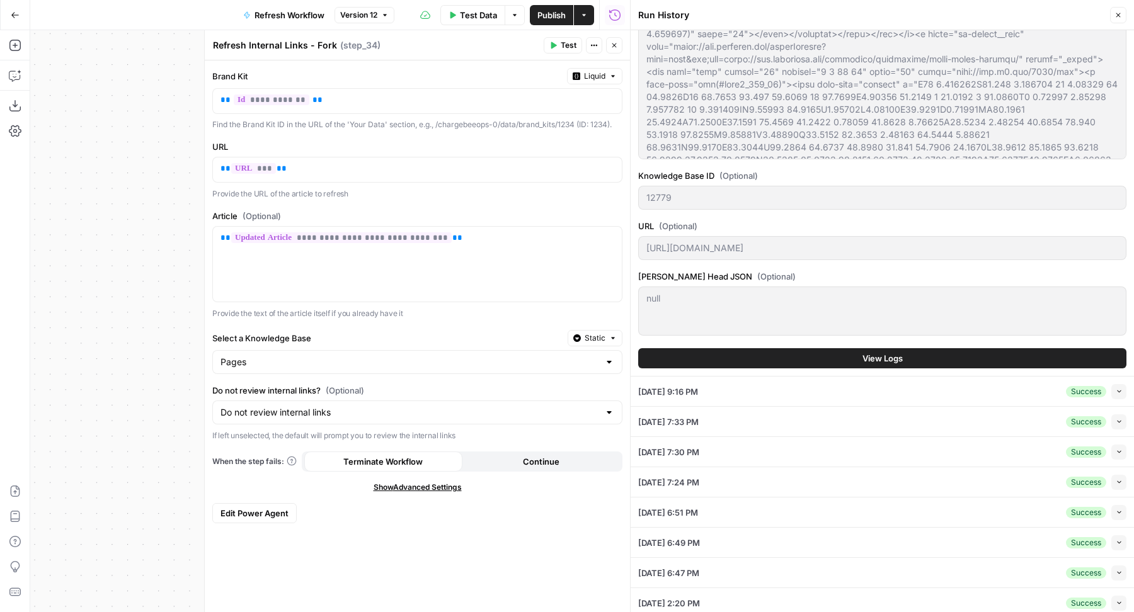
scroll to position [567, 0]
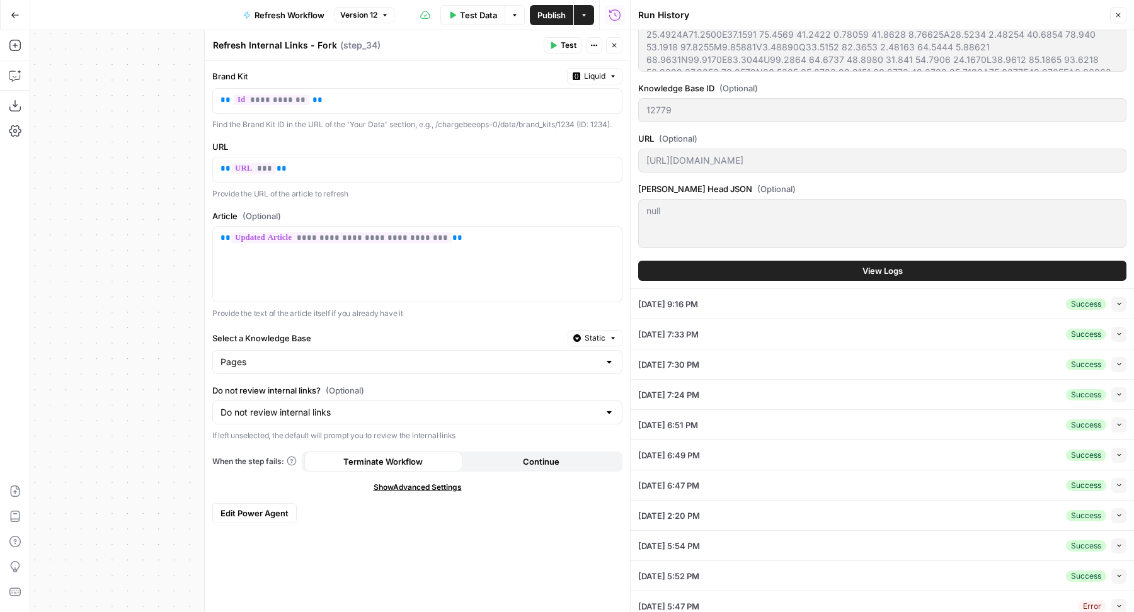
click at [847, 270] on button "View Logs" at bounding box center [882, 271] width 488 height 20
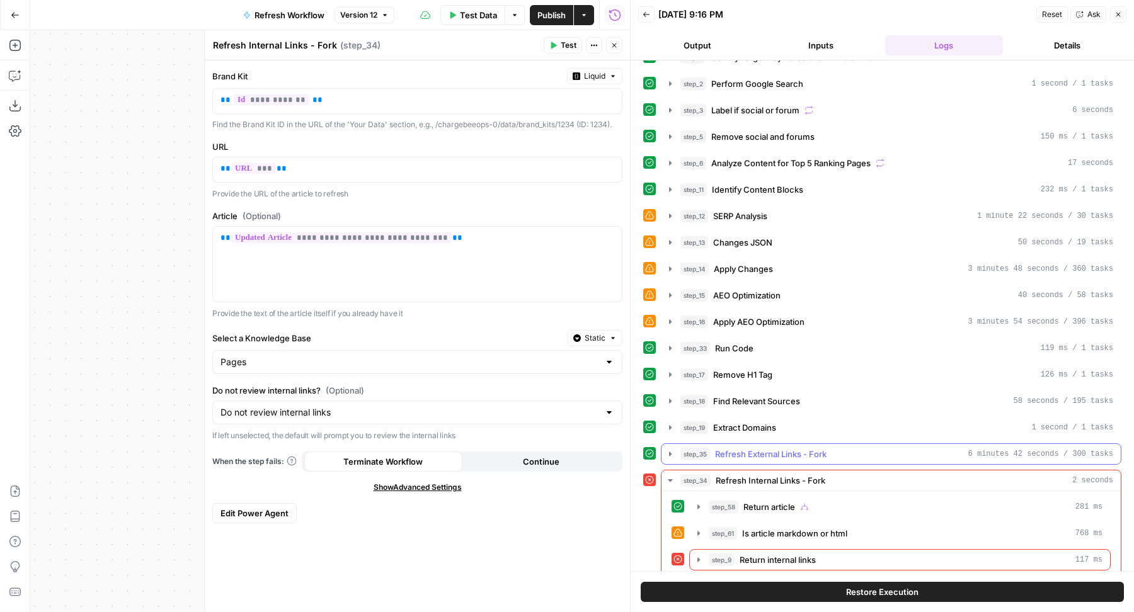
click at [735, 449] on span "Refresh External Links - Fork" at bounding box center [770, 454] width 111 height 13
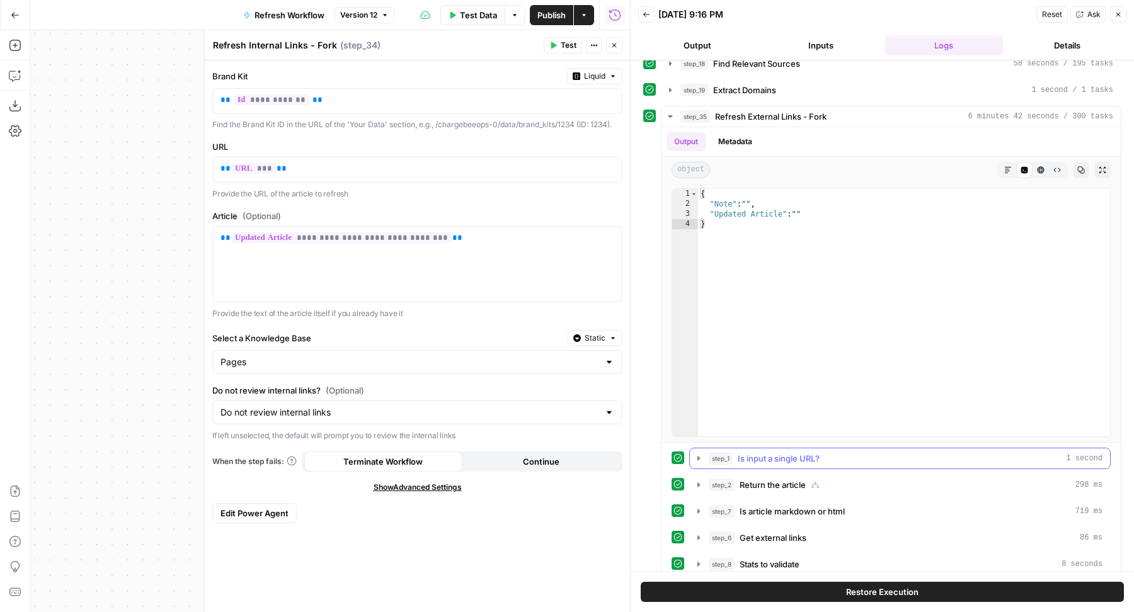
scroll to position [523, 0]
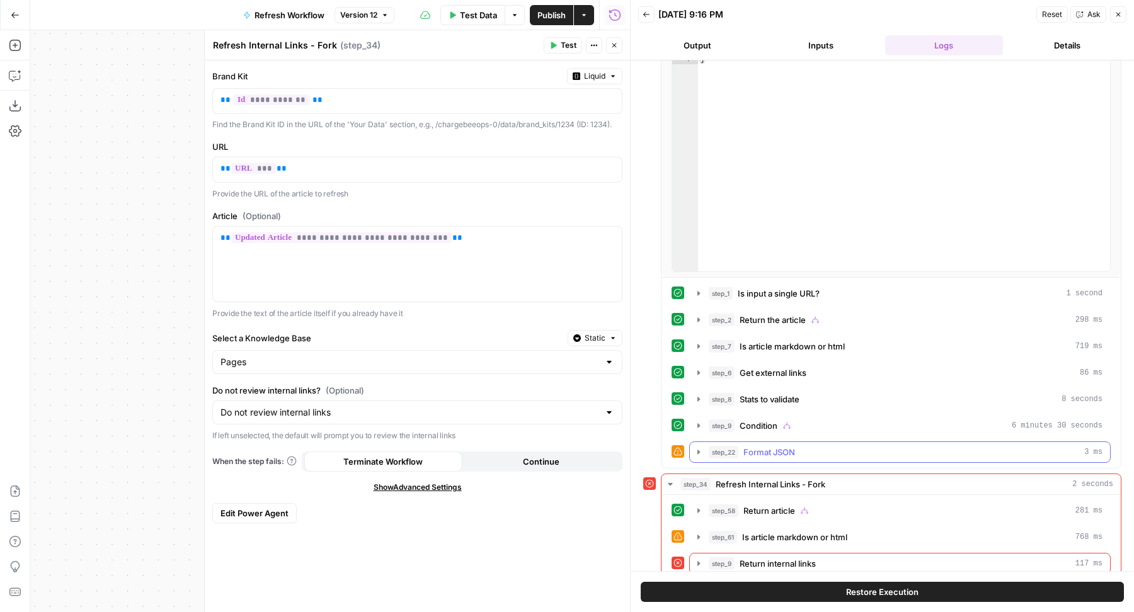
click at [772, 446] on span "Format JSON" at bounding box center [769, 452] width 52 height 13
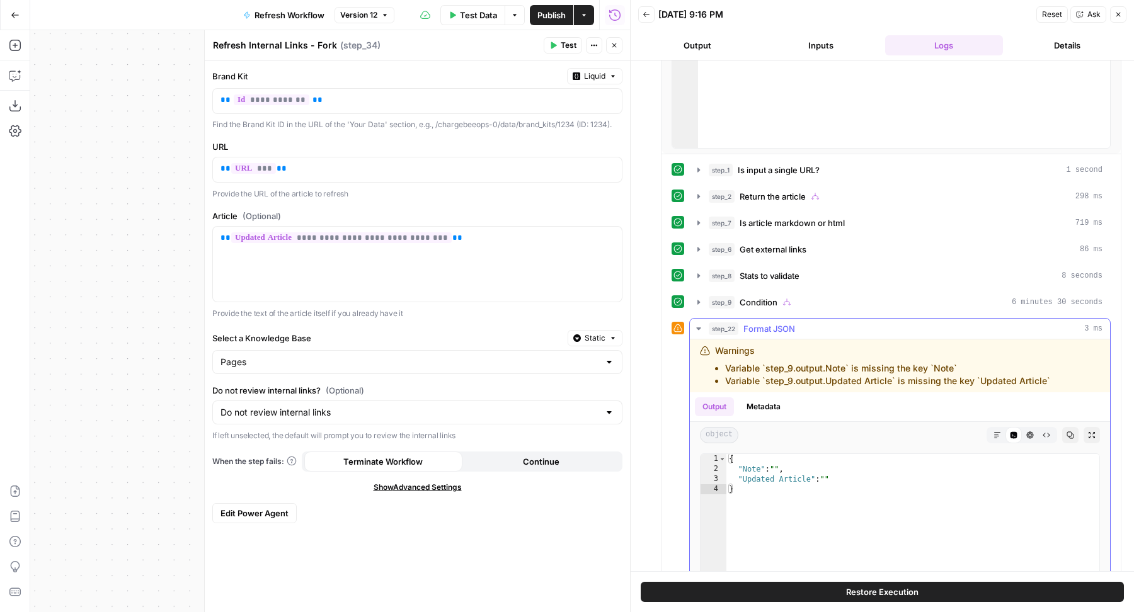
scroll to position [659, 0]
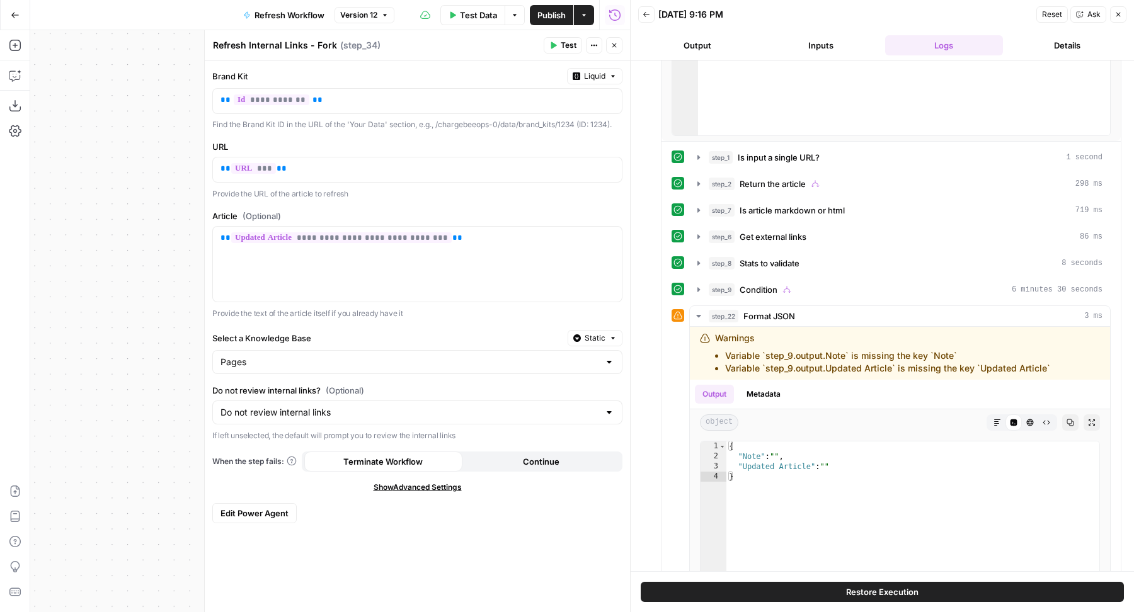
click at [613, 42] on icon "button" at bounding box center [614, 46] width 8 height 8
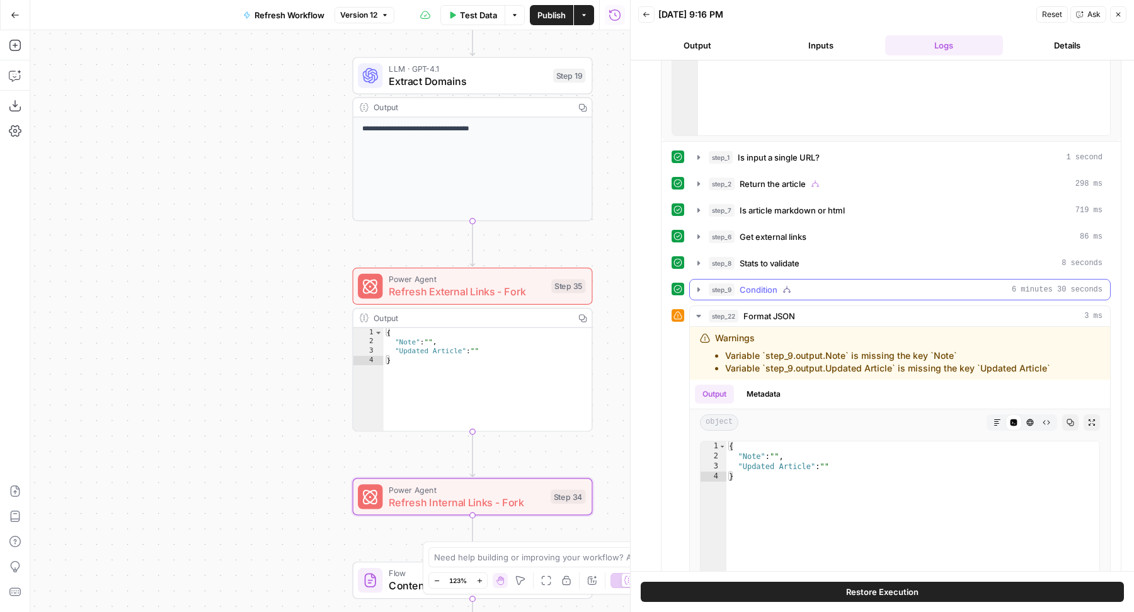
click at [761, 285] on button "step_9 Condition 6 minutes 30 seconds" at bounding box center [900, 290] width 420 height 20
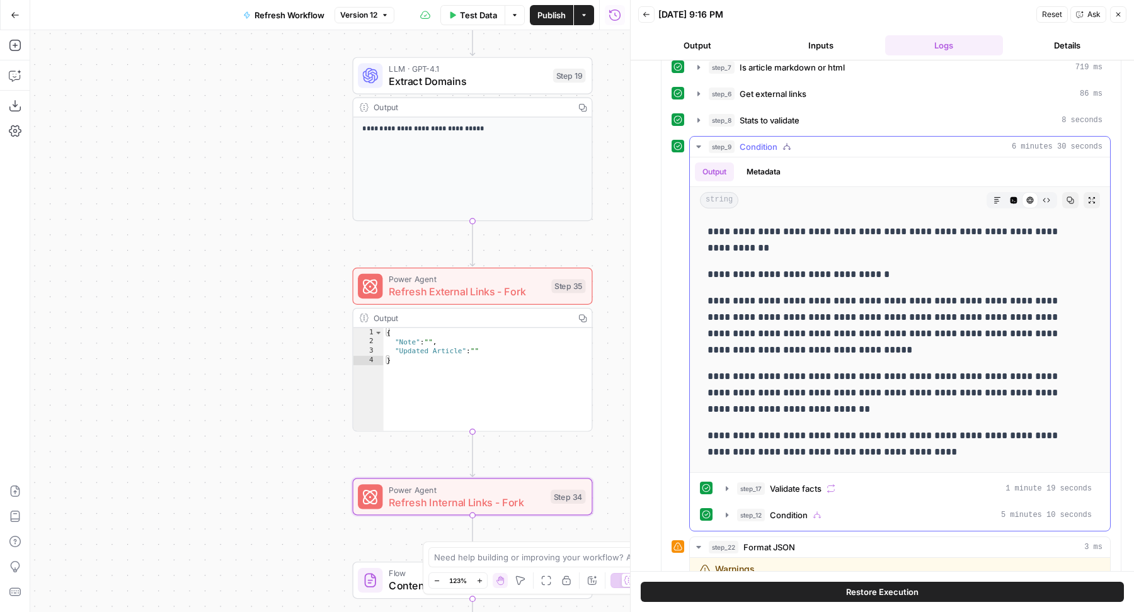
scroll to position [727, 0]
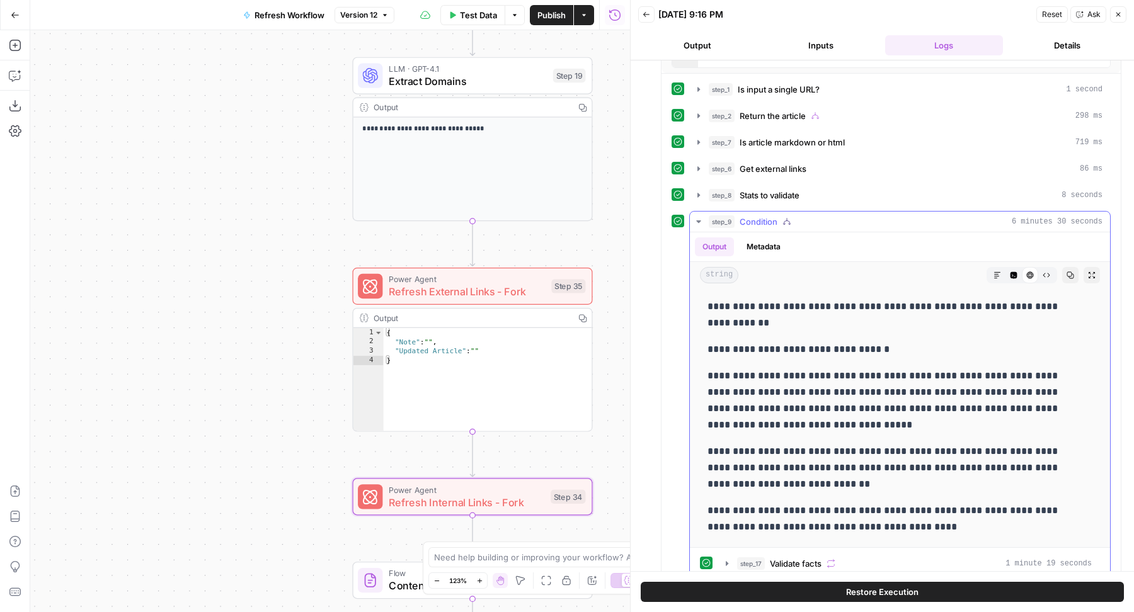
click at [812, 215] on div "step_9 Condition 6 minutes 30 seconds" at bounding box center [905, 221] width 394 height 13
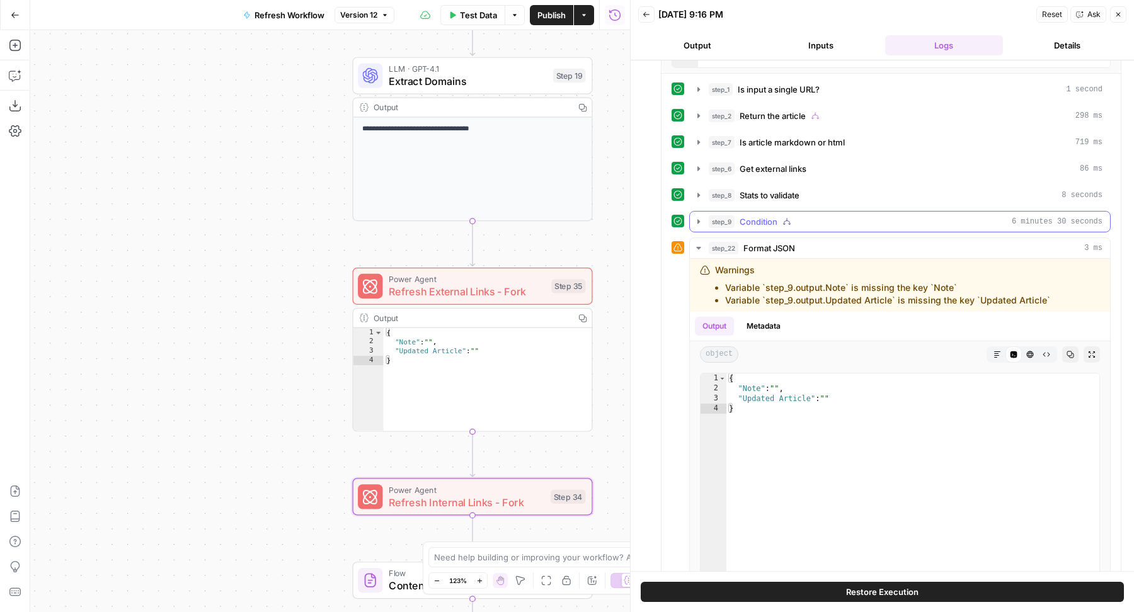
click at [812, 215] on div "step_9 Condition 6 minutes 30 seconds" at bounding box center [905, 221] width 394 height 13
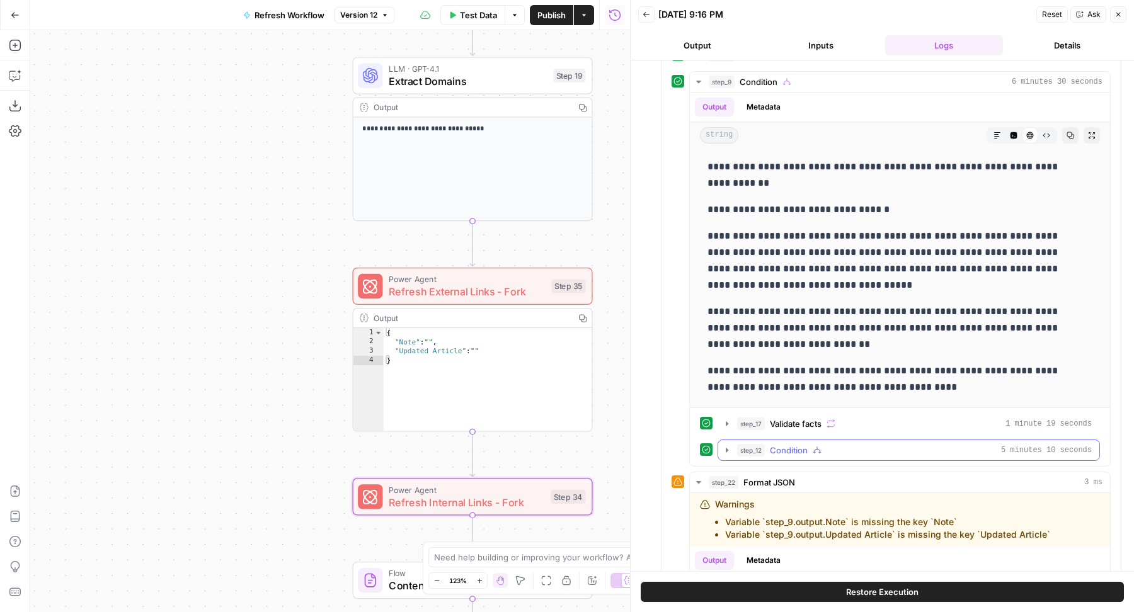
click at [753, 444] on span "step_12" at bounding box center [751, 450] width 28 height 13
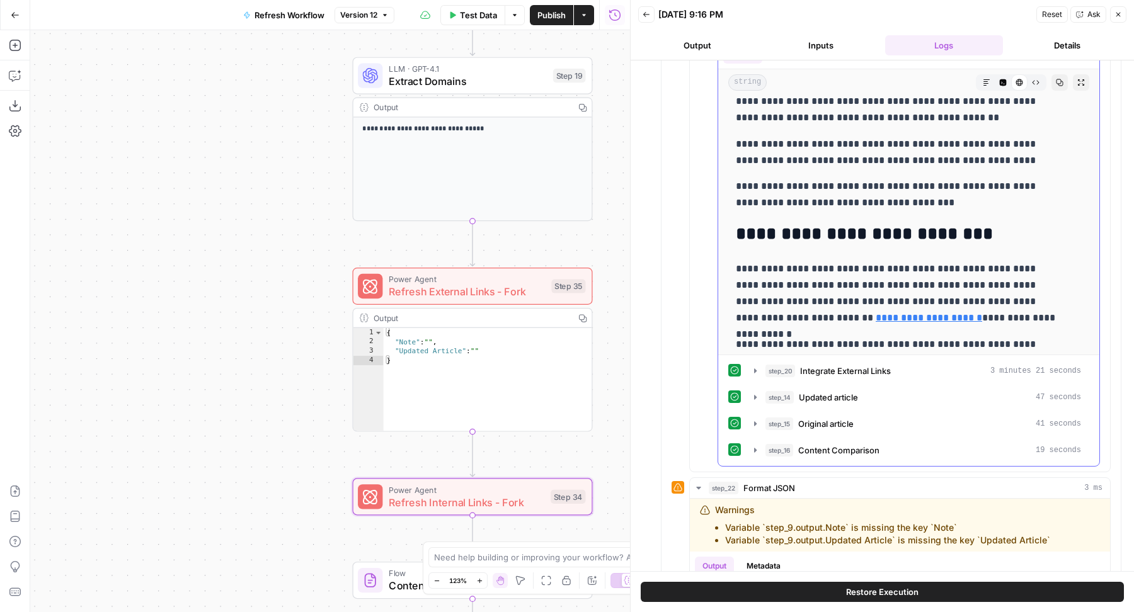
scroll to position [1312, 0]
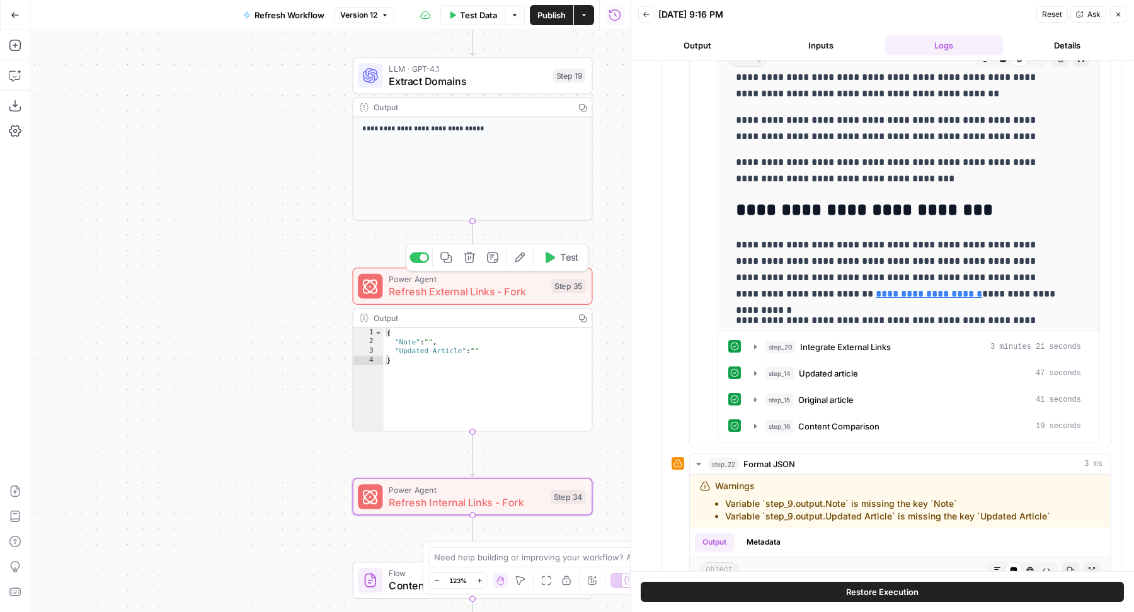
click at [432, 288] on span "Refresh External Links - Fork" at bounding box center [467, 292] width 156 height 16
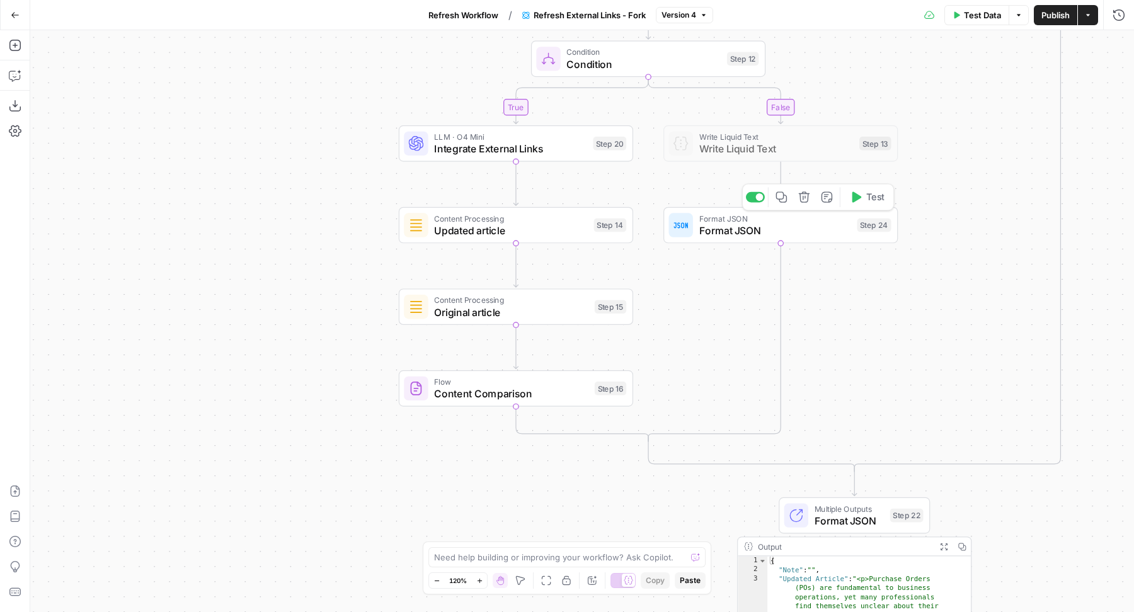
click at [777, 195] on icon "button" at bounding box center [781, 197] width 12 height 12
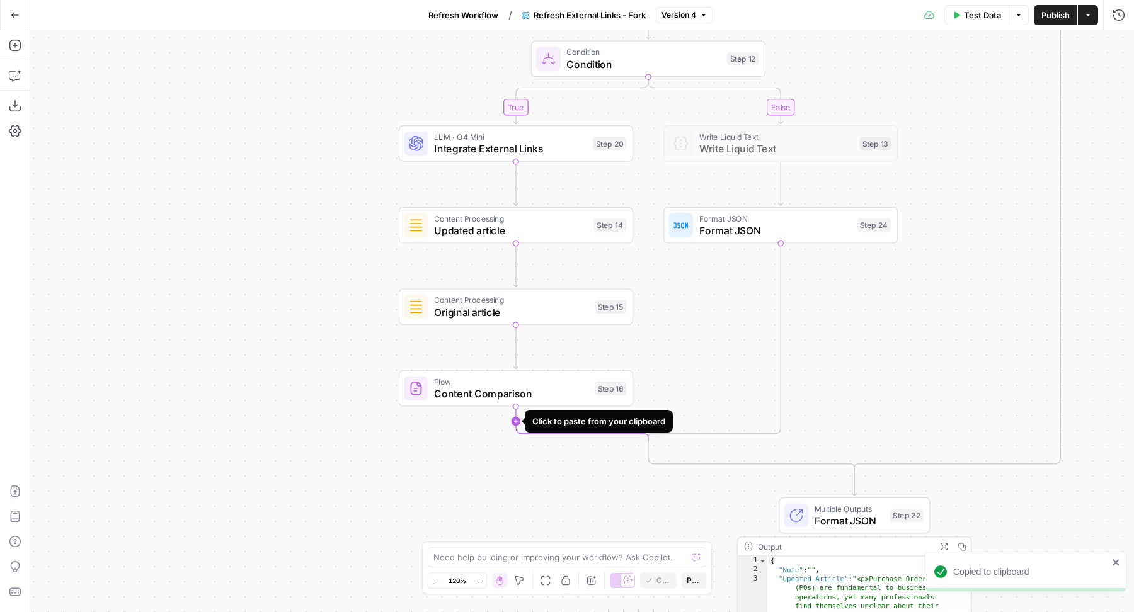
click at [518, 421] on icon "Edge from step_16 to step_12-conditional-end" at bounding box center [582, 423] width 132 height 35
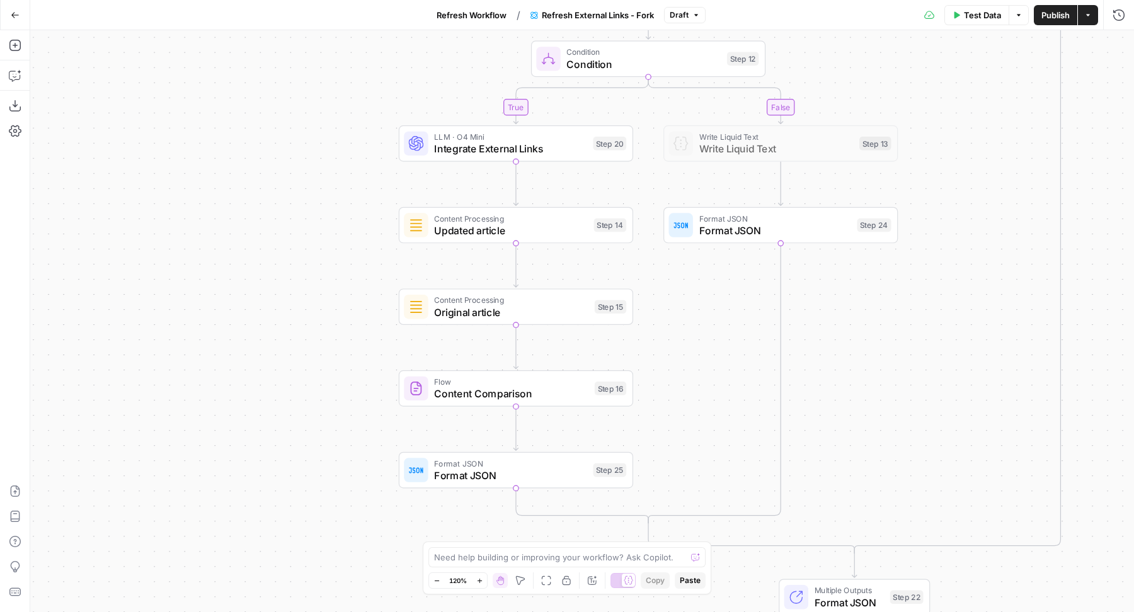
click at [455, 229] on span "Updated article" at bounding box center [511, 230] width 154 height 15
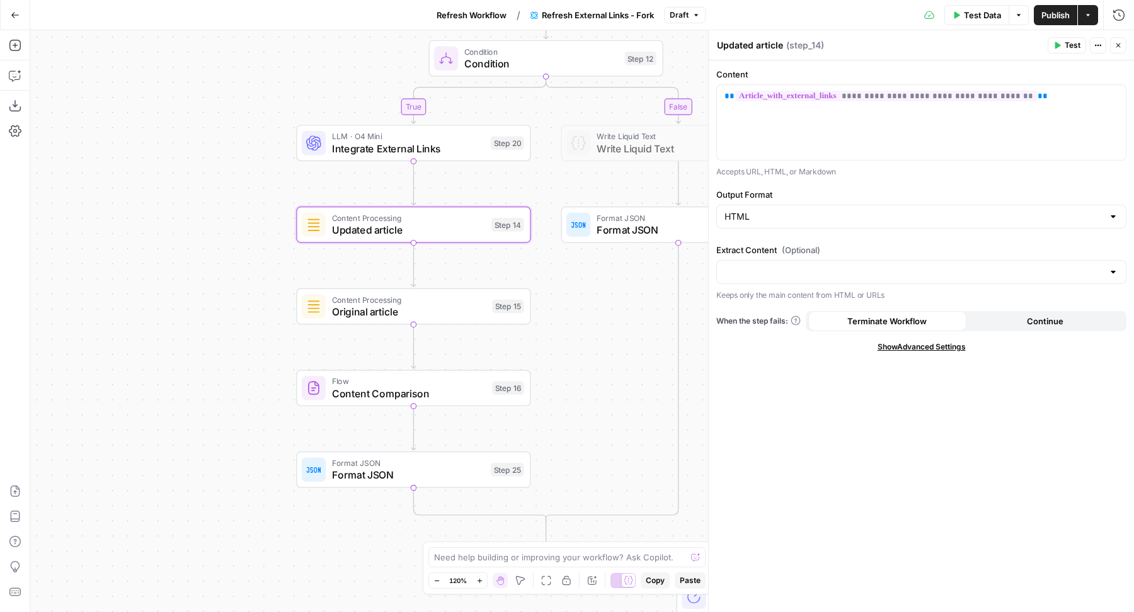
click at [341, 302] on span "Content Processing" at bounding box center [409, 299] width 154 height 12
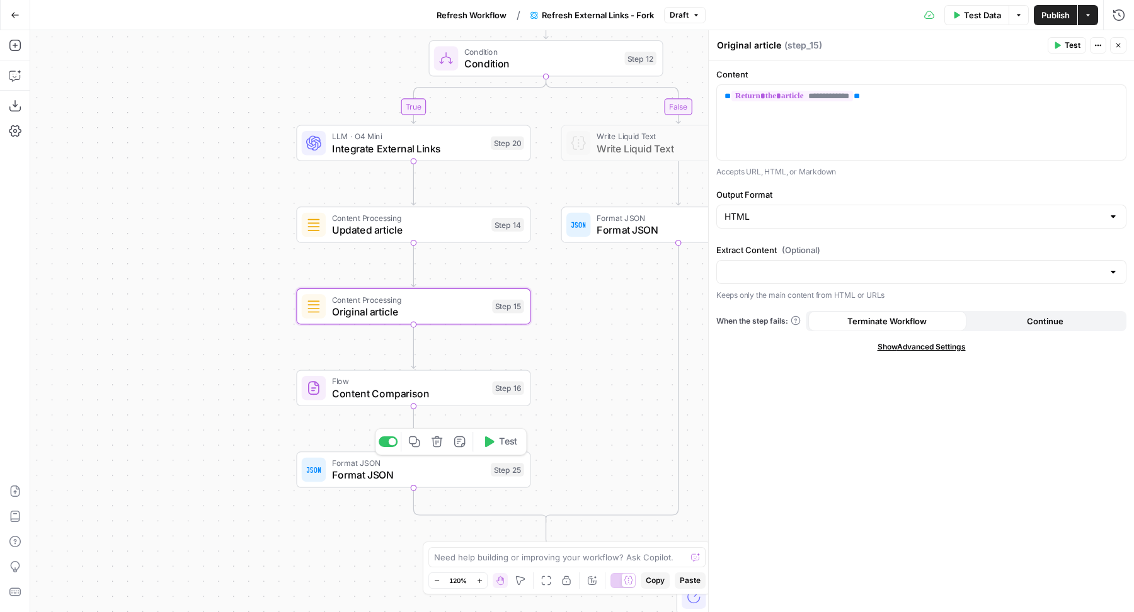
click at [347, 480] on span "Format JSON" at bounding box center [408, 474] width 153 height 15
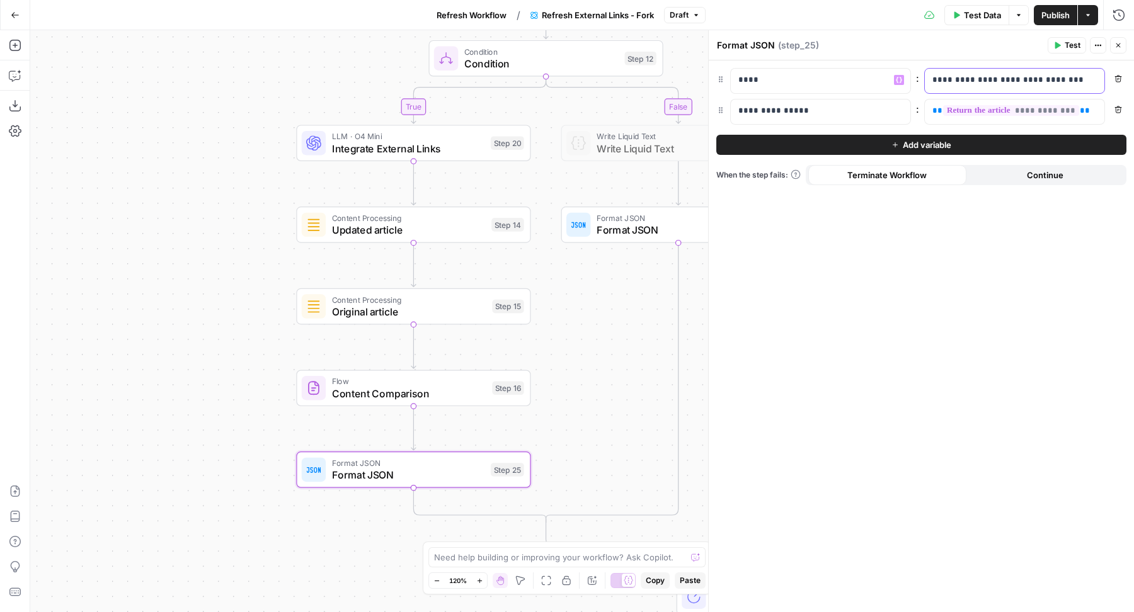
click at [952, 82] on p "**********" at bounding box center [1014, 80] width 165 height 13
click at [952, 82] on p "**********" at bounding box center [1004, 80] width 145 height 13
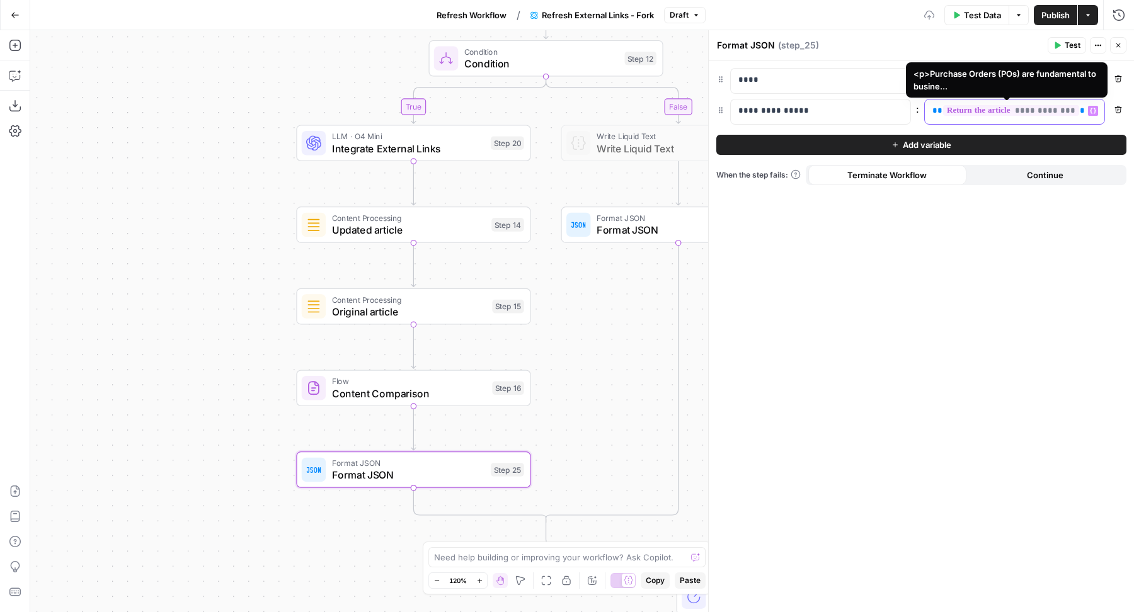
click at [926, 106] on div "**********" at bounding box center [1003, 111] width 159 height 25
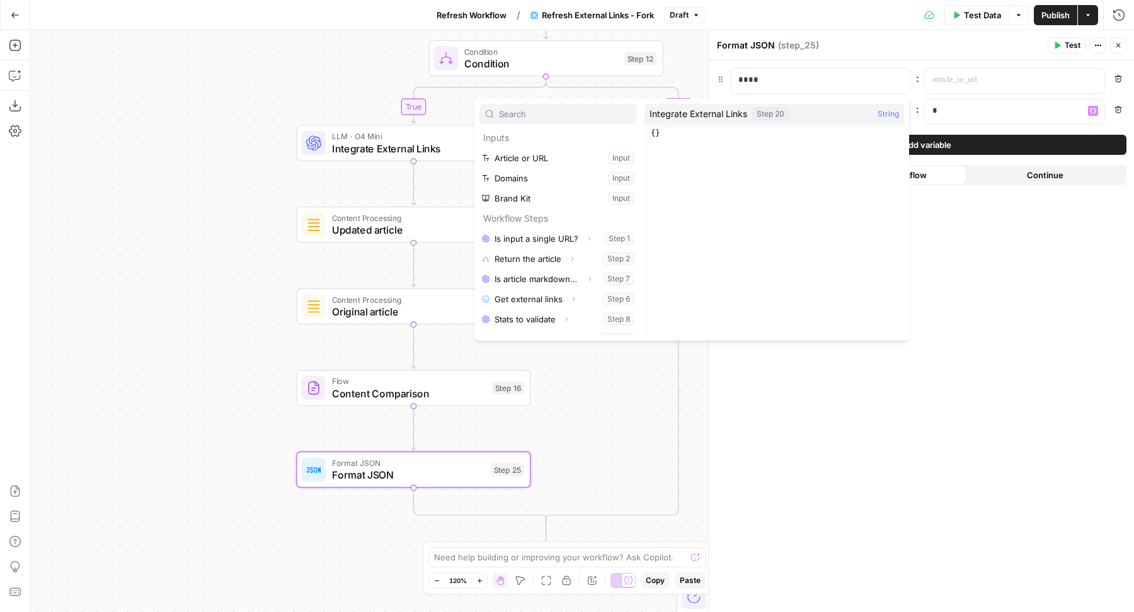
scroll to position [94, 0]
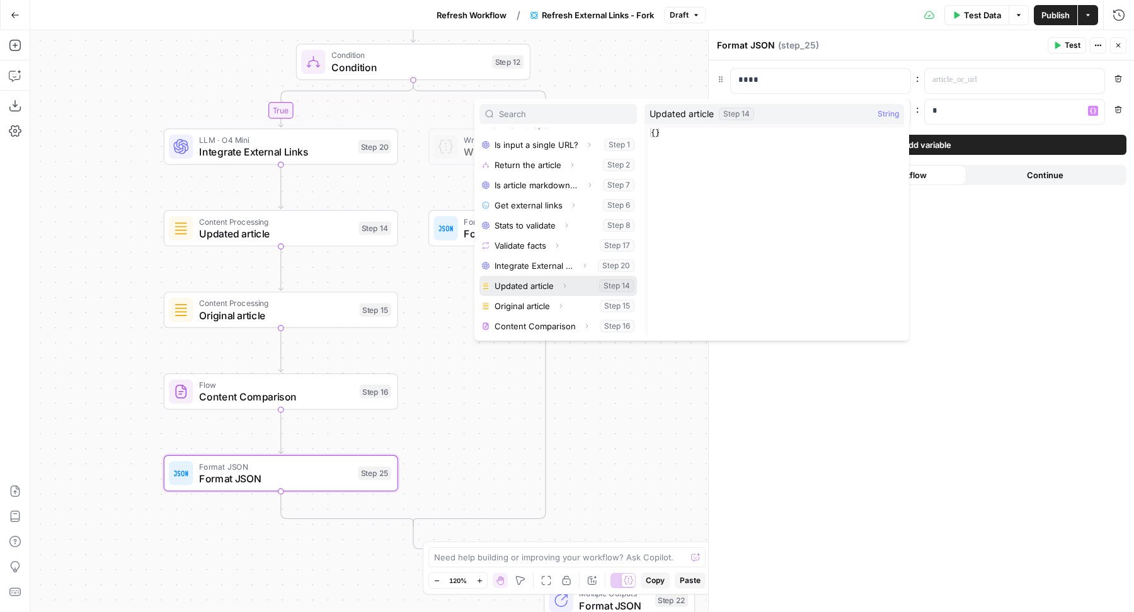
click at [563, 284] on icon "button" at bounding box center [564, 286] width 8 height 8
click at [556, 284] on button "Select variable Output" at bounding box center [564, 287] width 145 height 20
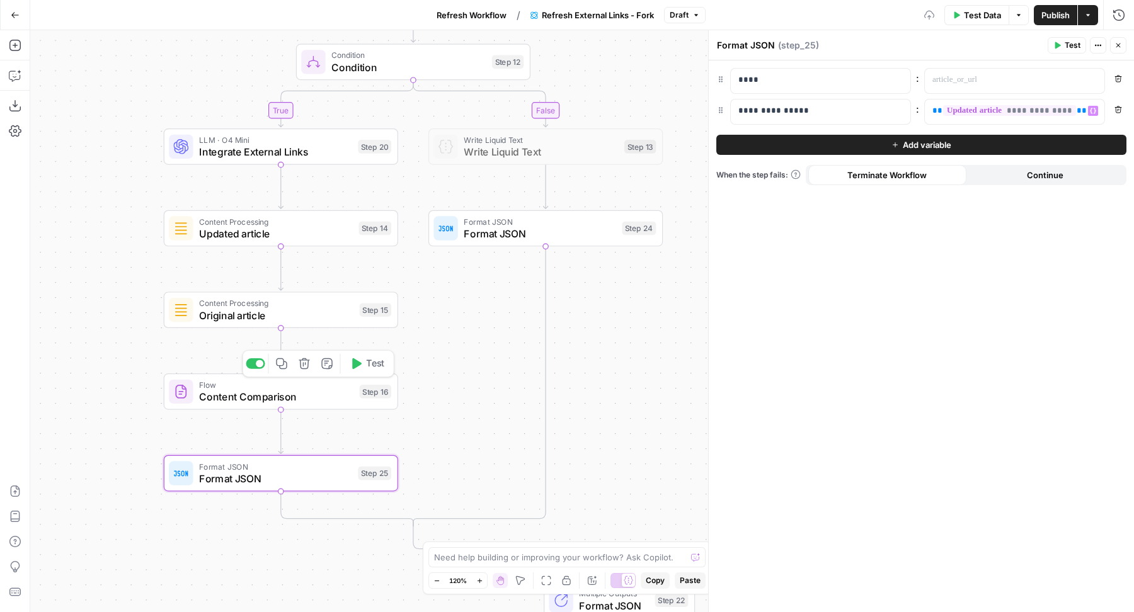
click at [268, 389] on span "Flow" at bounding box center [276, 384] width 154 height 12
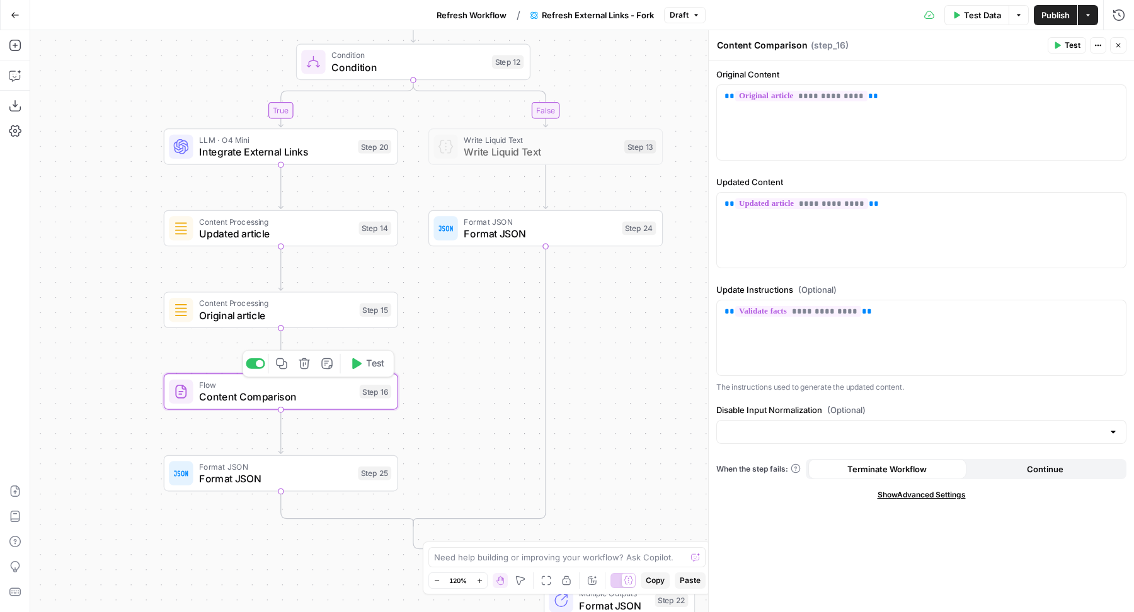
click at [258, 364] on div at bounding box center [260, 364] width 8 height 8
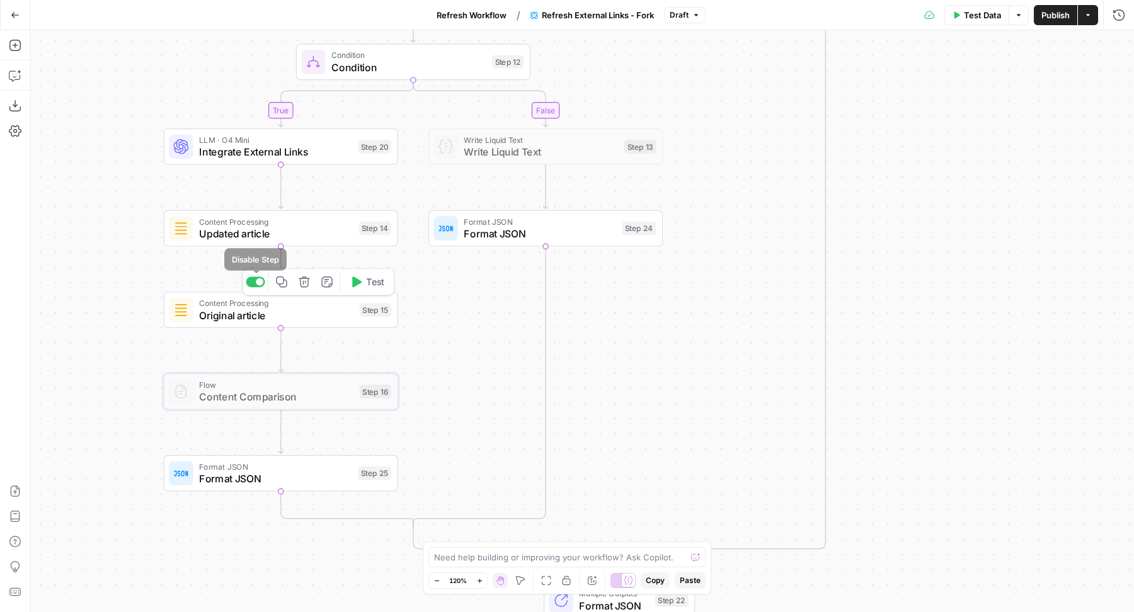
click at [256, 280] on div at bounding box center [260, 282] width 8 height 8
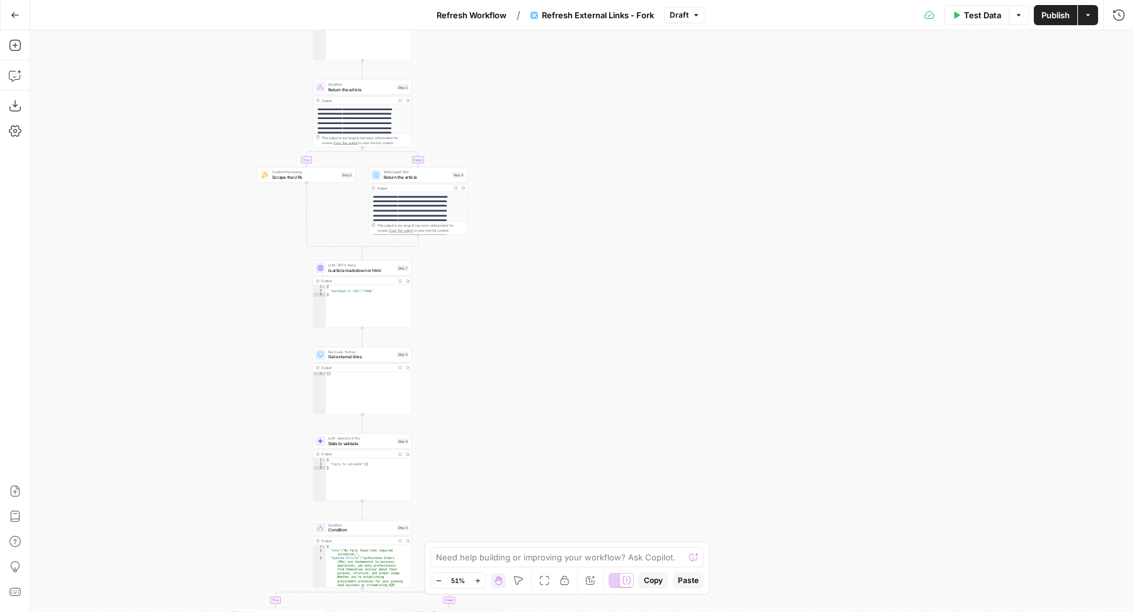
click at [1049, 14] on span "Publish" at bounding box center [1055, 15] width 28 height 13
click at [448, 20] on span "Refresh Workflow" at bounding box center [464, 15] width 70 height 13
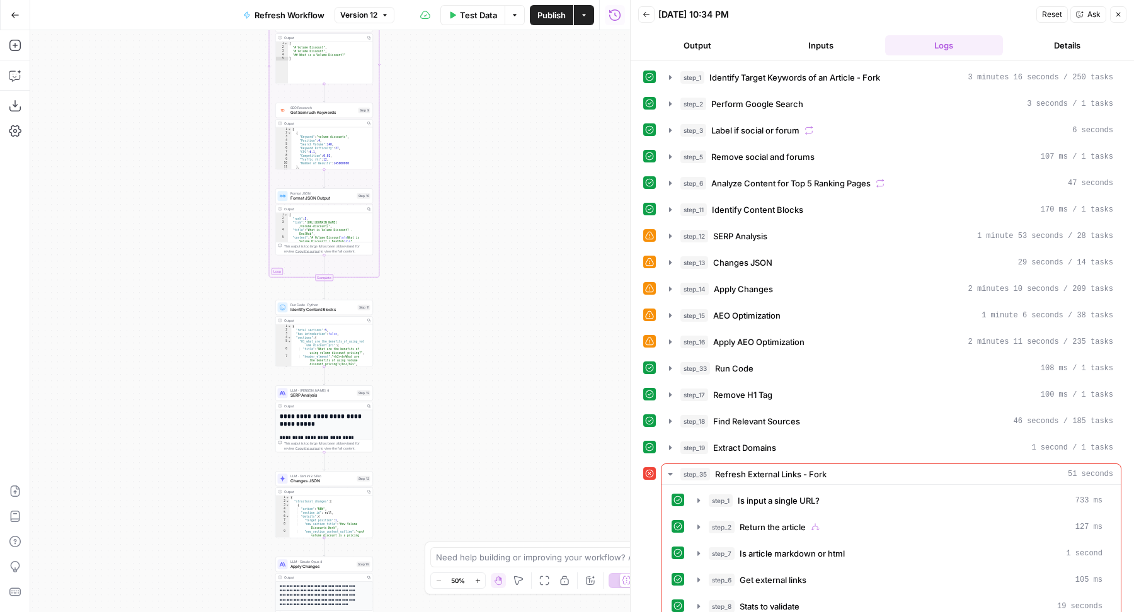
scroll to position [31, 0]
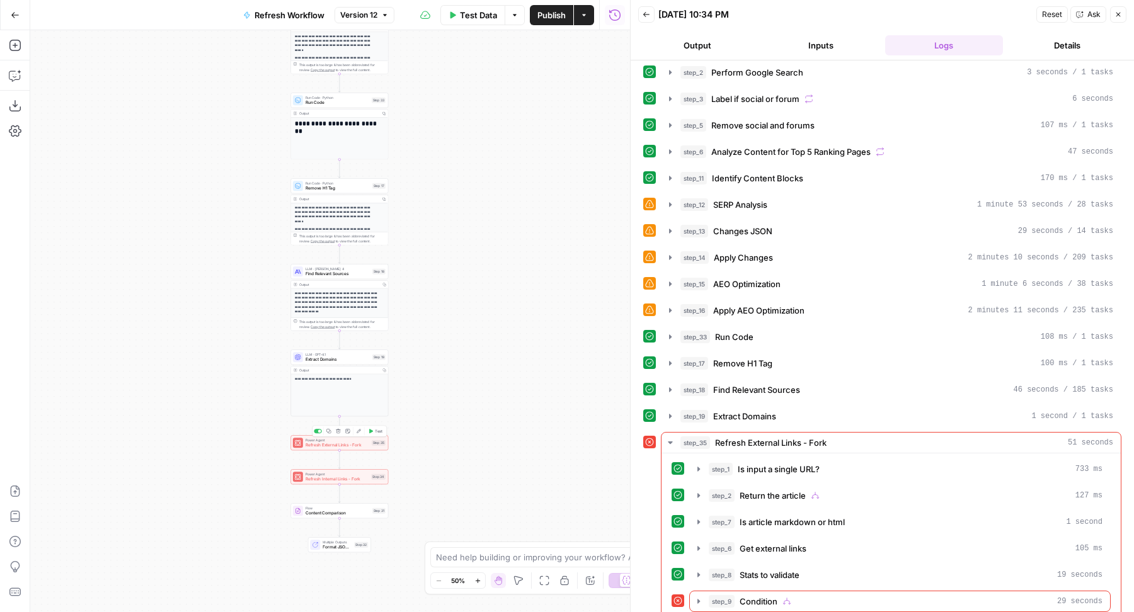
click at [301, 439] on div at bounding box center [298, 443] width 10 height 10
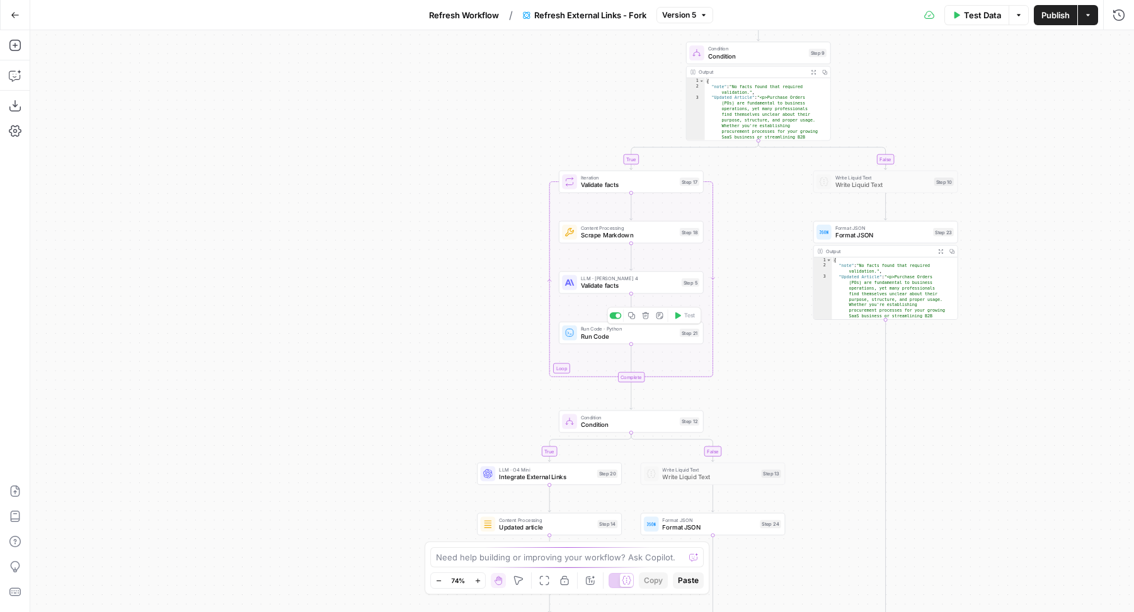
click at [584, 338] on span "Run Code" at bounding box center [628, 335] width 95 height 9
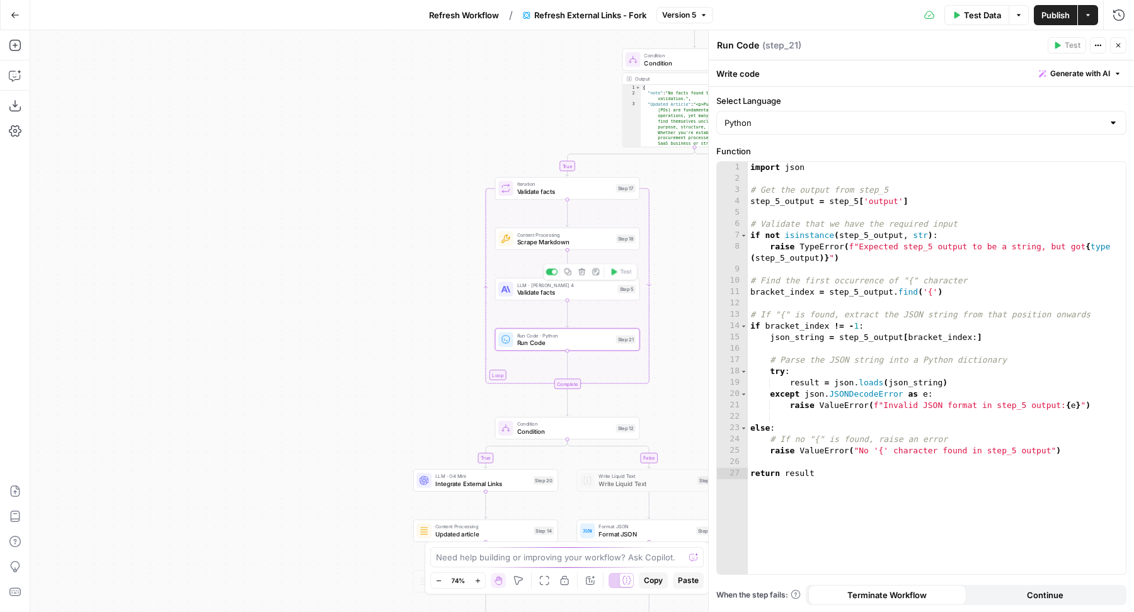
click at [514, 292] on div "LLM · Claude Sonnet 4 Validate facts Step 5 Copy step Delete step Add Note Test" at bounding box center [566, 289] width 137 height 16
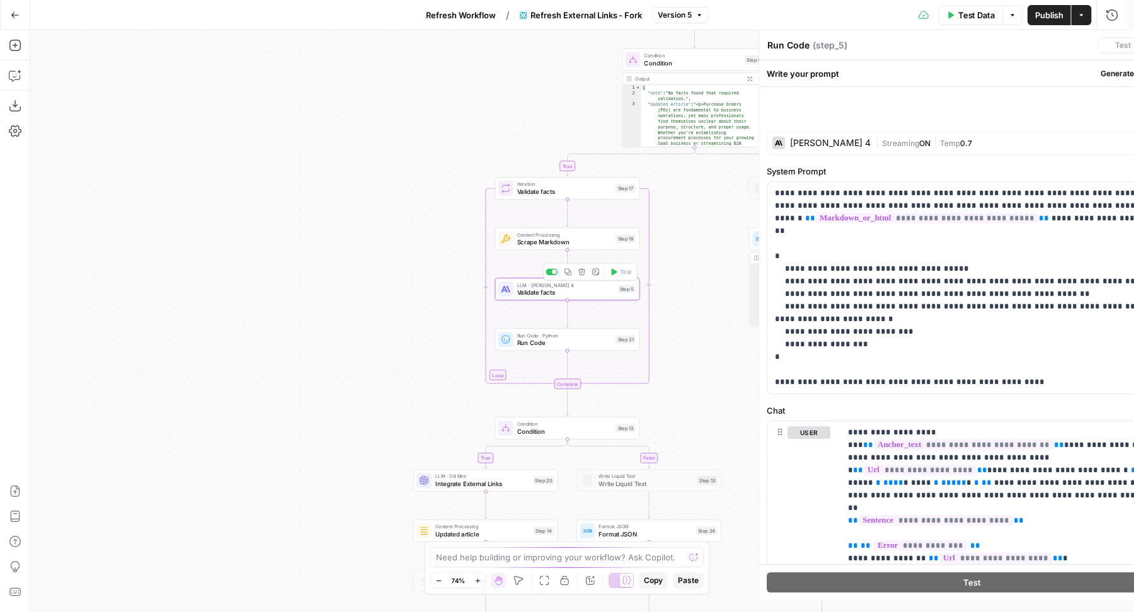
type textarea "Validate facts"
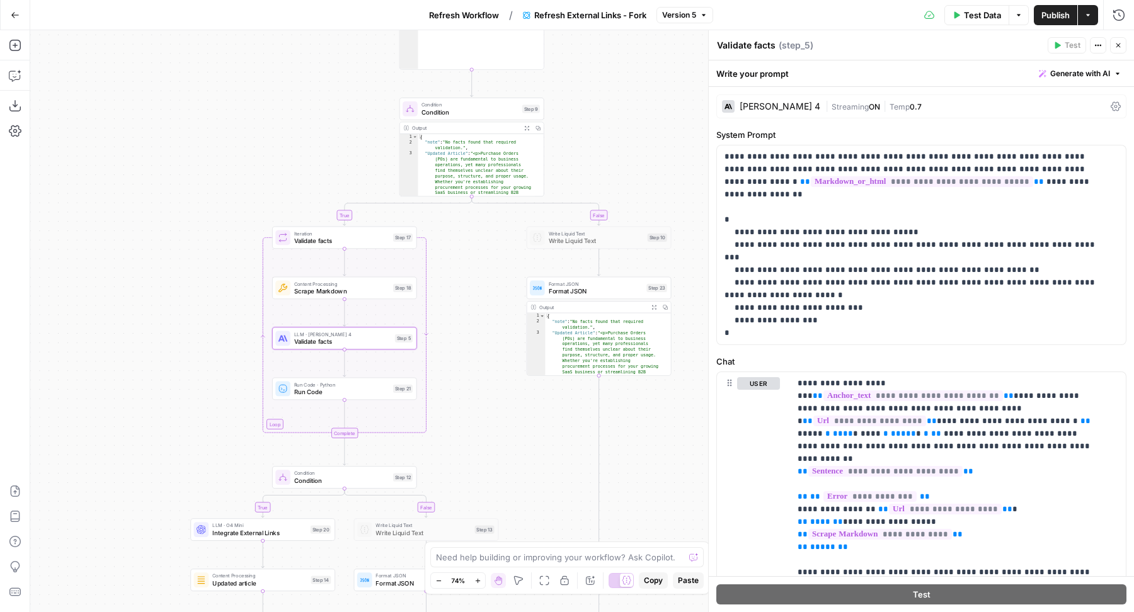
click at [959, 8] on button "Test Data" at bounding box center [976, 15] width 65 height 20
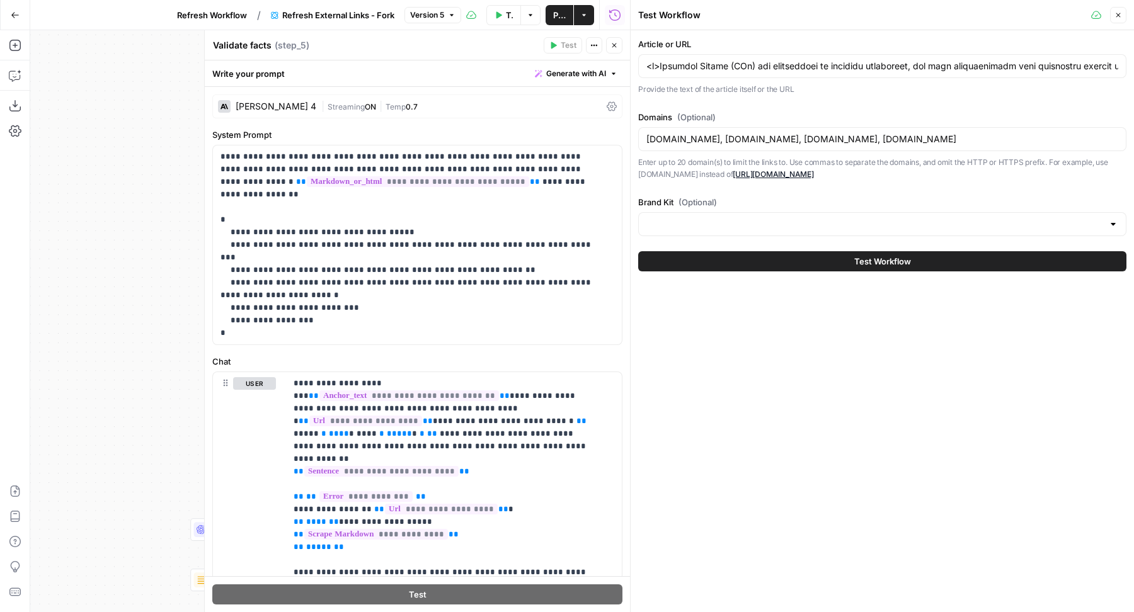
type input "Chargebee"
click at [618, 48] on button "Close" at bounding box center [614, 45] width 16 height 16
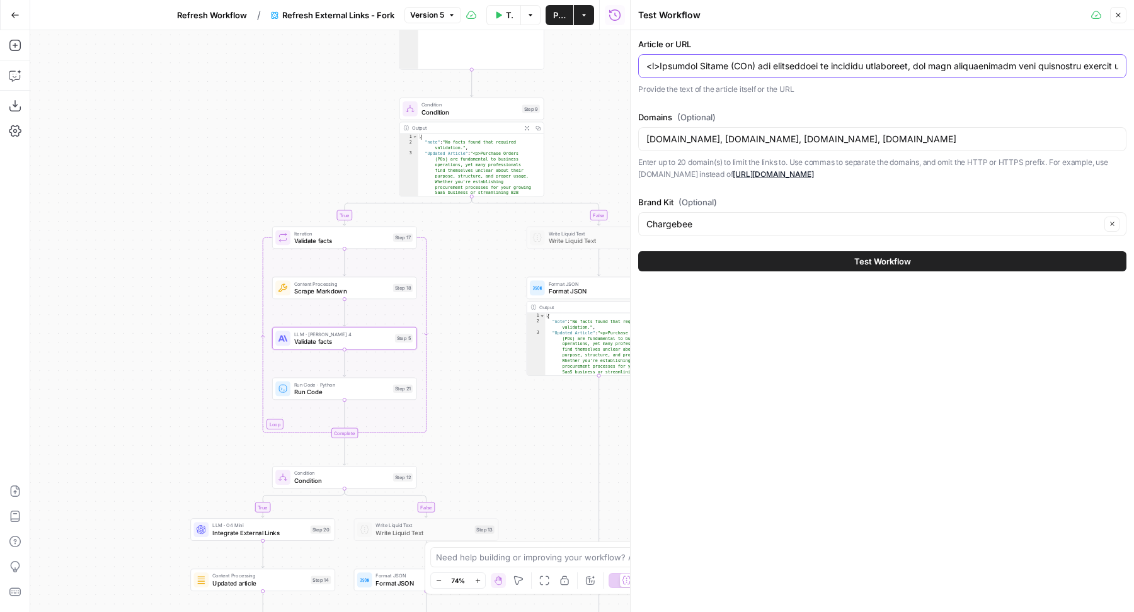
click at [817, 66] on input "Article or URL" at bounding box center [882, 66] width 472 height 13
paste input "Volume discount (also known as a quantity discount) occurs when the price of it…"
type input "<p>Volume discount (also known as a quantity discount) occurs when the price of…"
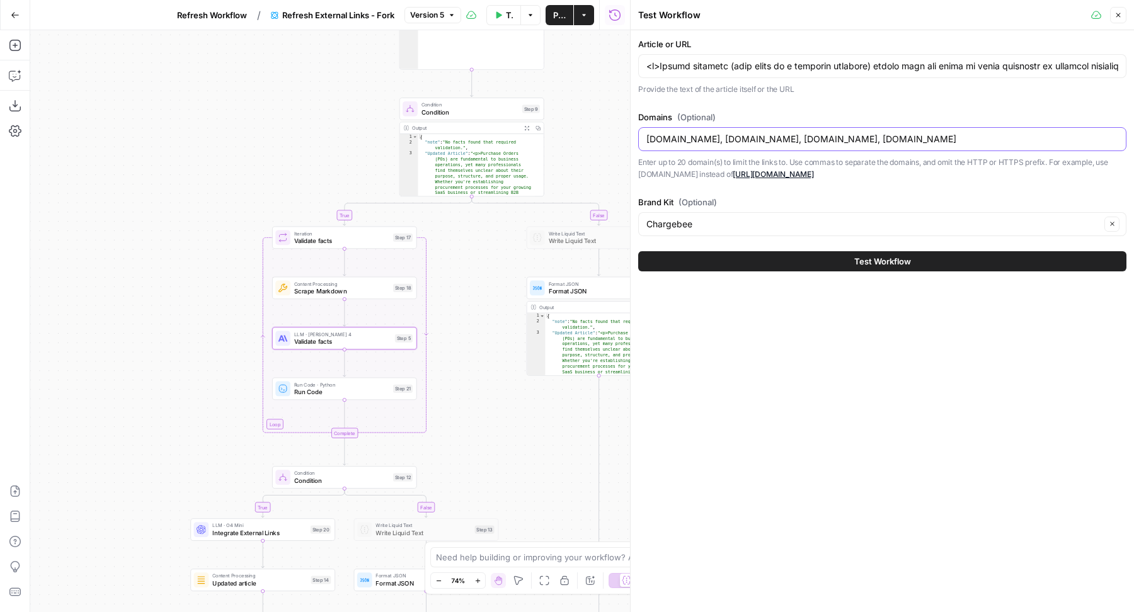
click at [739, 141] on input "deloitte.com, sec.gov, hbr.org, pwc.com" at bounding box center [882, 139] width 472 height 13
paste input "hbr.org, mckinsey.com, nber.org, bls.gov"
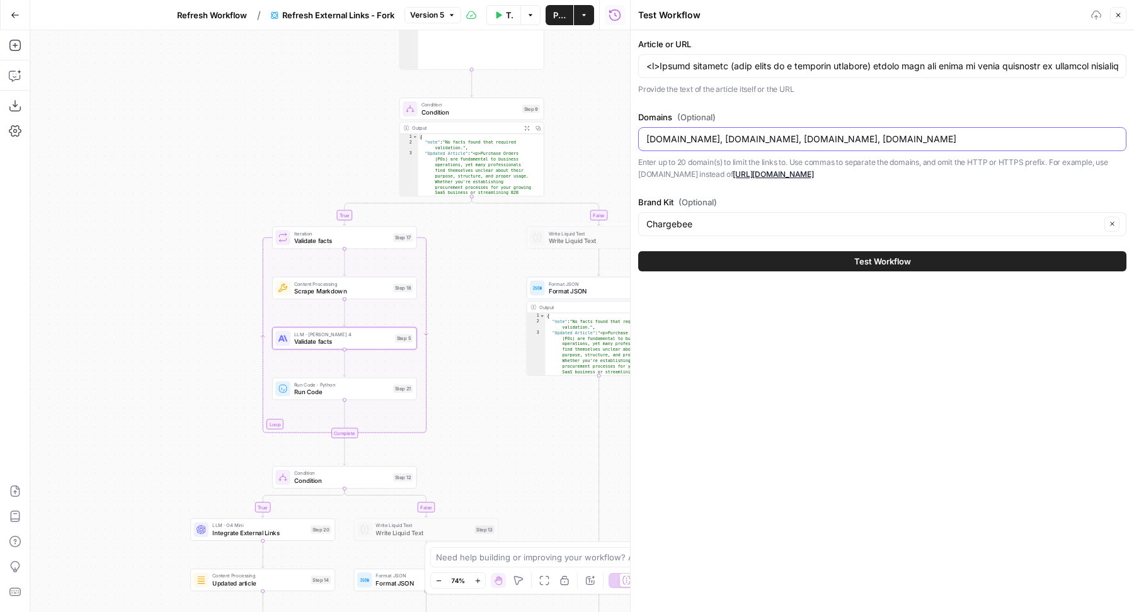
type input "hbr.org, mckinsey.com, nber.org, bls.gov"
click at [841, 267] on button "Test Workflow" at bounding box center [882, 261] width 488 height 20
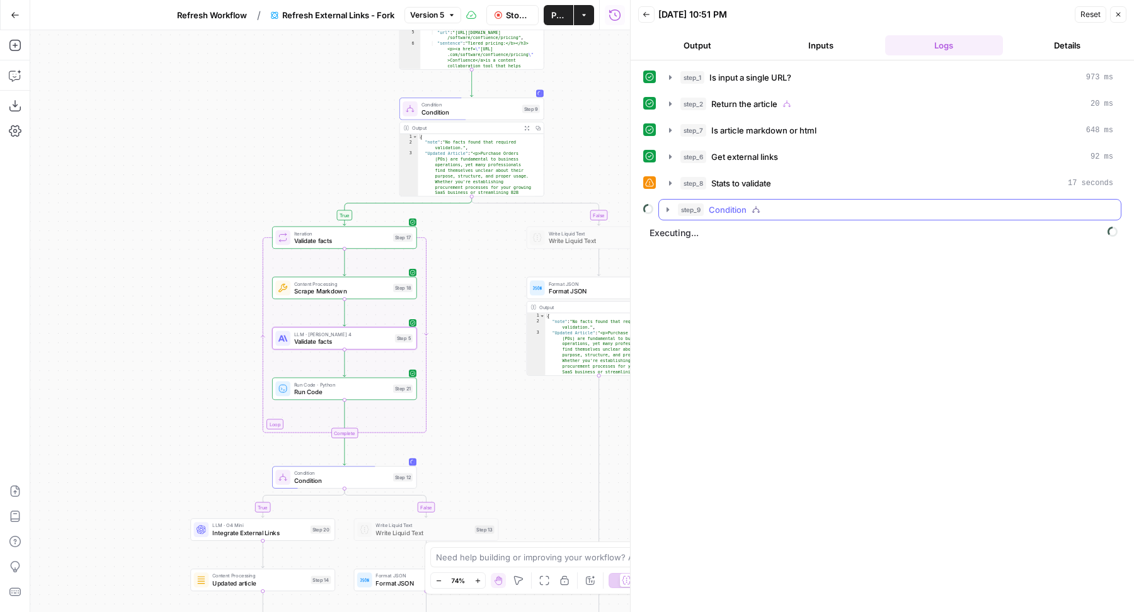
click at [744, 203] on span "Condition" at bounding box center [727, 209] width 38 height 13
click at [749, 230] on span "Validate facts" at bounding box center [765, 236] width 52 height 13
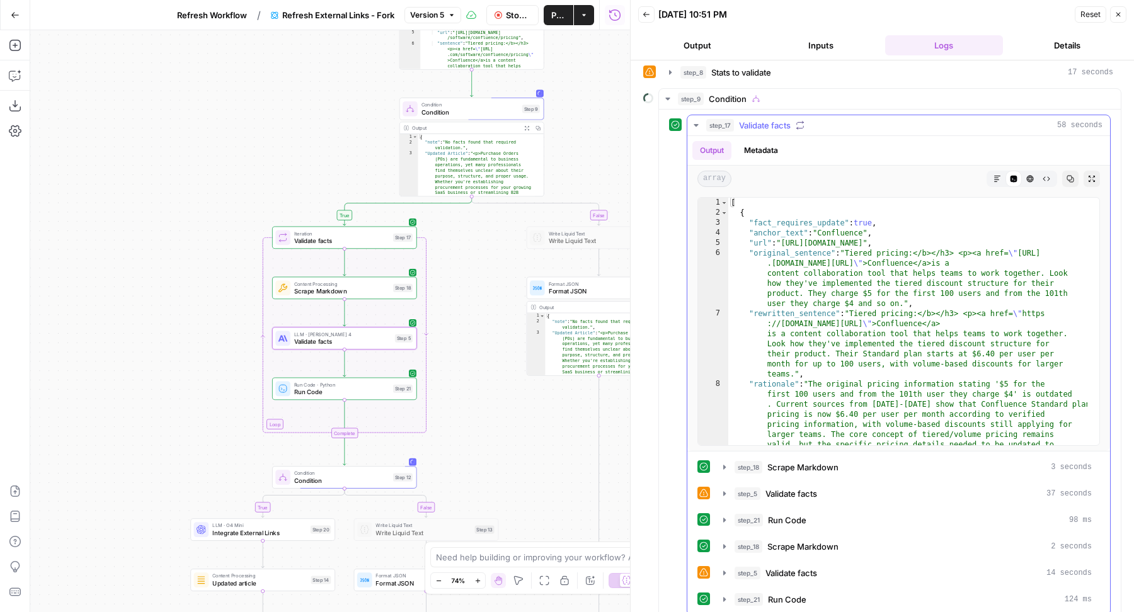
scroll to position [142, 0]
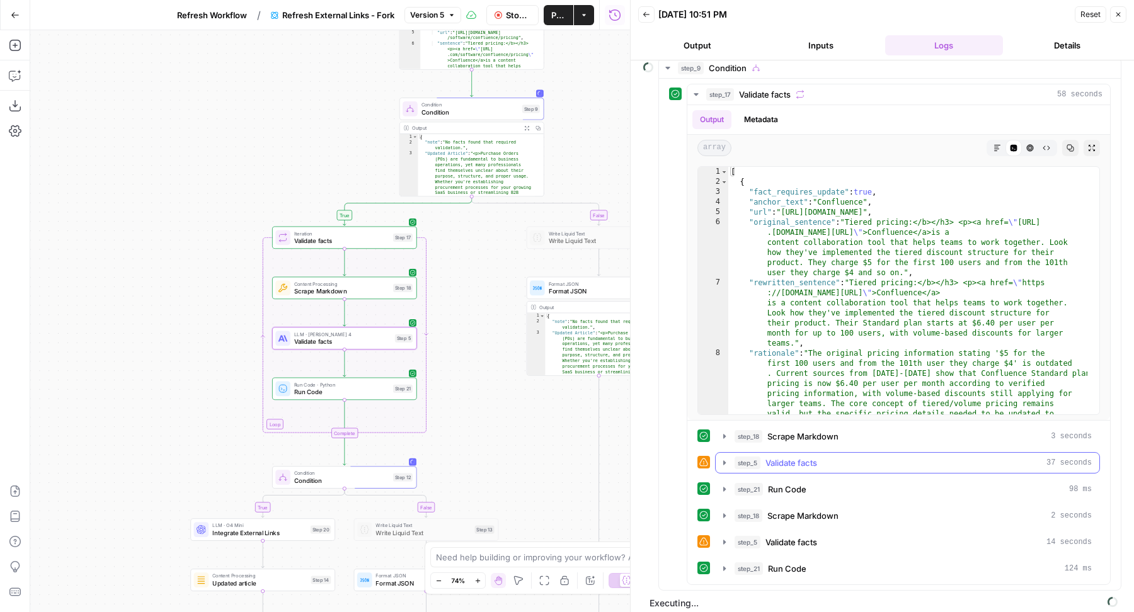
click at [812, 465] on button "step_5 Validate facts 37 seconds" at bounding box center [907, 463] width 384 height 20
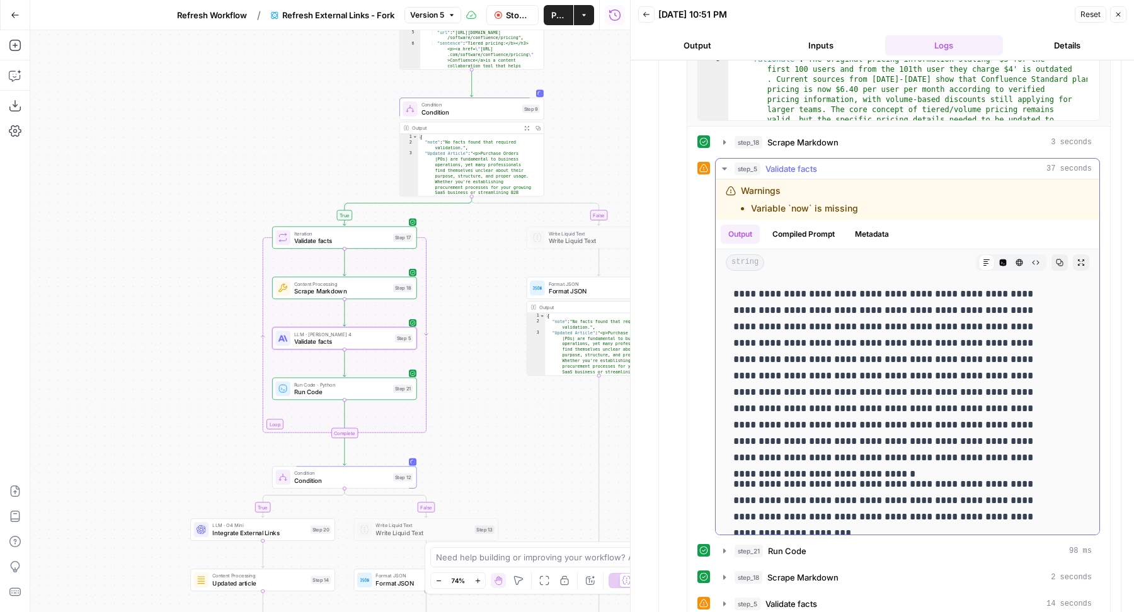
scroll to position [438, 0]
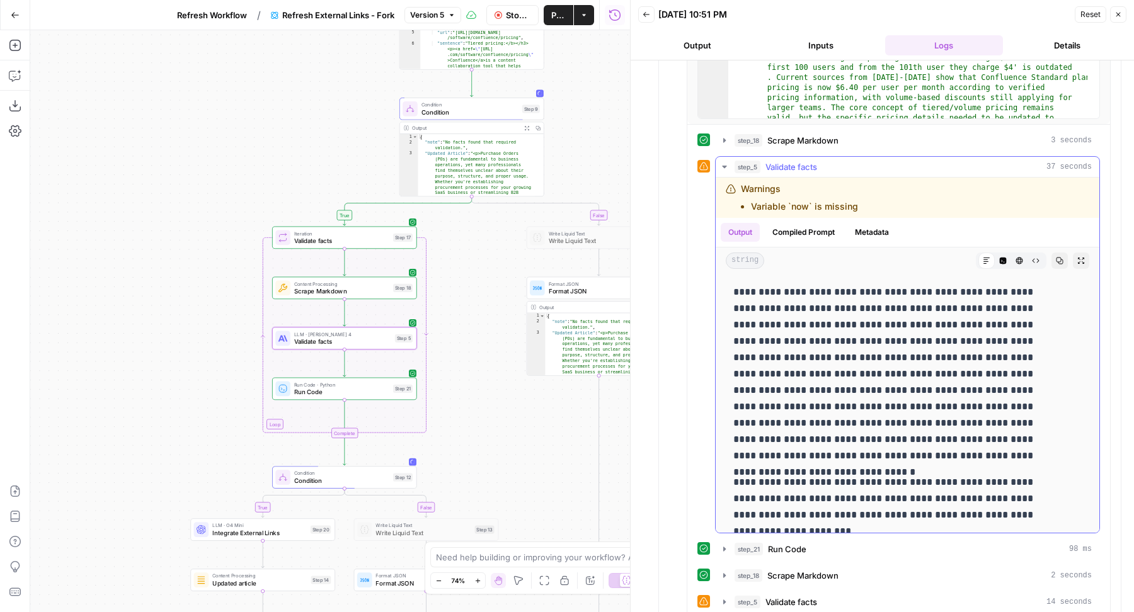
click at [775, 167] on span "Validate facts" at bounding box center [791, 167] width 52 height 13
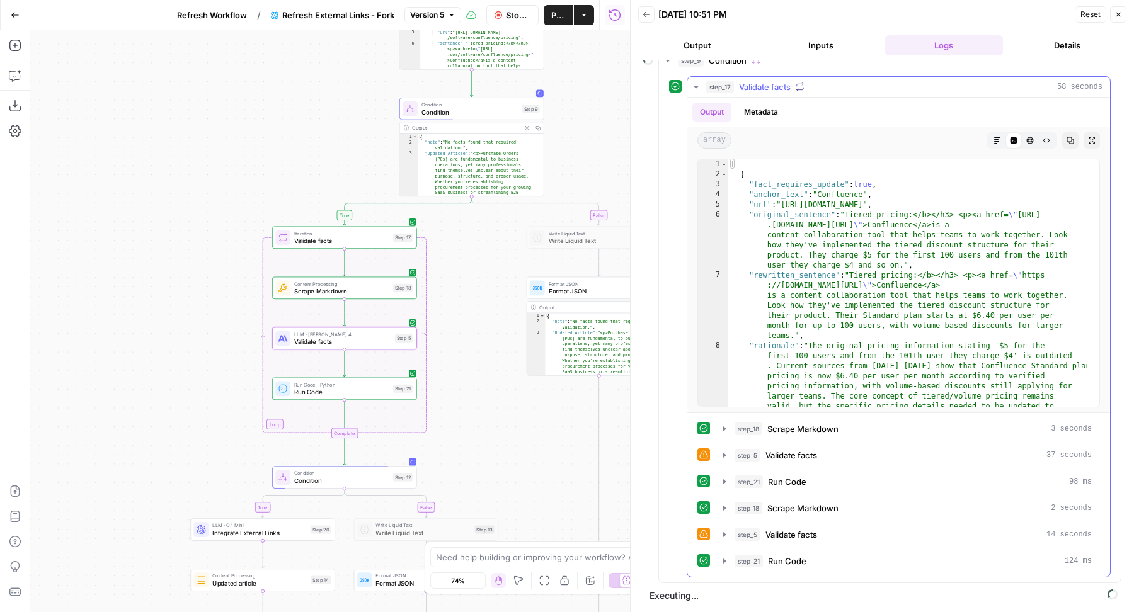
scroll to position [142, 0]
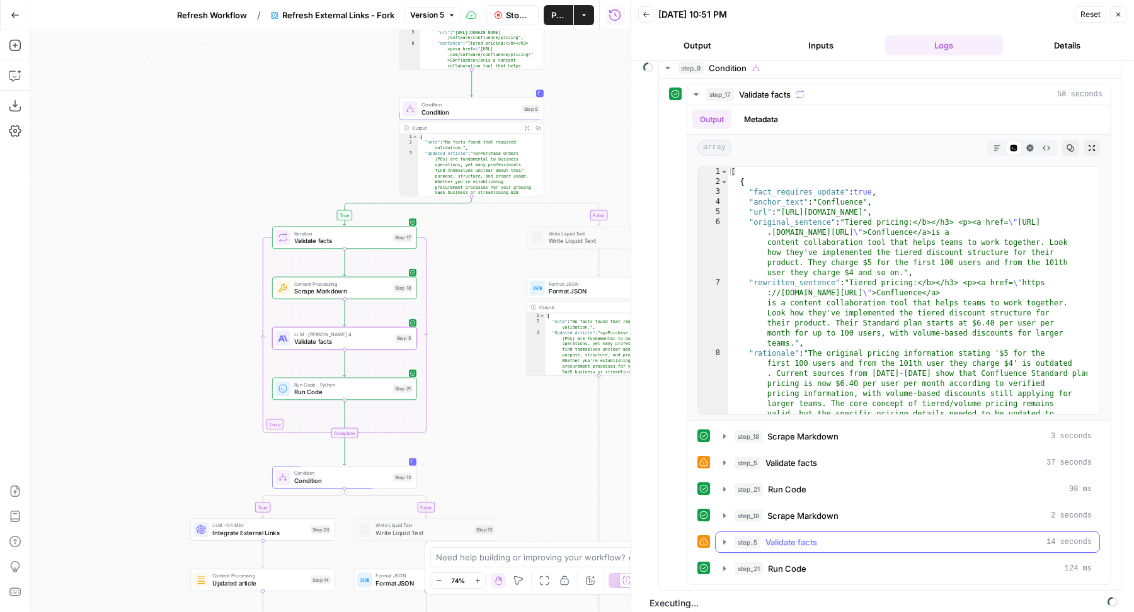
click at [746, 537] on span "step_5" at bounding box center [747, 542] width 26 height 13
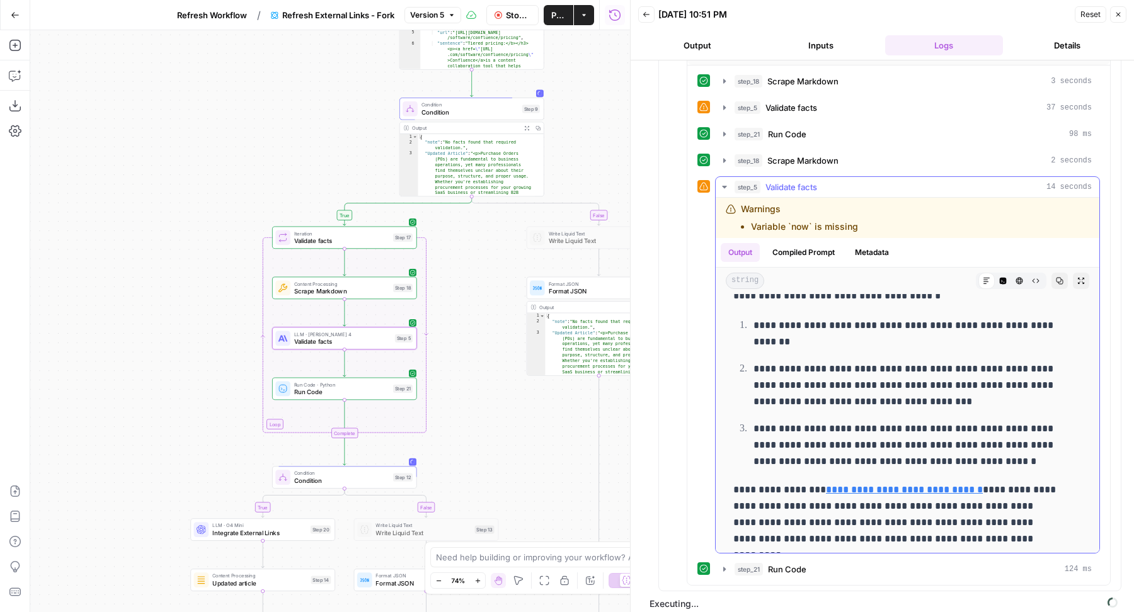
scroll to position [0, 0]
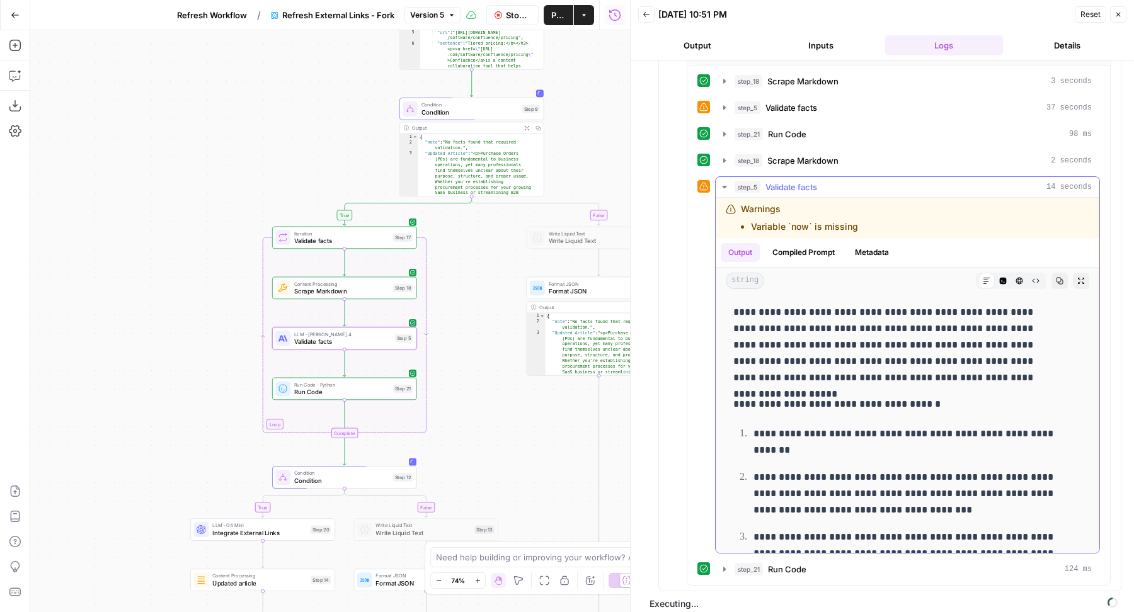
click at [819, 188] on button "step_5 Validate facts 14 seconds" at bounding box center [907, 187] width 384 height 20
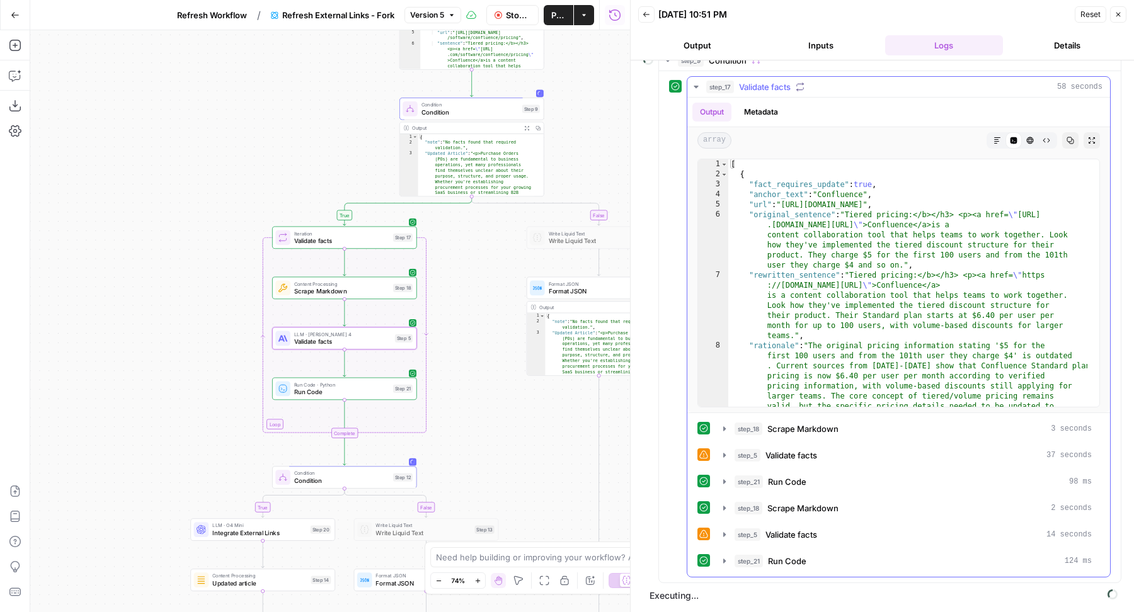
scroll to position [142, 0]
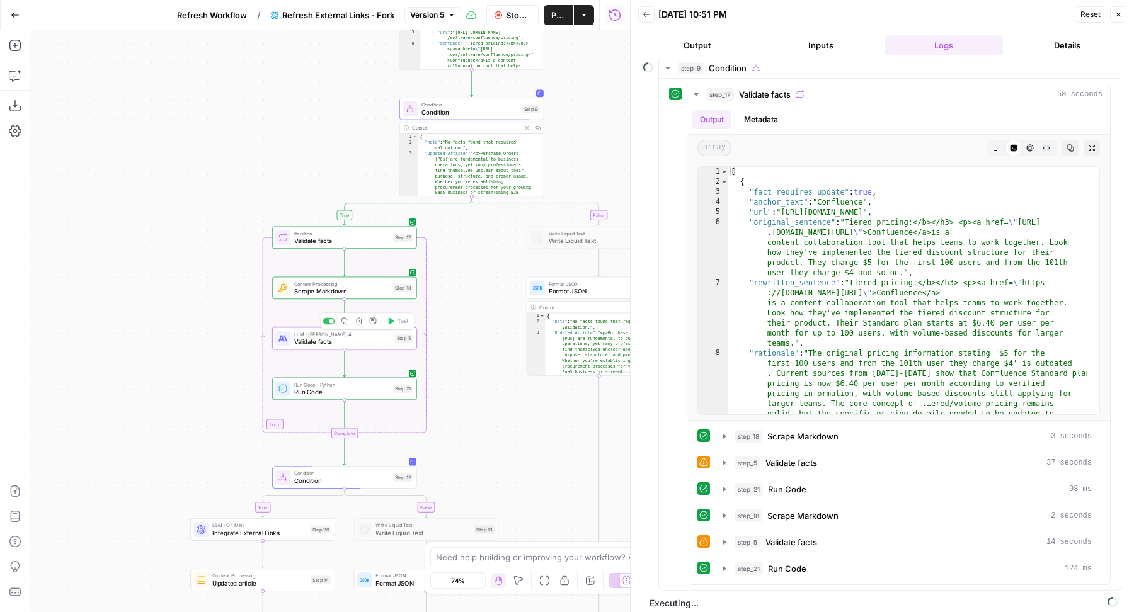
click at [300, 338] on span "Validate facts" at bounding box center [342, 341] width 97 height 9
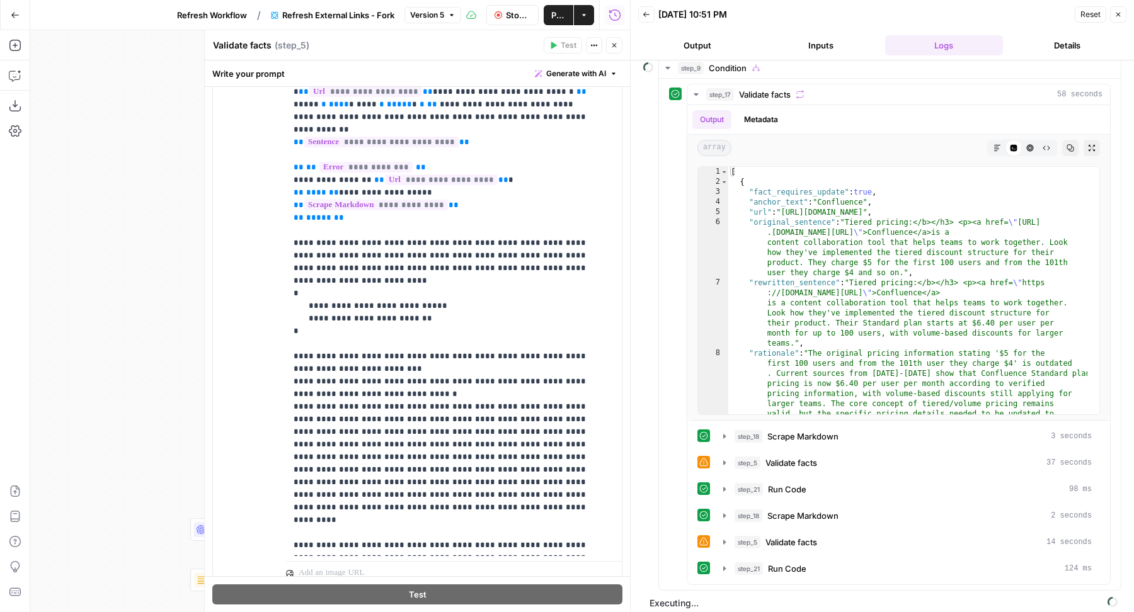
scroll to position [373, 0]
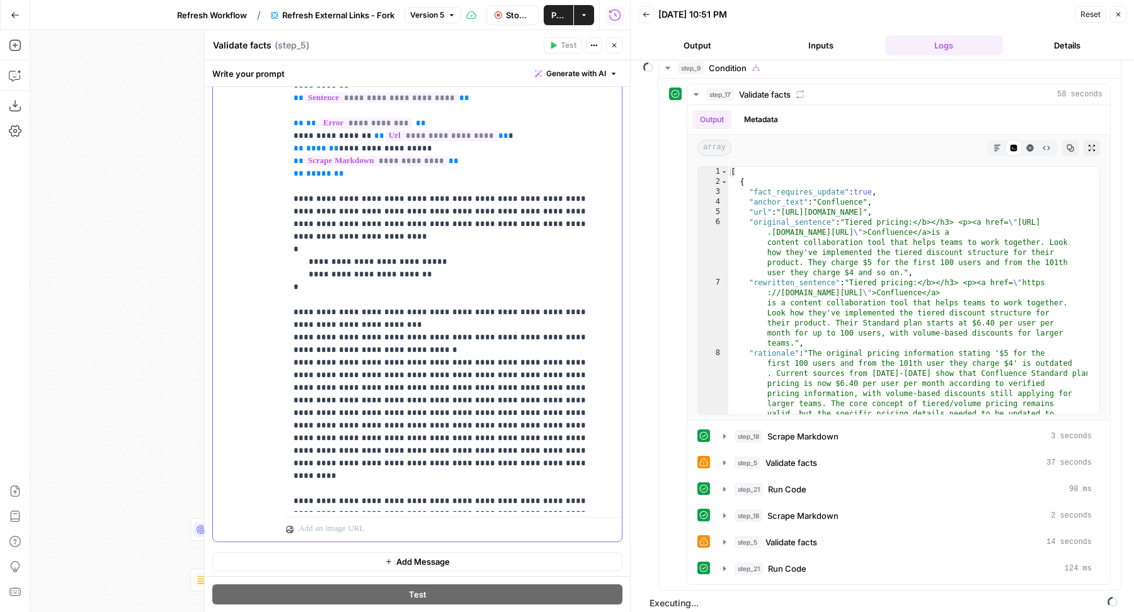
click at [365, 281] on p "**********" at bounding box center [442, 331] width 298 height 655
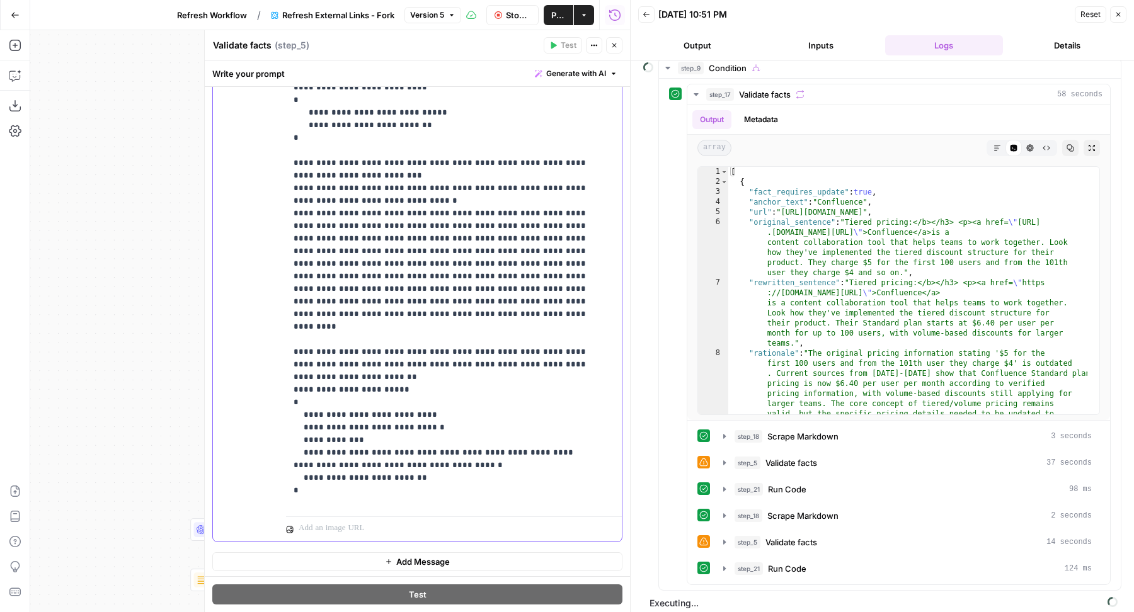
scroll to position [152, 0]
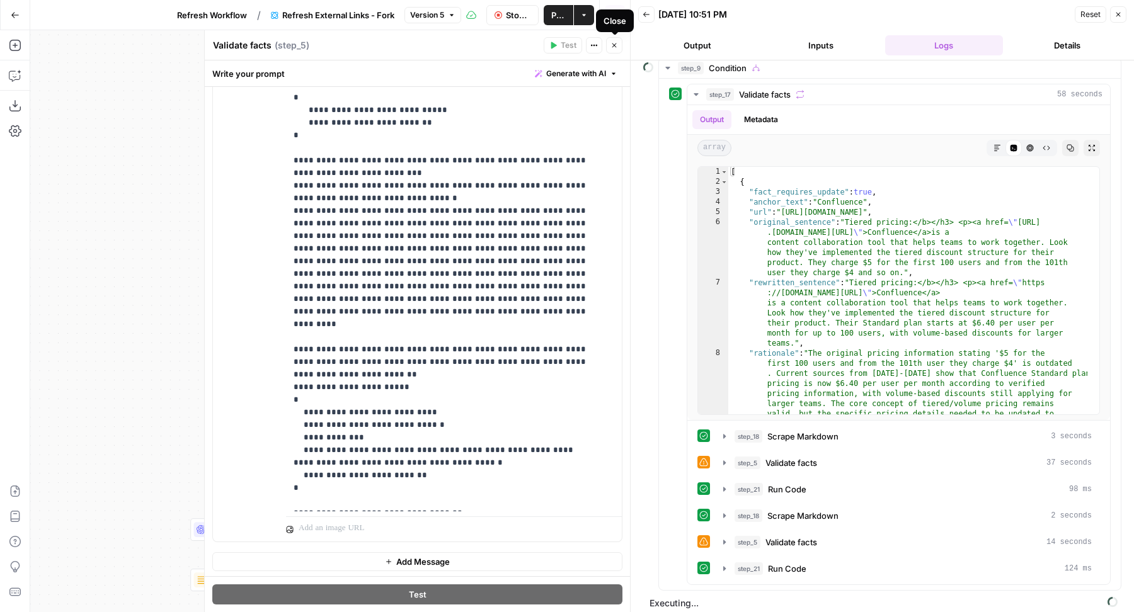
click at [614, 45] on icon "button" at bounding box center [614, 45] width 4 height 4
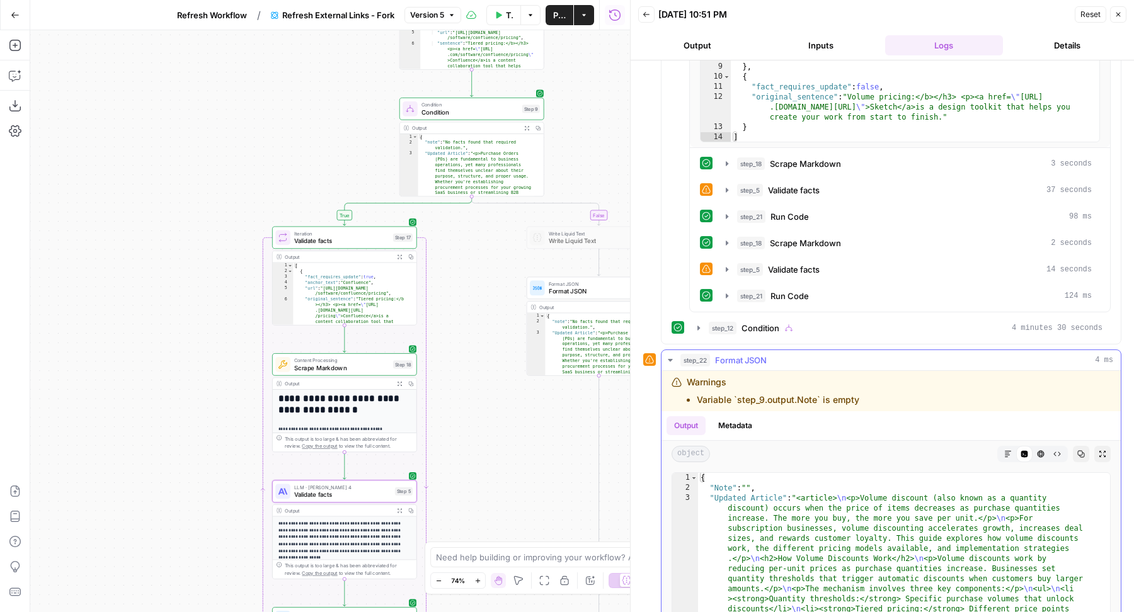
scroll to position [720, 0]
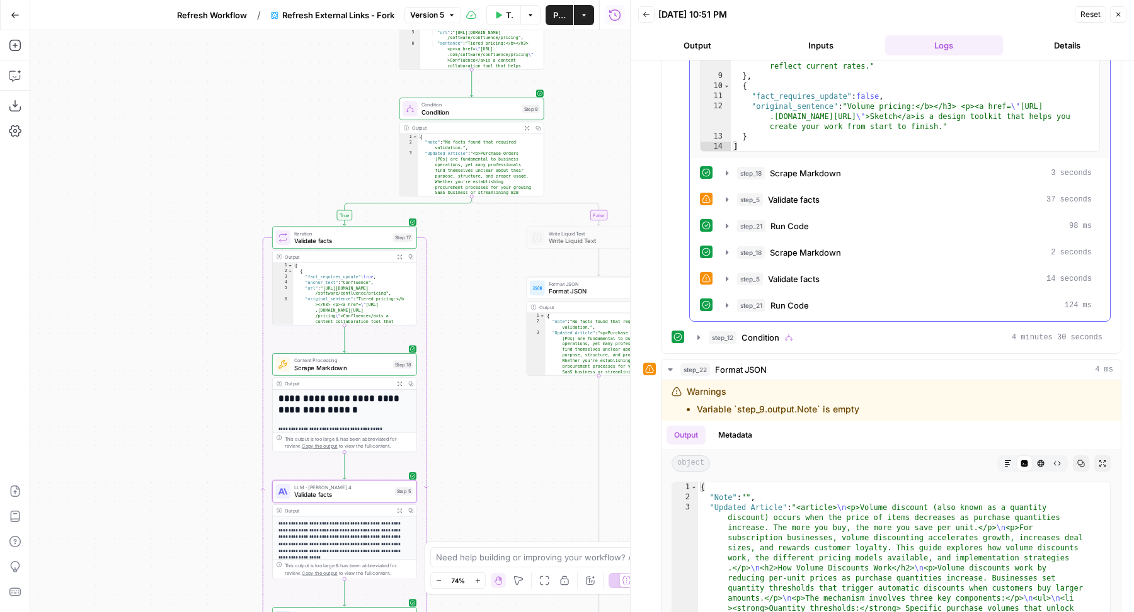
click at [703, 274] on icon at bounding box center [706, 278] width 9 height 9
click at [726, 276] on icon "button" at bounding box center [726, 278] width 3 height 4
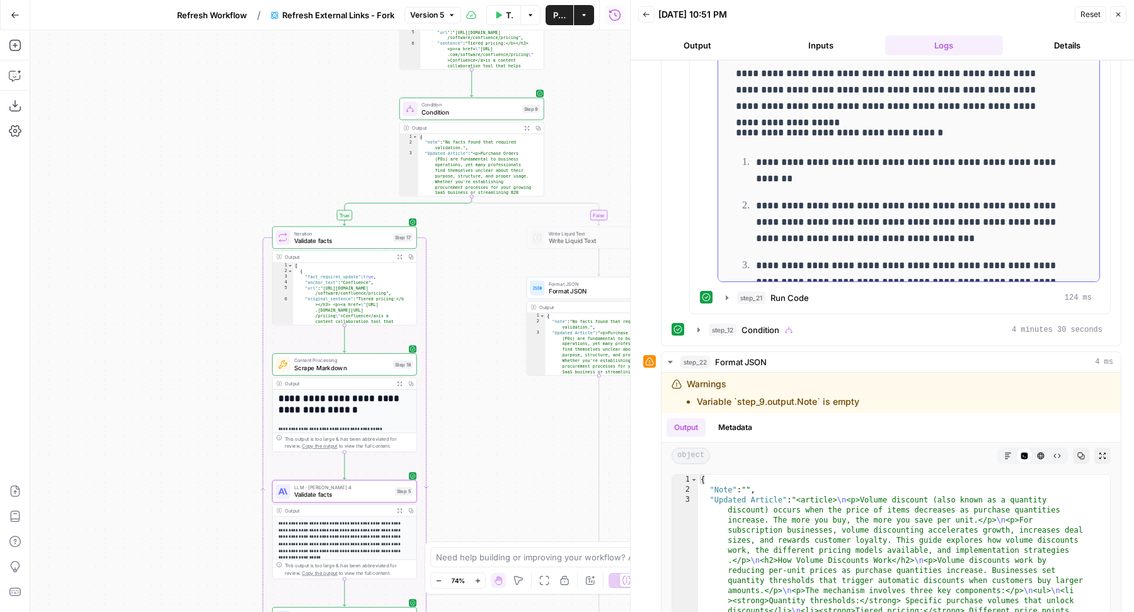
scroll to position [1197, 0]
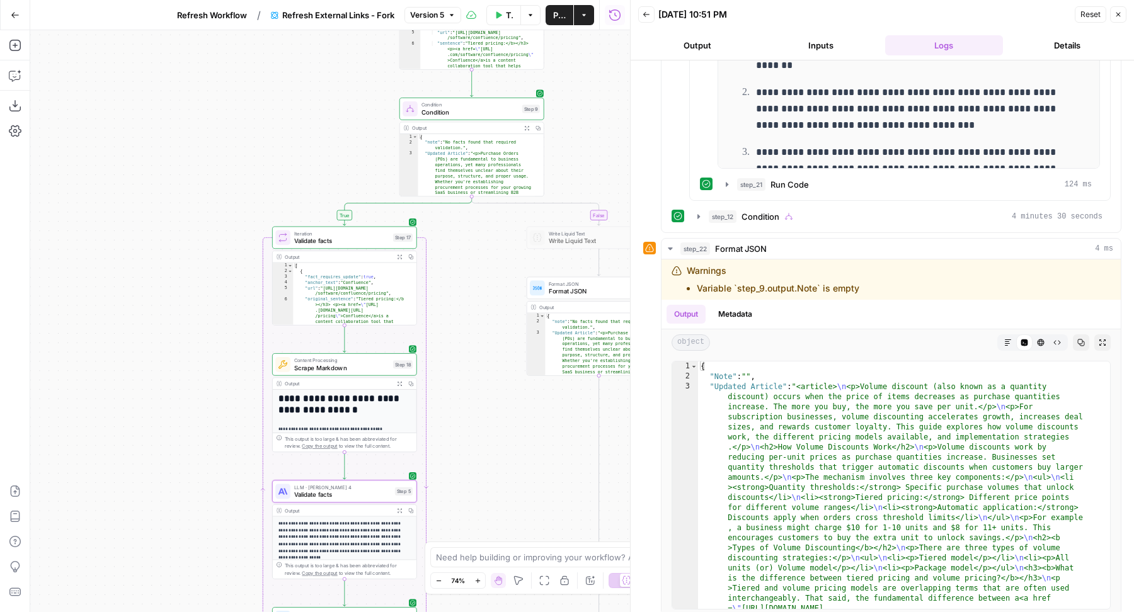
click at [551, 9] on button "Publish" at bounding box center [559, 15] width 28 height 20
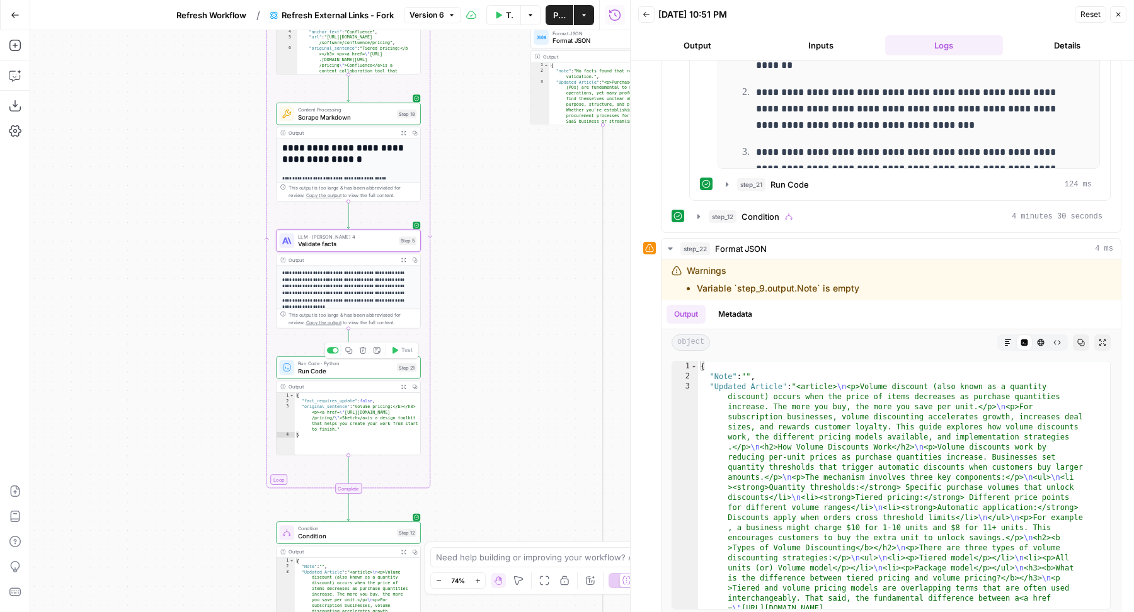
click at [312, 375] on span "Run Code" at bounding box center [345, 371] width 95 height 9
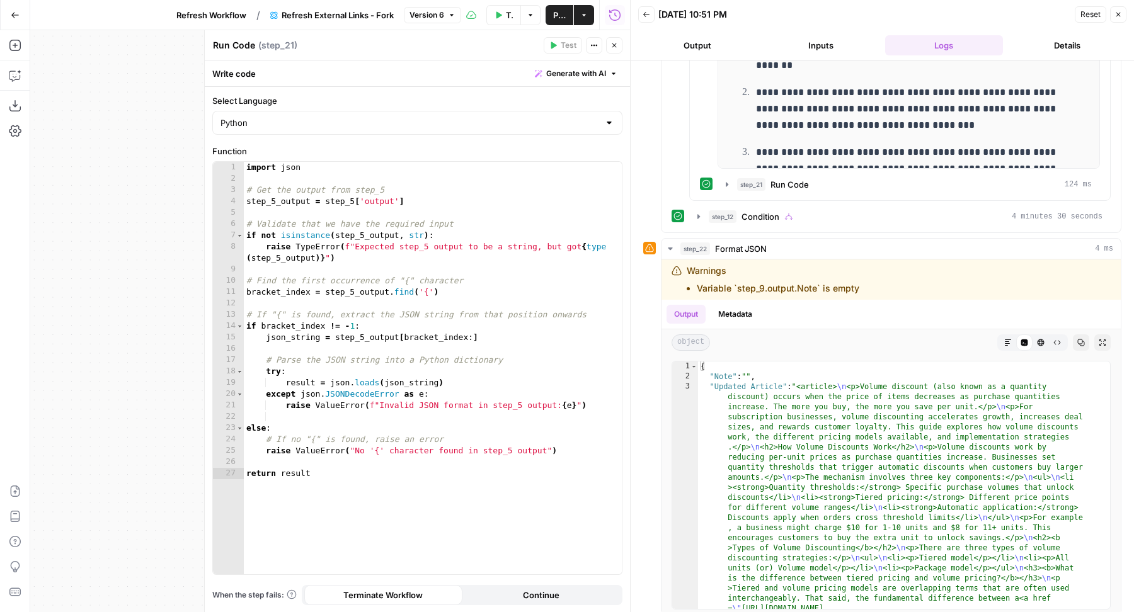
click at [586, 76] on span "Generate with AI" at bounding box center [576, 73] width 60 height 11
click at [586, 159] on div at bounding box center [655, 147] width 241 height 75
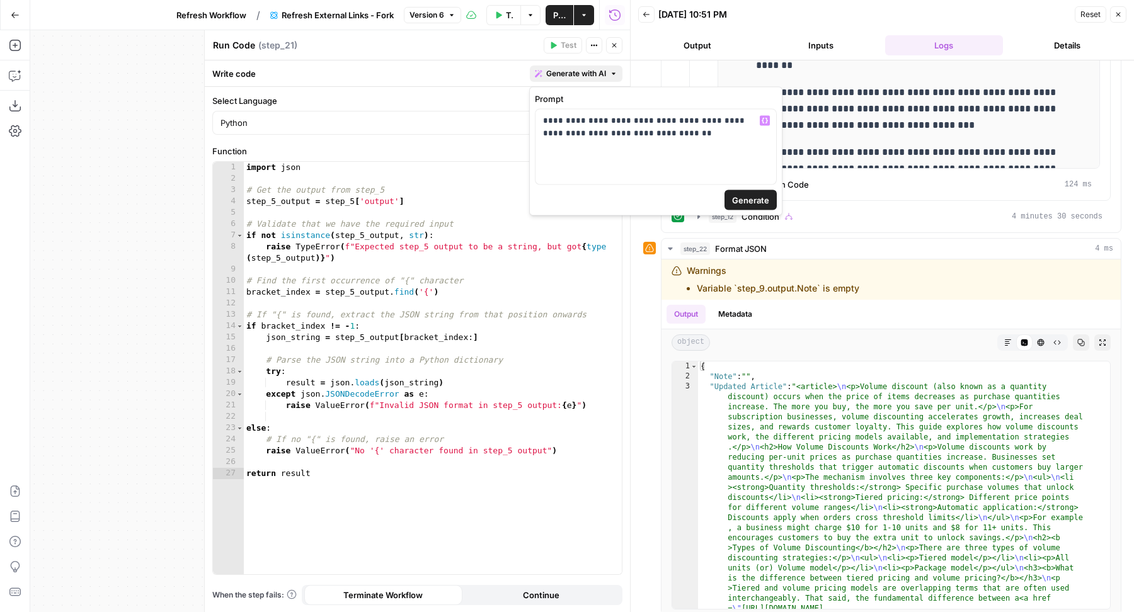
click at [738, 203] on span "Generate" at bounding box center [750, 200] width 37 height 13
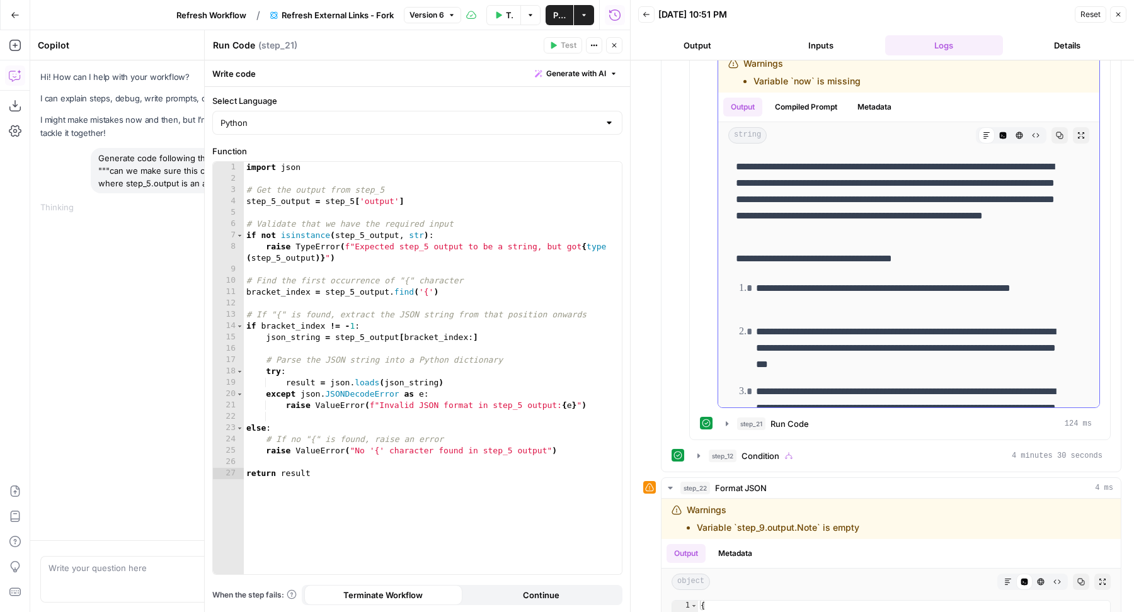
scroll to position [901, 0]
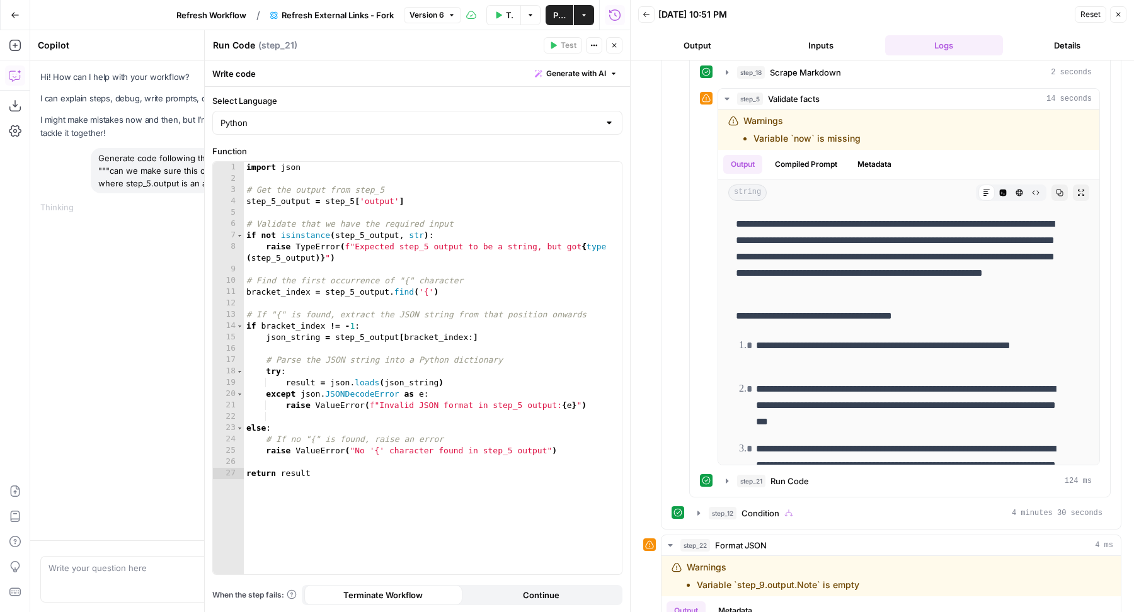
click at [1115, 14] on icon "button" at bounding box center [1118, 15] width 8 height 8
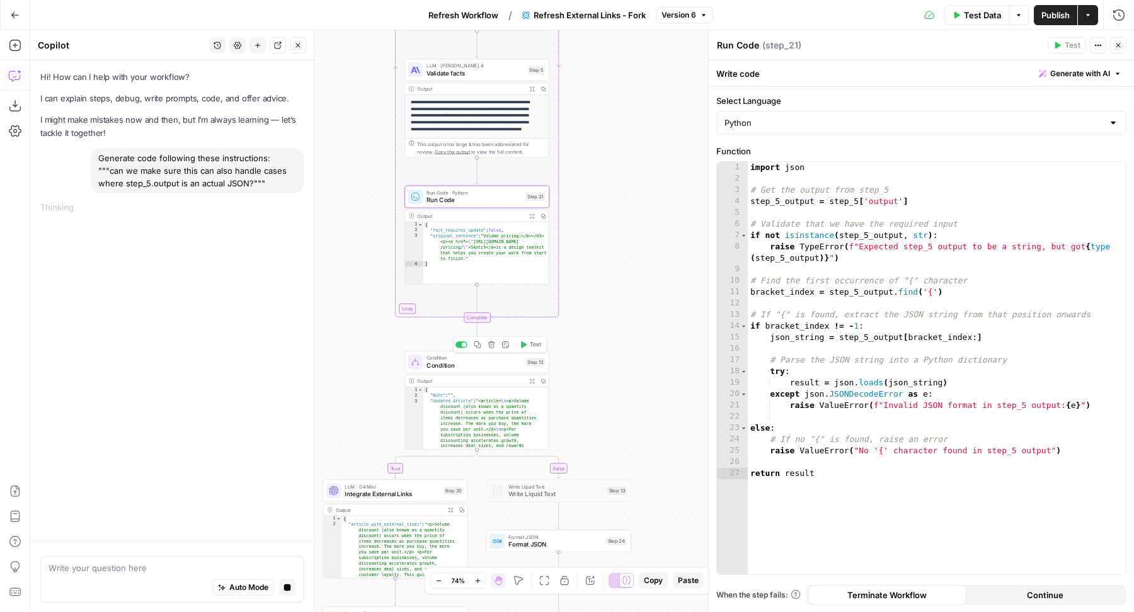
click at [472, 372] on div "Condition Condition Step 12 Copy step Delete step Add Note Test" at bounding box center [476, 362] width 145 height 23
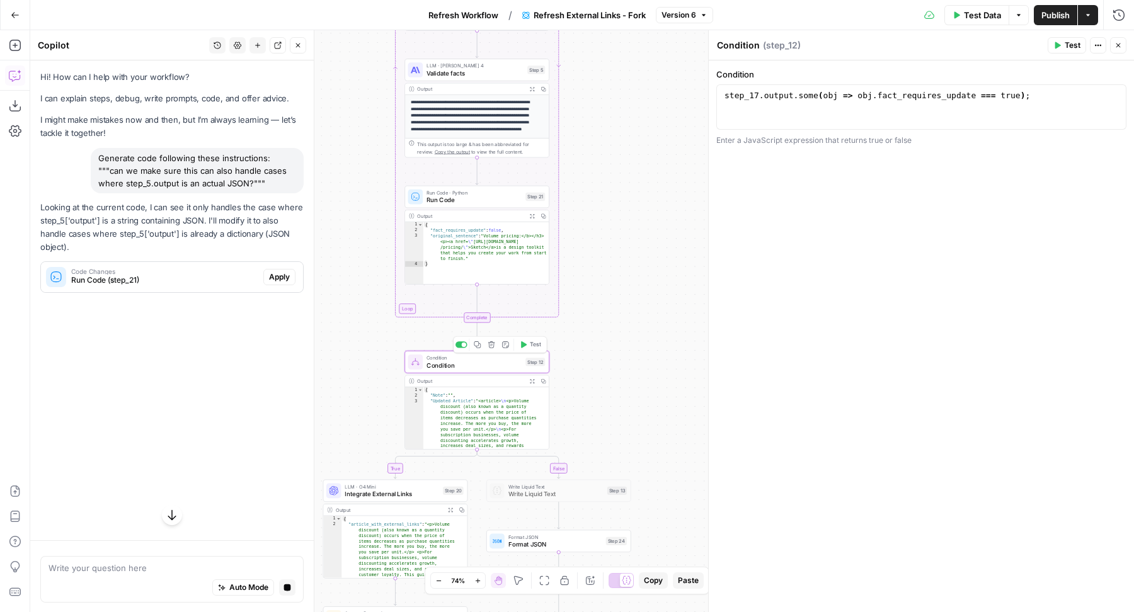
scroll to position [0, 0]
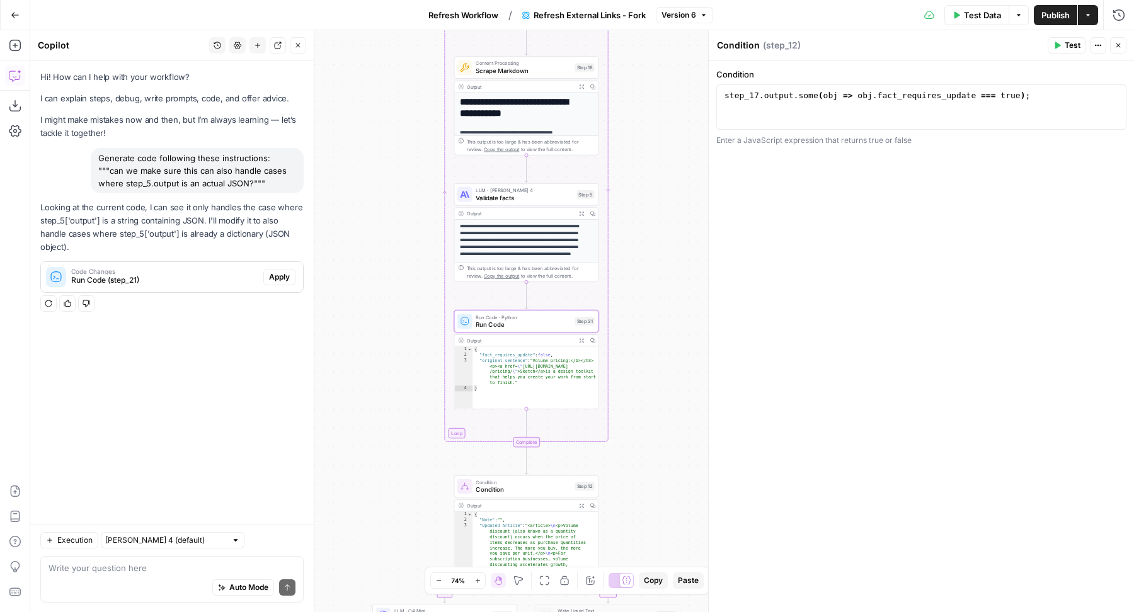
click at [275, 271] on span "Apply" at bounding box center [279, 276] width 21 height 11
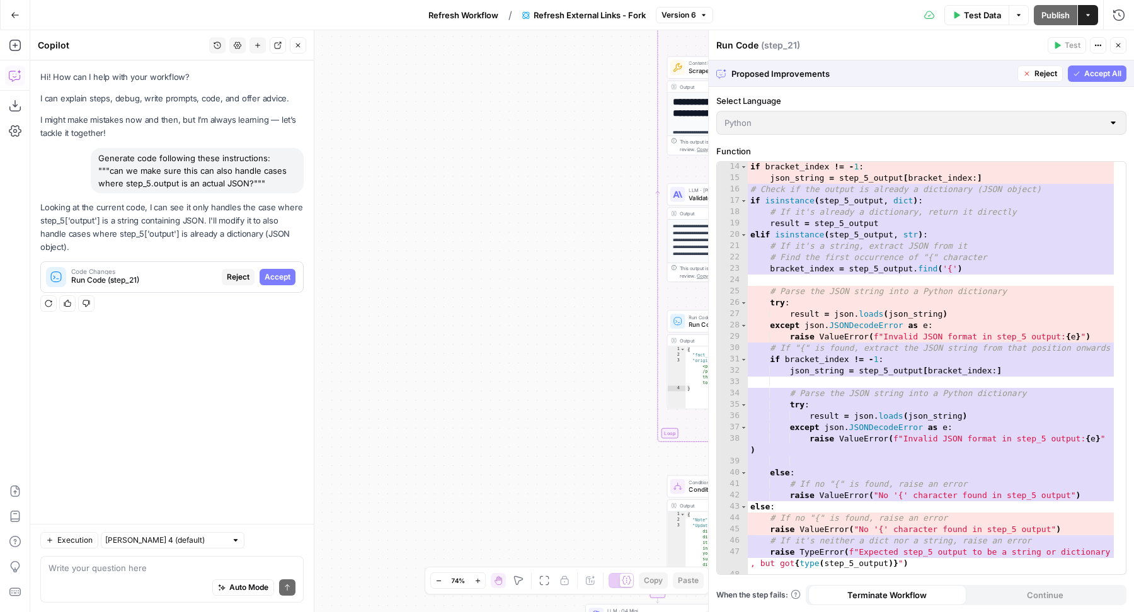
scroll to position [176, 0]
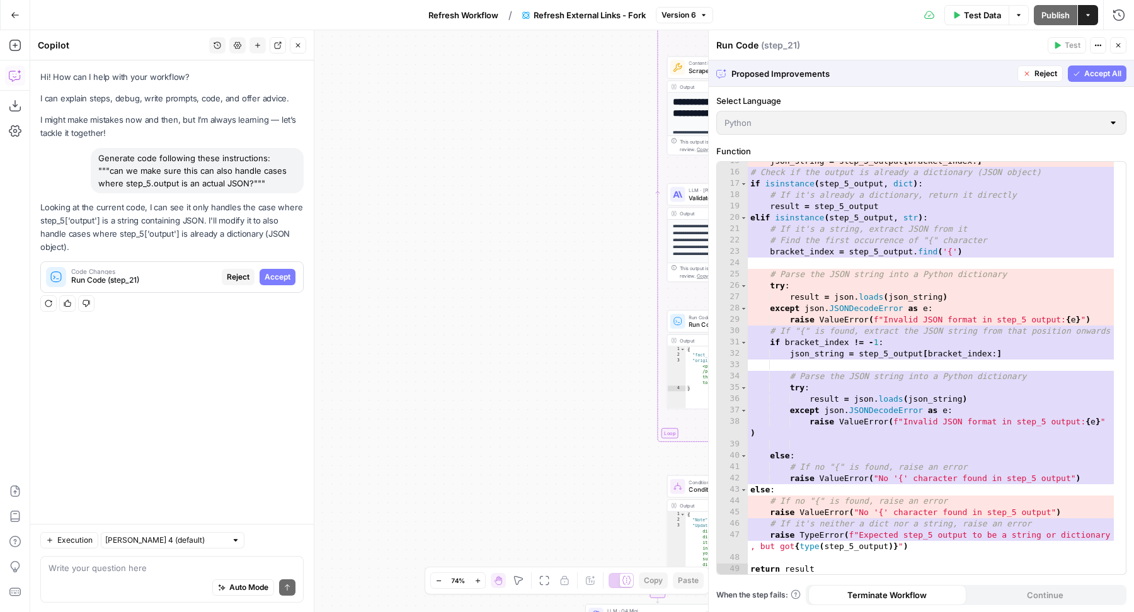
click at [1074, 72] on icon "button" at bounding box center [1076, 74] width 8 height 8
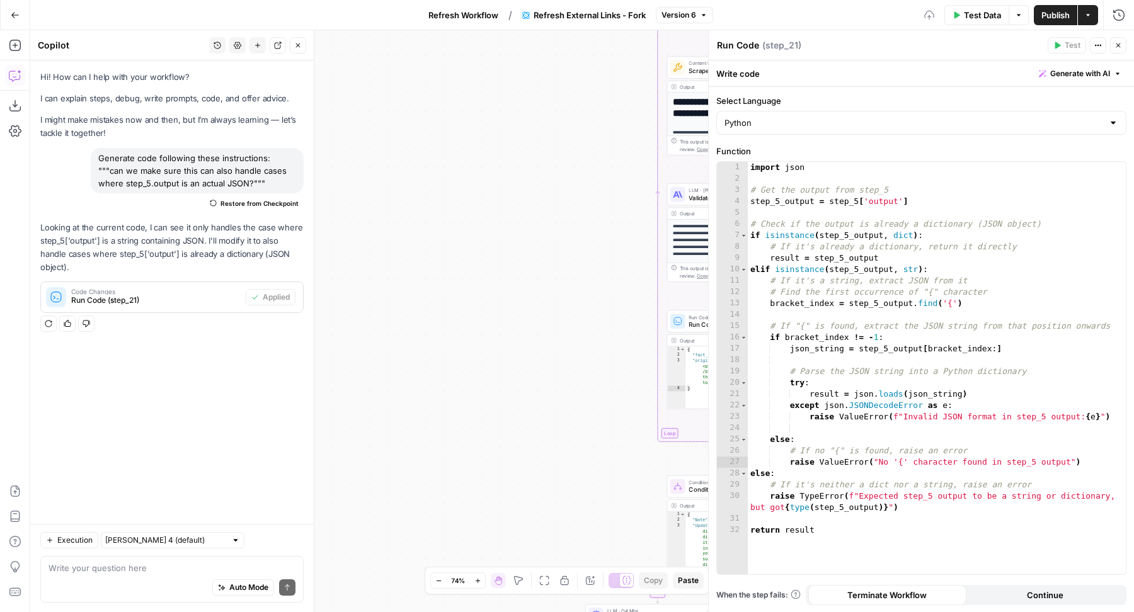
click at [1120, 45] on icon "button" at bounding box center [1118, 46] width 8 height 8
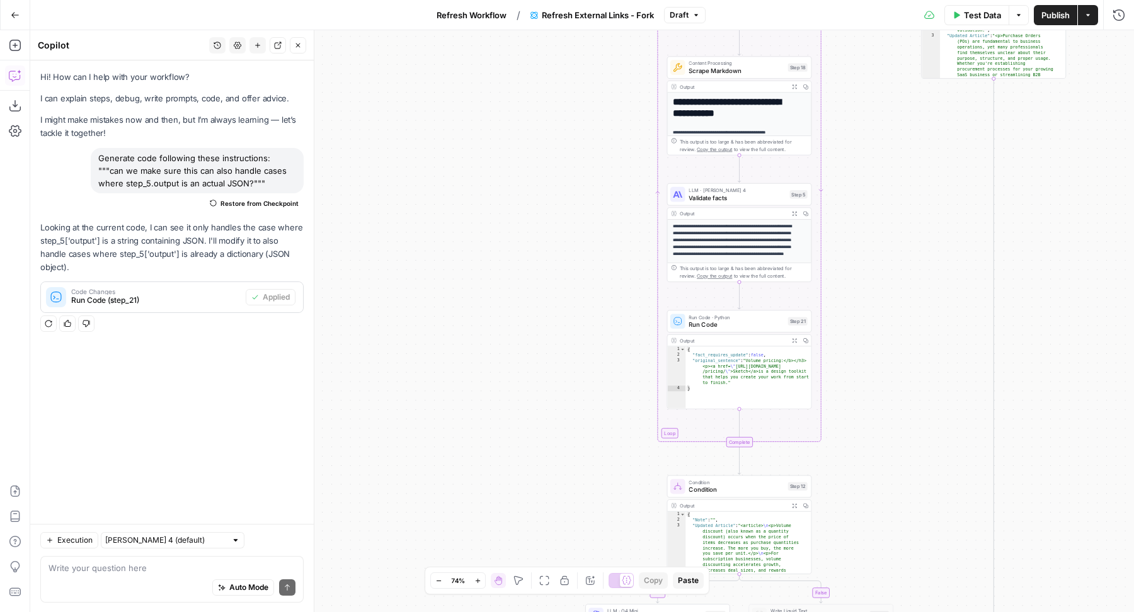
click at [1047, 12] on span "Publish" at bounding box center [1055, 15] width 28 height 13
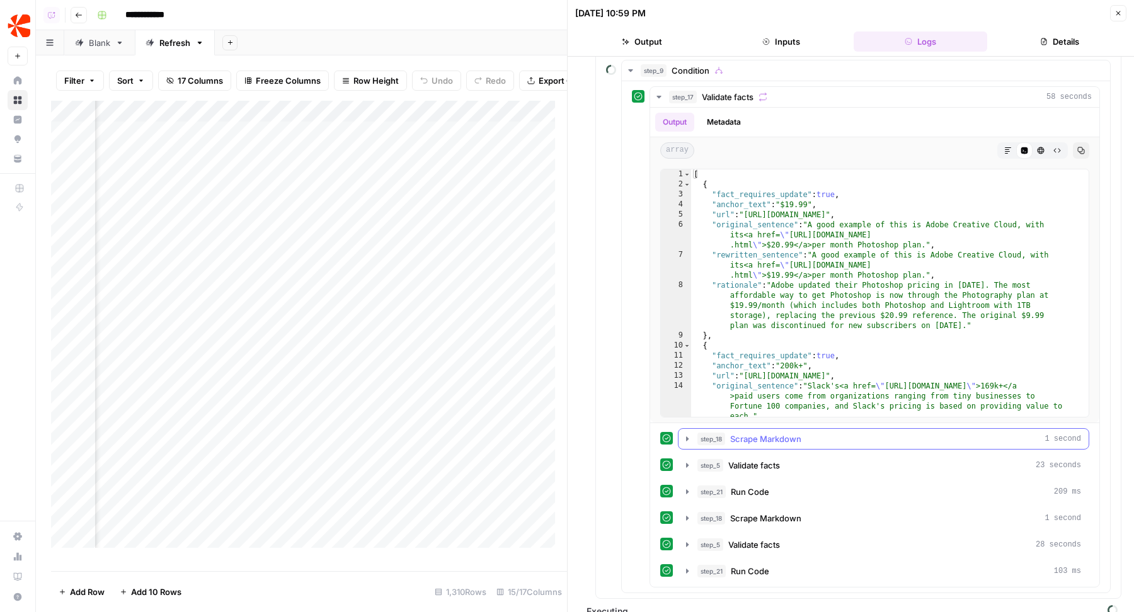
scroll to position [584, 0]
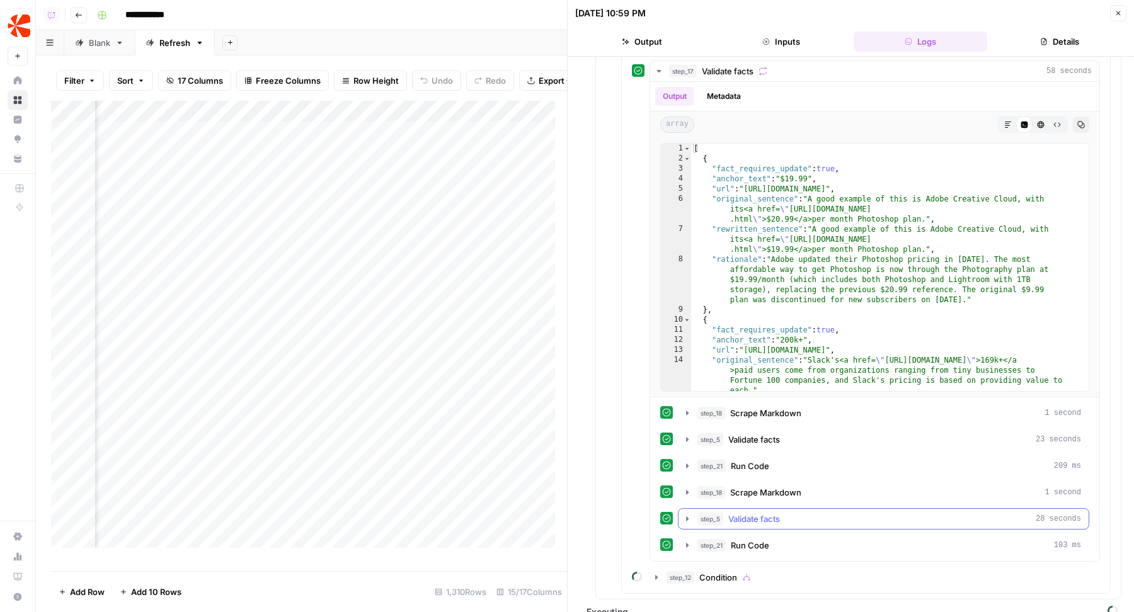
click at [776, 513] on span "Validate facts" at bounding box center [754, 519] width 52 height 13
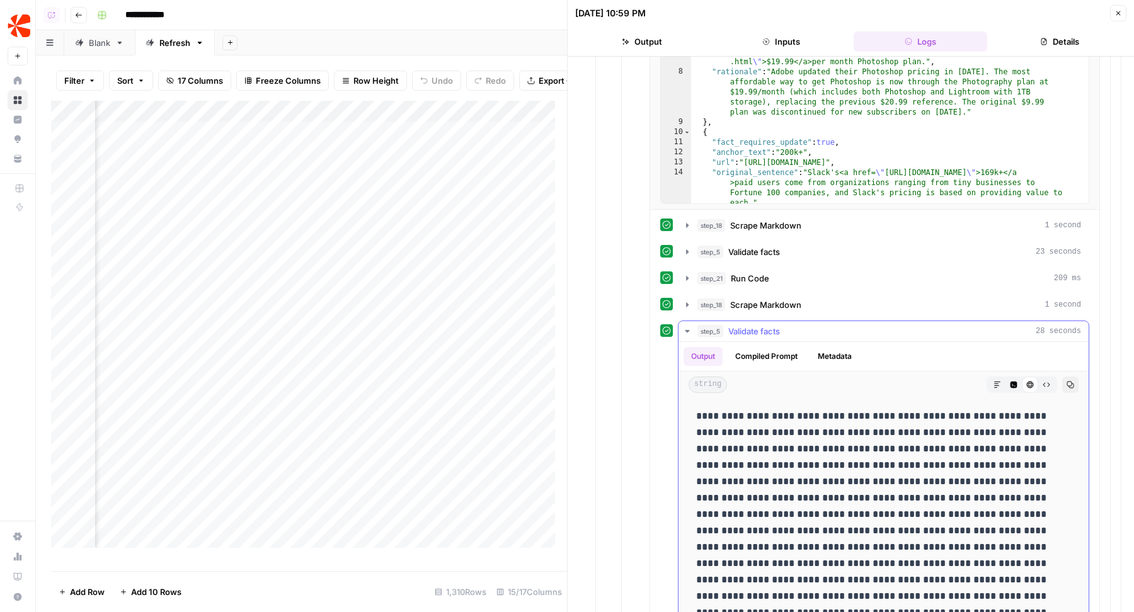
scroll to position [778, 0]
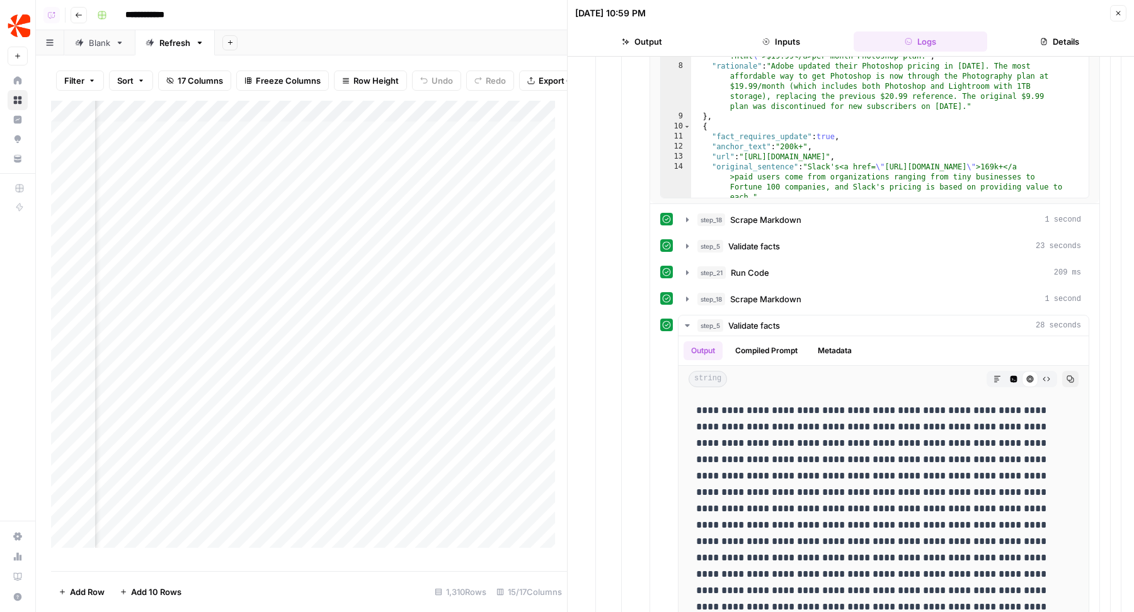
click at [1120, 15] on icon "button" at bounding box center [1118, 13] width 8 height 8
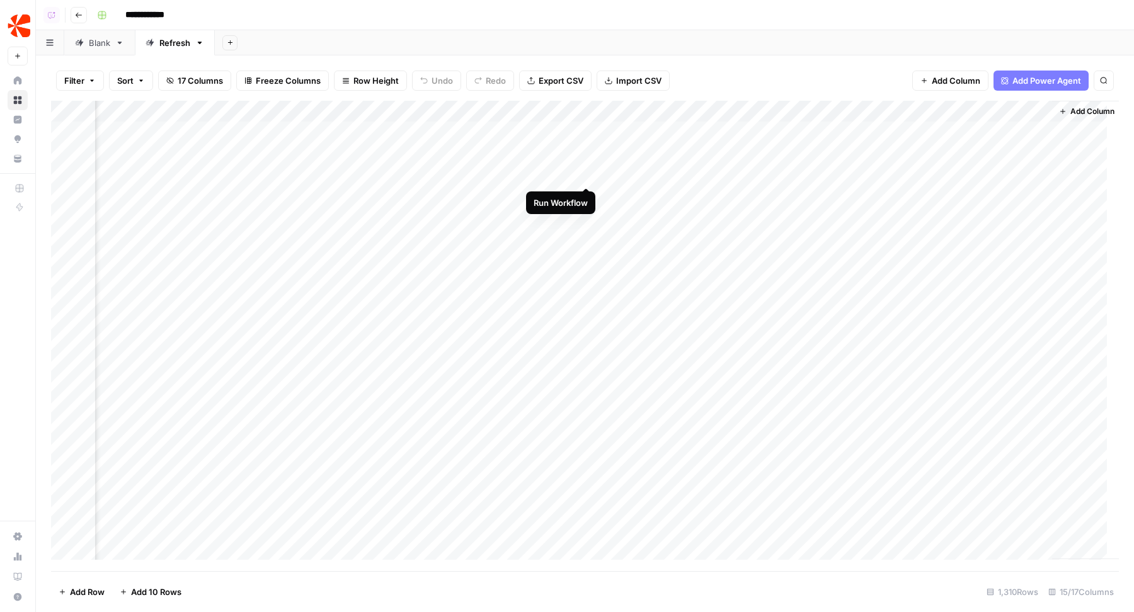
click at [588, 176] on div "Add Column" at bounding box center [584, 336] width 1067 height 471
click at [395, 37] on div "Add Sheet" at bounding box center [674, 42] width 919 height 25
click at [423, 34] on div "Add Sheet" at bounding box center [674, 42] width 919 height 25
click at [581, 38] on div "Add Sheet" at bounding box center [674, 42] width 919 height 25
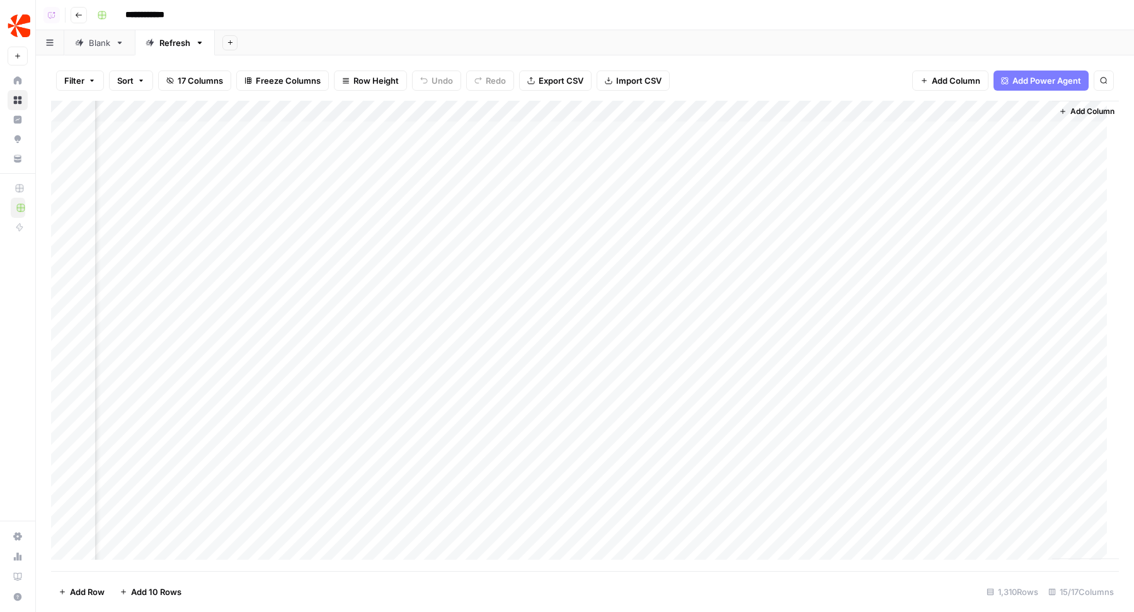
click at [89, 35] on link "Blank" at bounding box center [99, 42] width 71 height 25
drag, startPoint x: 89, startPoint y: 36, endPoint x: 158, endPoint y: 37, distance: 68.7
click at [158, 37] on div "Blank Refresh Add Sheet" at bounding box center [585, 42] width 1098 height 25
click at [169, 43] on div "Blank" at bounding box center [179, 43] width 21 height 13
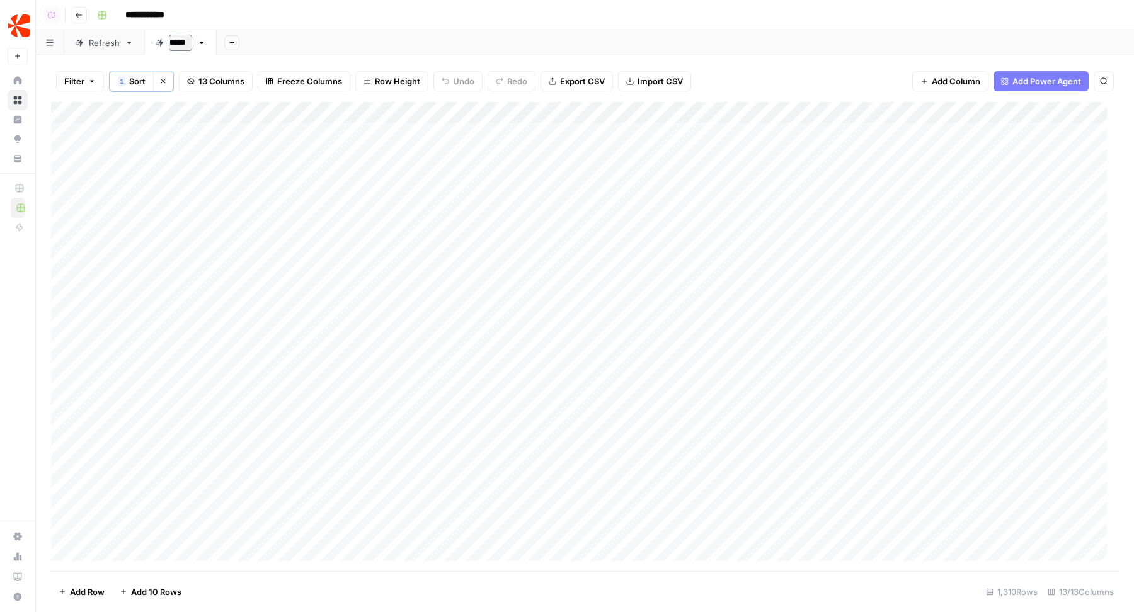
click at [169, 43] on input "*****" at bounding box center [180, 43] width 23 height 16
type input "*********"
click at [96, 42] on div "Refresh" at bounding box center [104, 43] width 31 height 13
drag, startPoint x: 737, startPoint y: 109, endPoint x: 927, endPoint y: 110, distance: 189.6
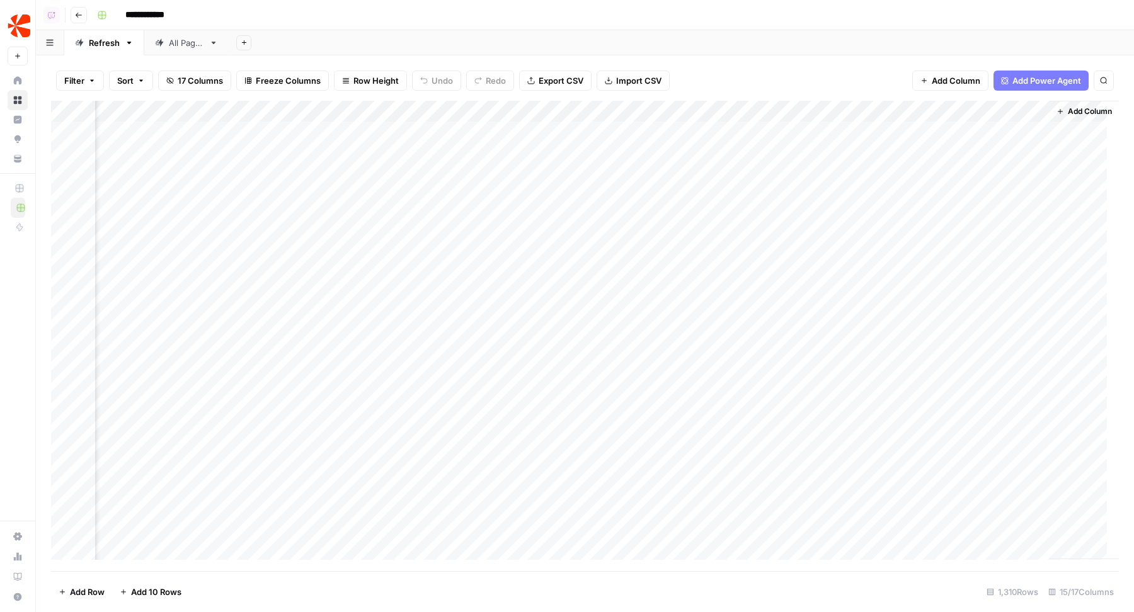
click at [928, 110] on div "Add Column" at bounding box center [584, 336] width 1067 height 471
drag, startPoint x: 647, startPoint y: 109, endPoint x: 943, endPoint y: 115, distance: 296.0
click at [945, 115] on div "Add Column" at bounding box center [584, 336] width 1067 height 471
click at [668, 41] on div "Add Sheet" at bounding box center [681, 42] width 905 height 25
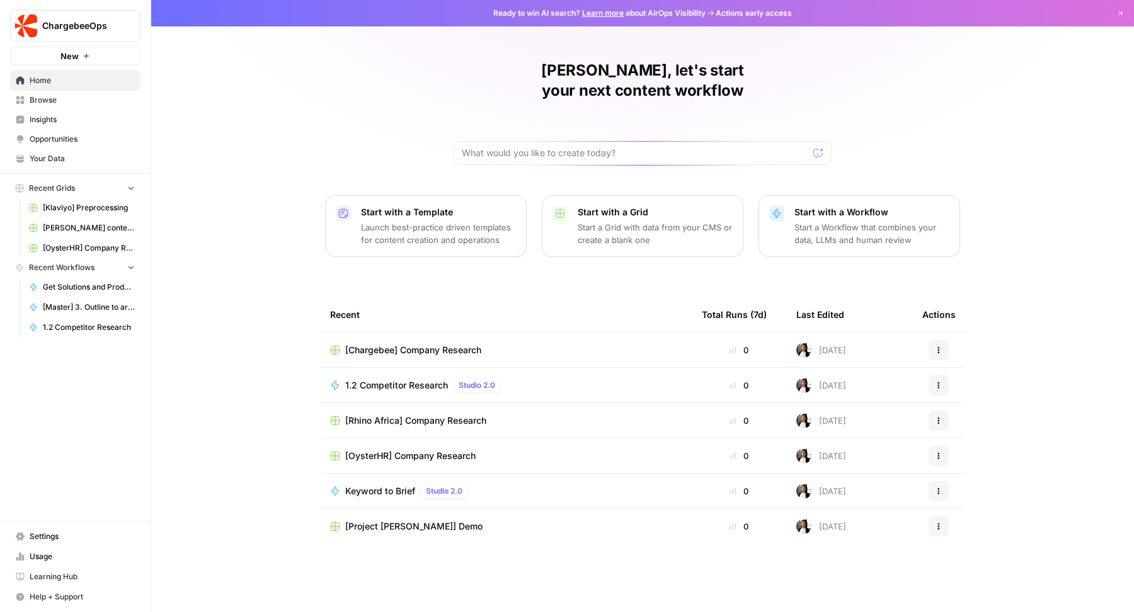
click at [75, 21] on span "ChargebeeOps" at bounding box center [80, 26] width 76 height 13
